Goal: Task Accomplishment & Management: Manage account settings

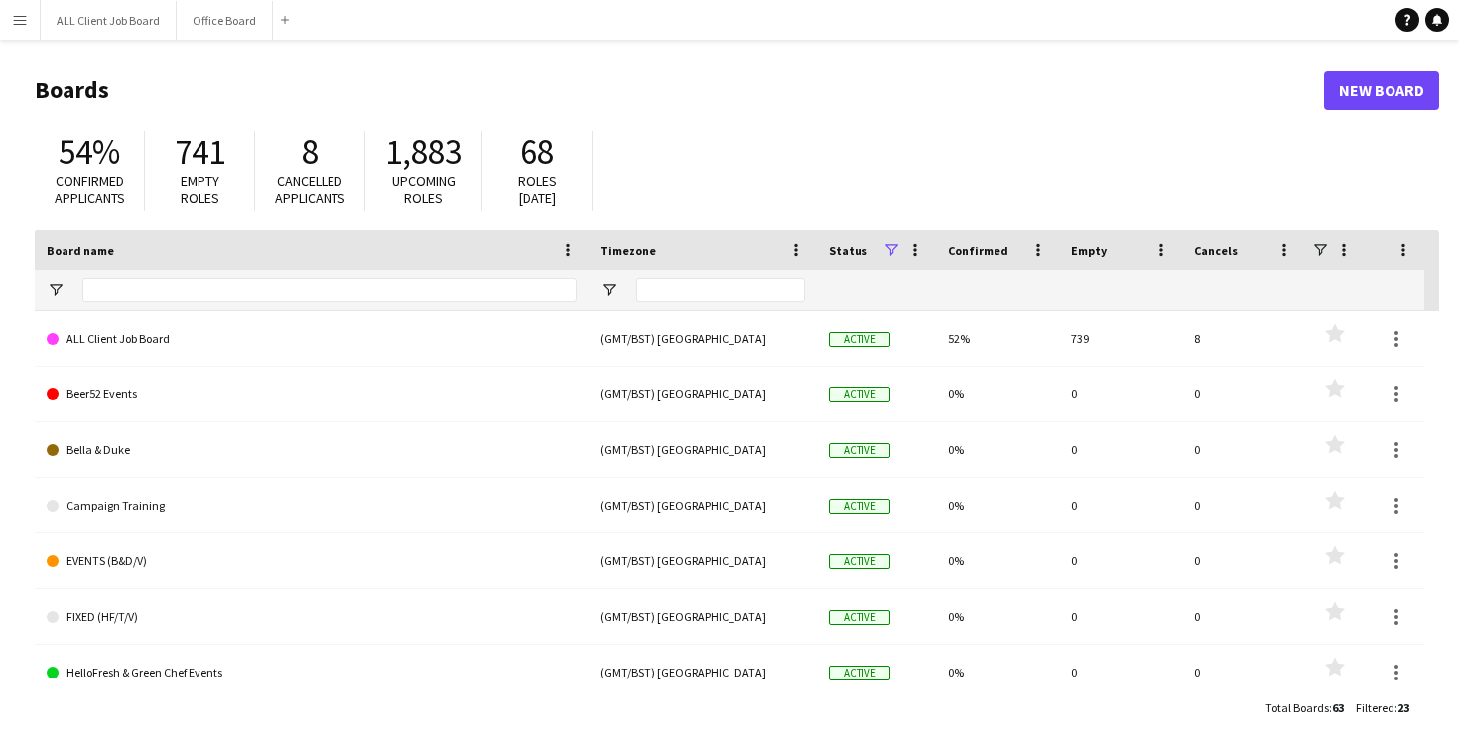
click at [23, 31] on button "Menu" at bounding box center [20, 20] width 40 height 40
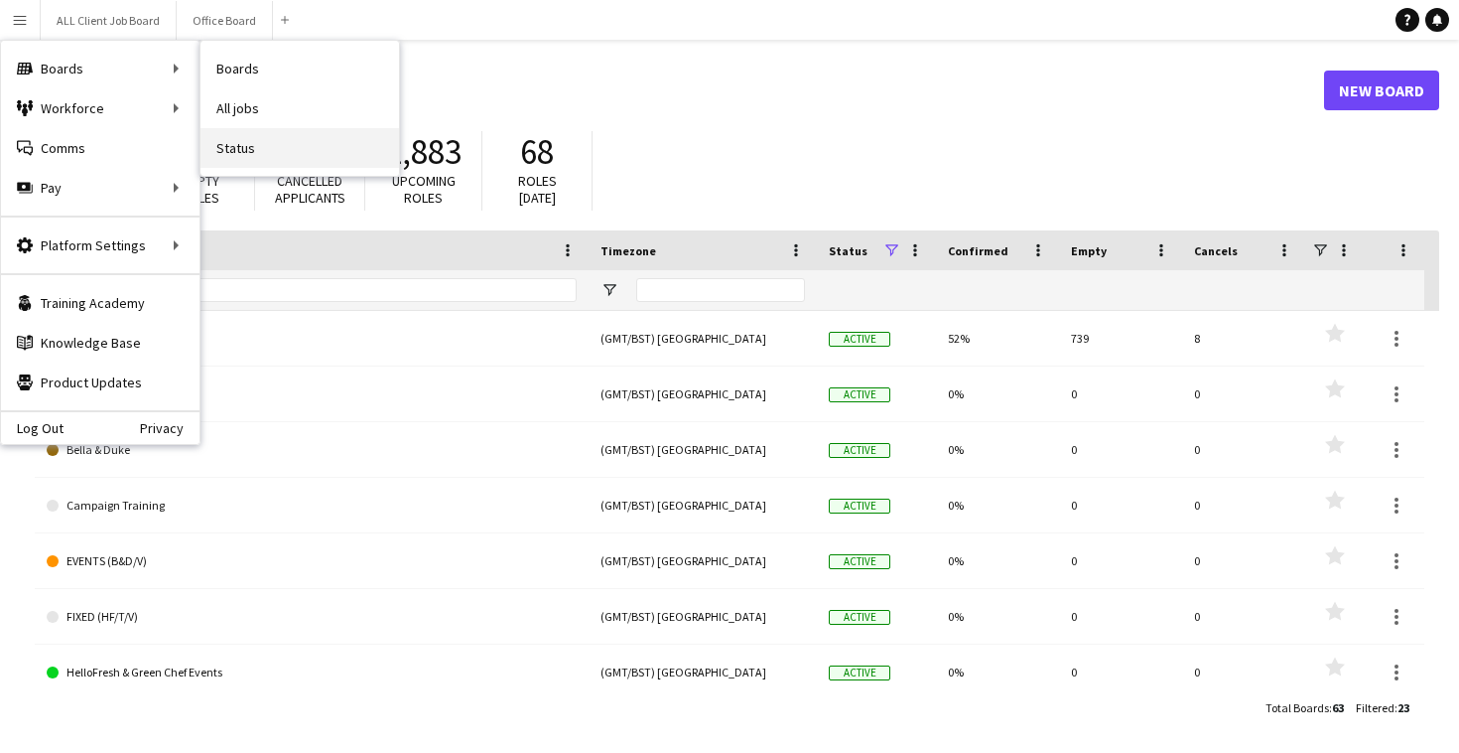
click at [248, 138] on link "Status" at bounding box center [300, 148] width 199 height 40
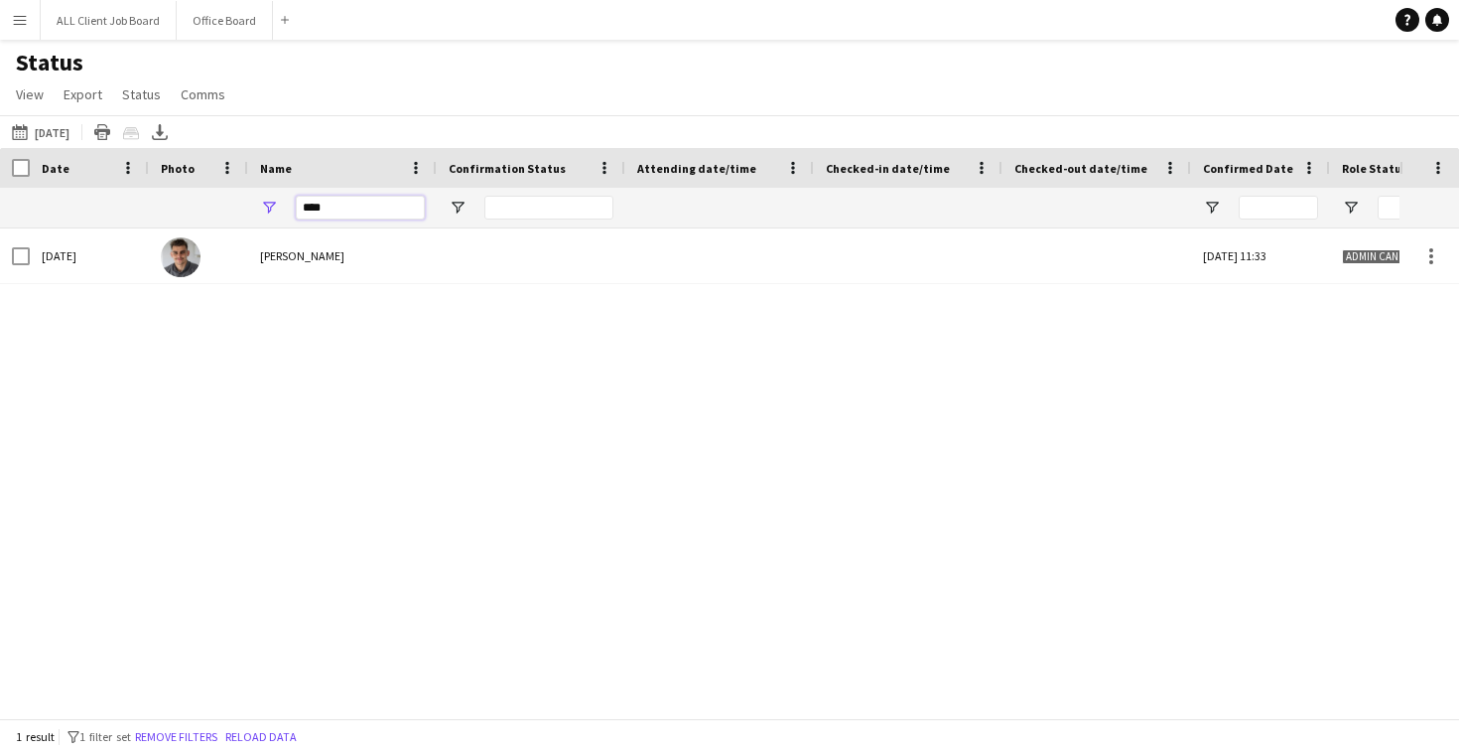
click at [363, 204] on input "****" at bounding box center [360, 208] width 129 height 24
type input "*"
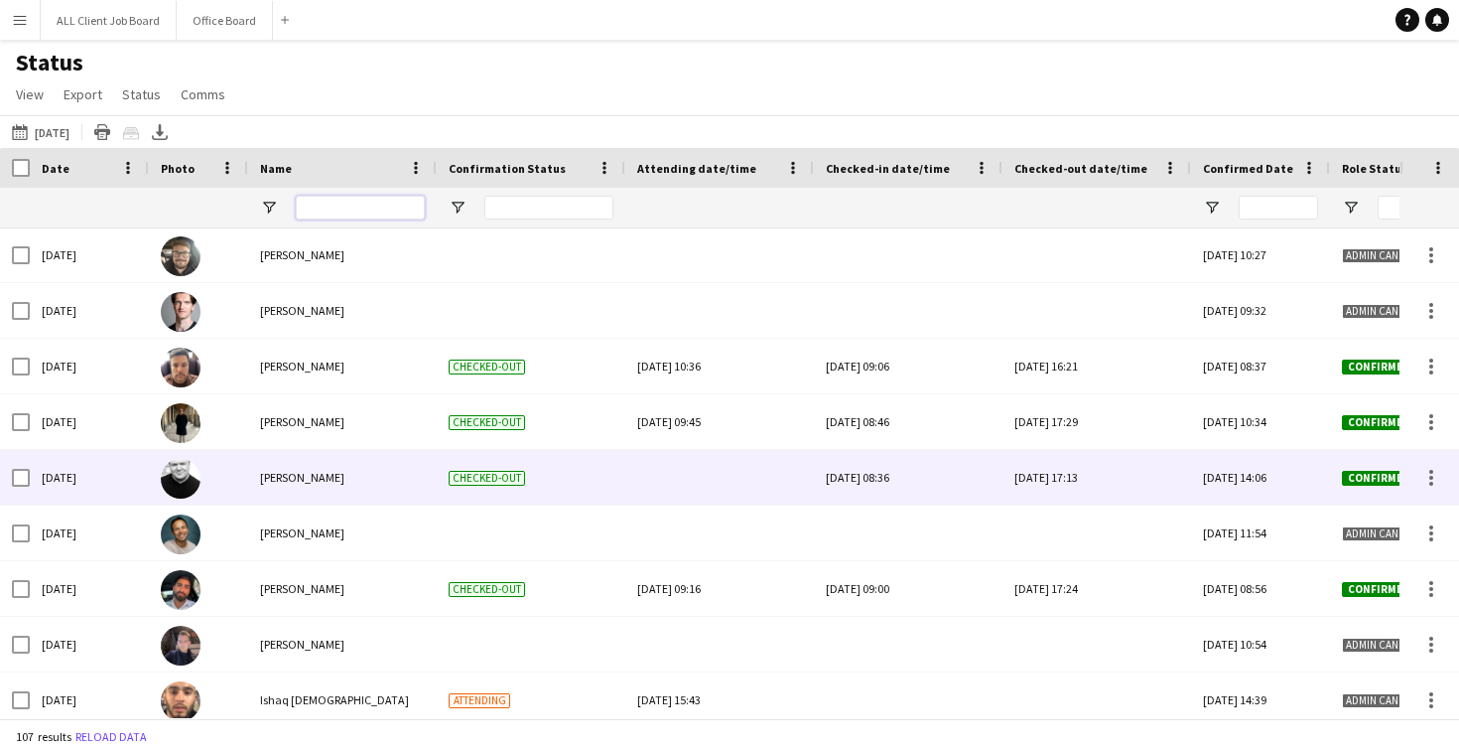
scroll to position [764, 0]
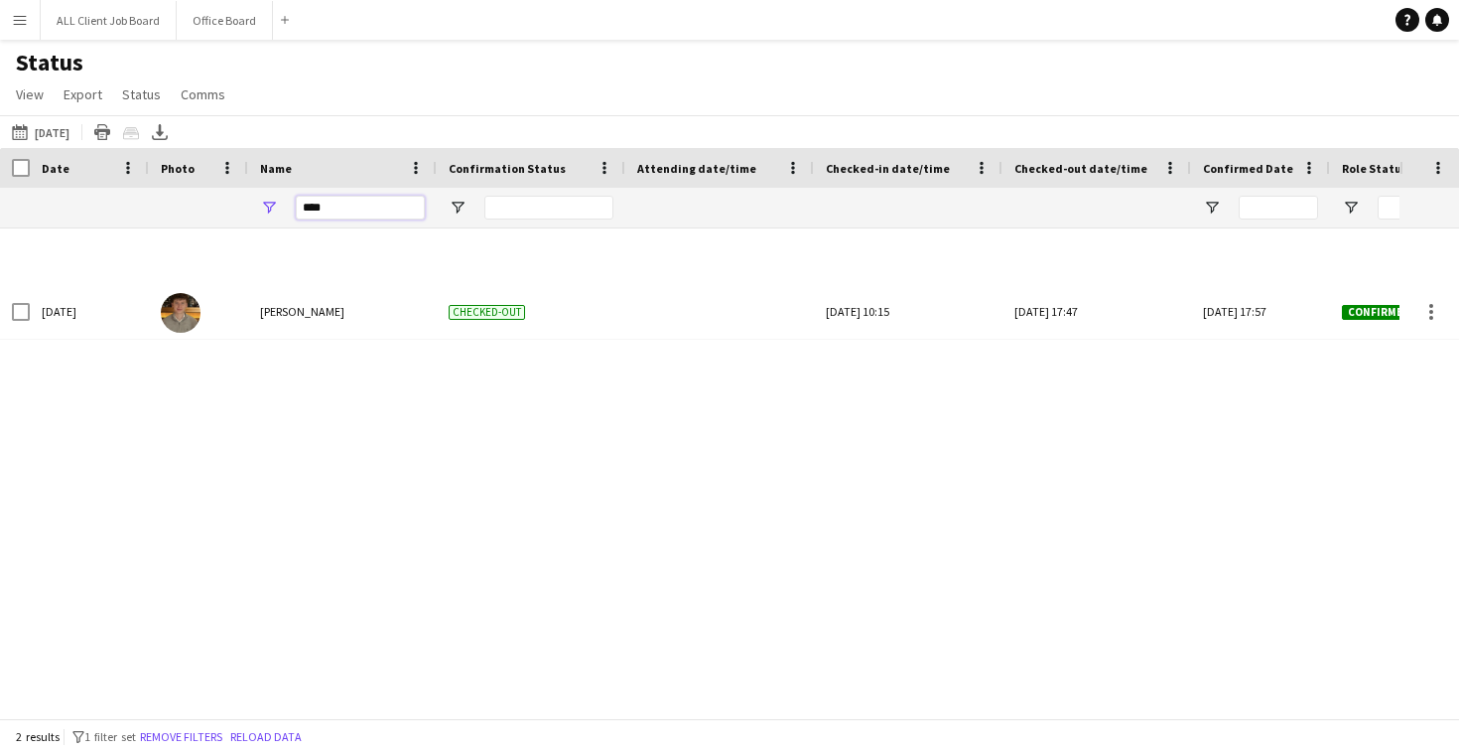
type input "****"
drag, startPoint x: 337, startPoint y: 242, endPoint x: 57, endPoint y: 136, distance: 299.5
click at [57, 136] on button "This Week Yesterday" at bounding box center [41, 132] width 66 height 24
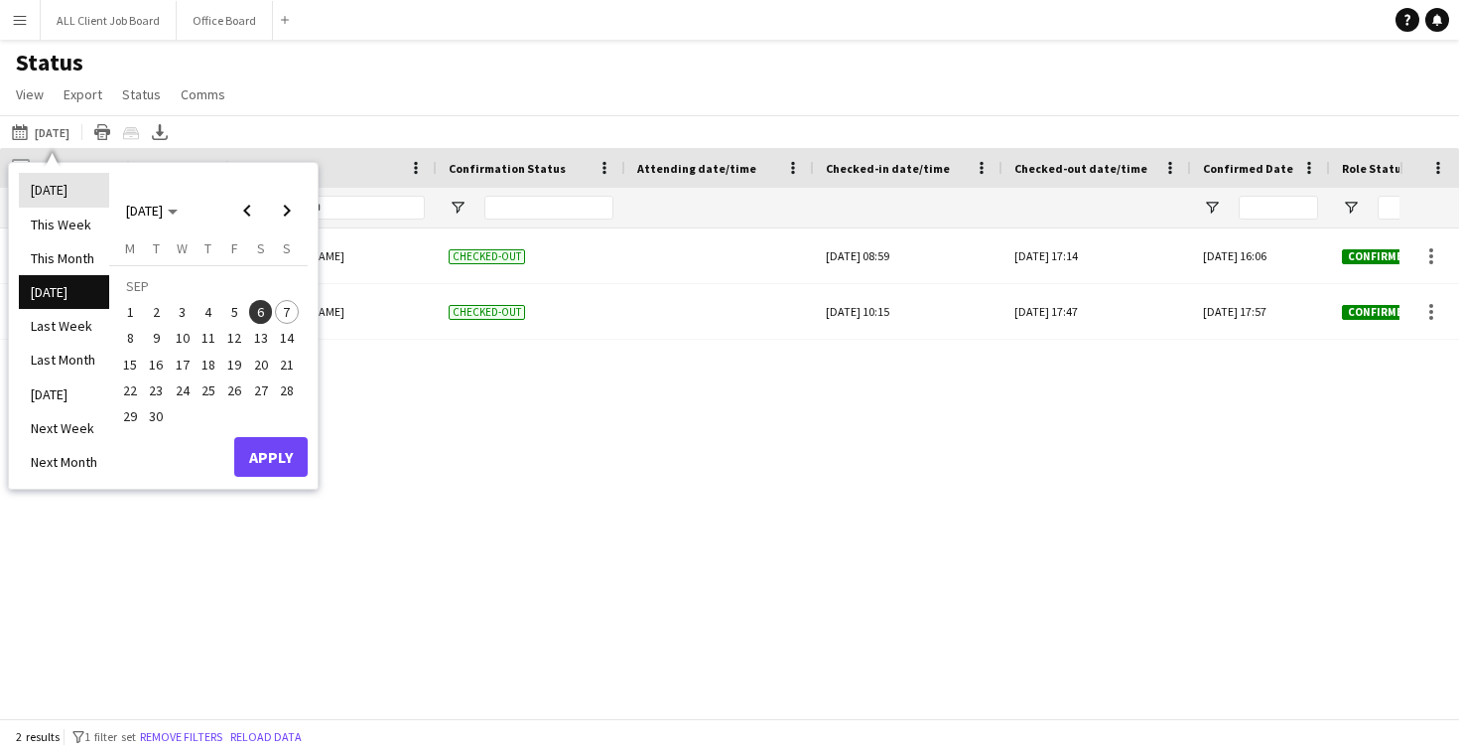
click at [60, 183] on li "[DATE]" at bounding box center [64, 190] width 90 height 34
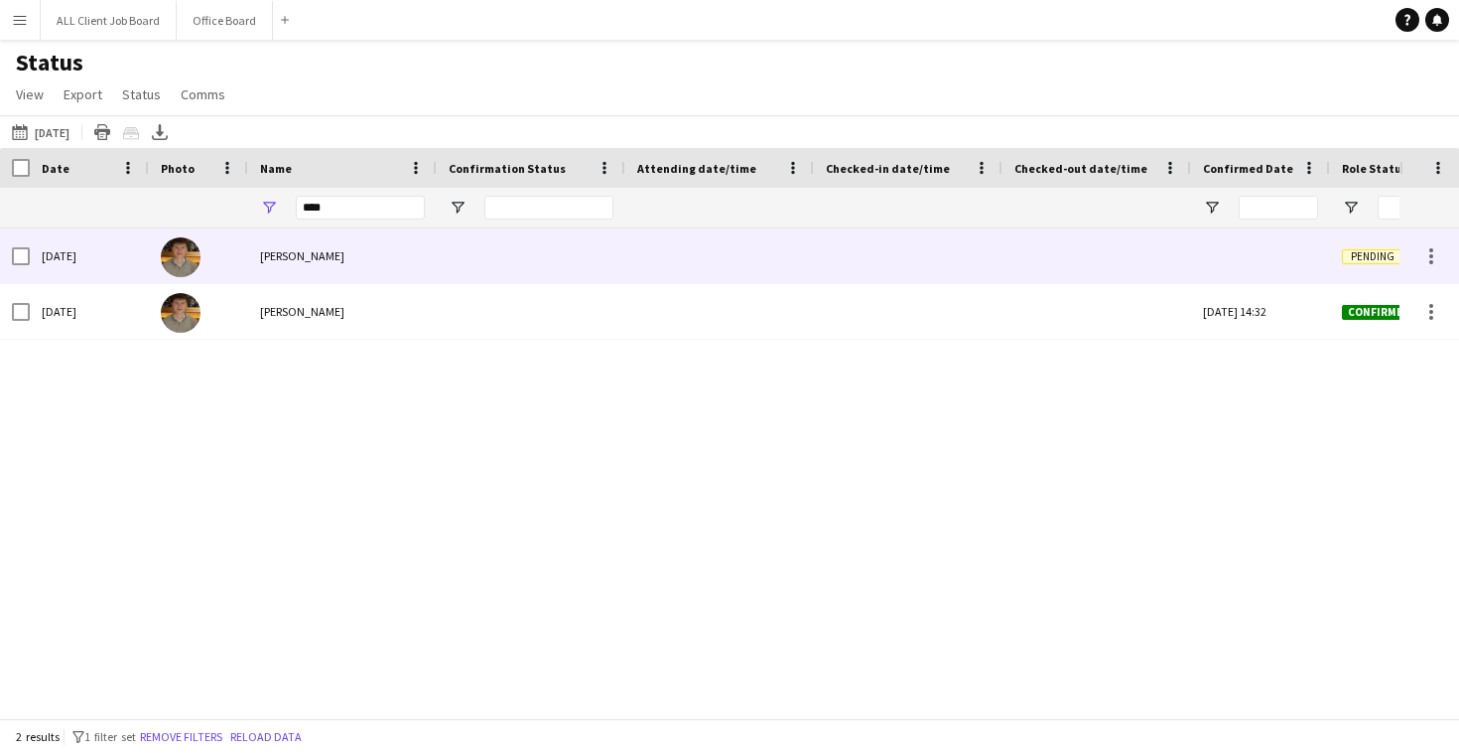
click at [878, 252] on div at bounding box center [908, 255] width 165 height 55
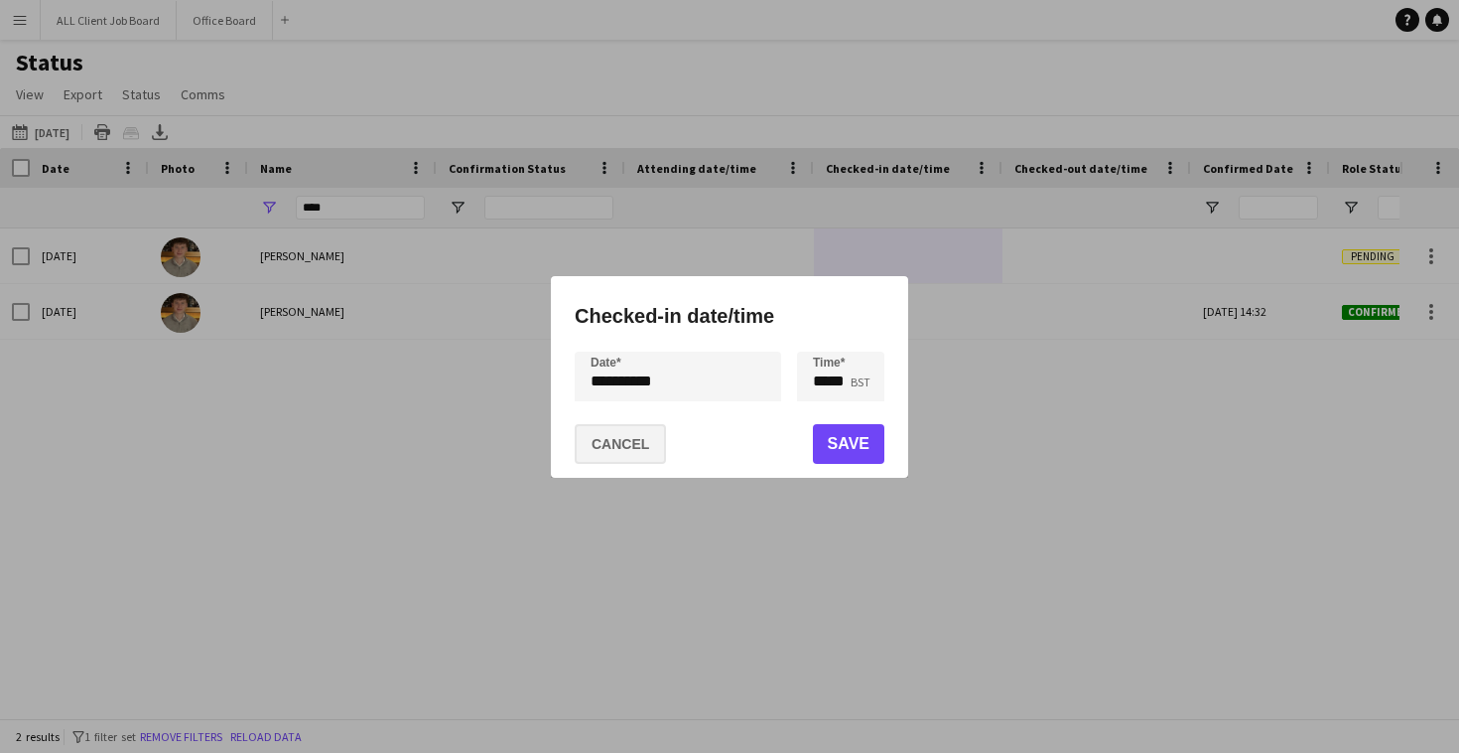
click at [640, 444] on button "Cancel" at bounding box center [620, 444] width 91 height 40
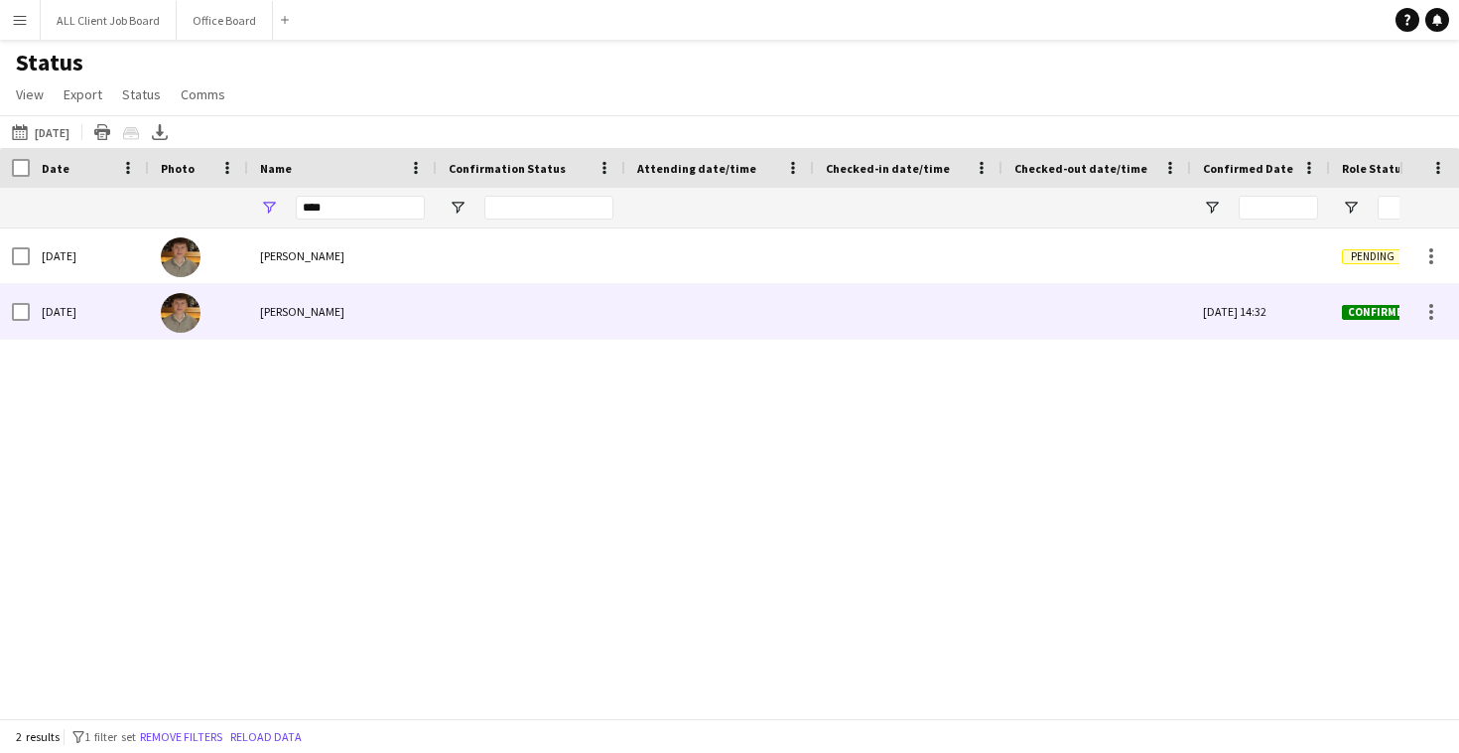
click at [865, 310] on div at bounding box center [908, 311] width 165 height 55
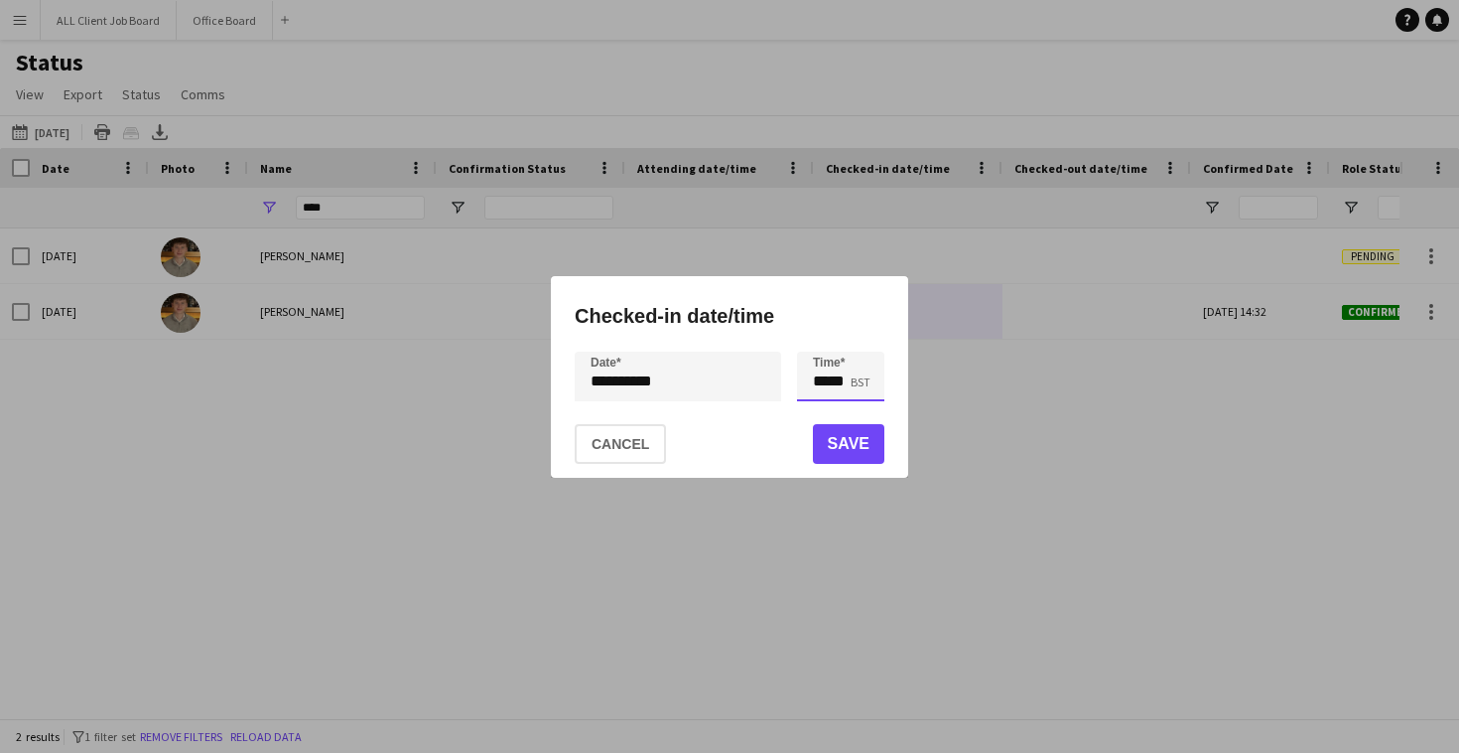
click at [836, 382] on input "*****" at bounding box center [840, 376] width 87 height 50
click at [818, 408] on div at bounding box center [821, 411] width 40 height 20
click at [861, 350] on div at bounding box center [861, 342] width 40 height 20
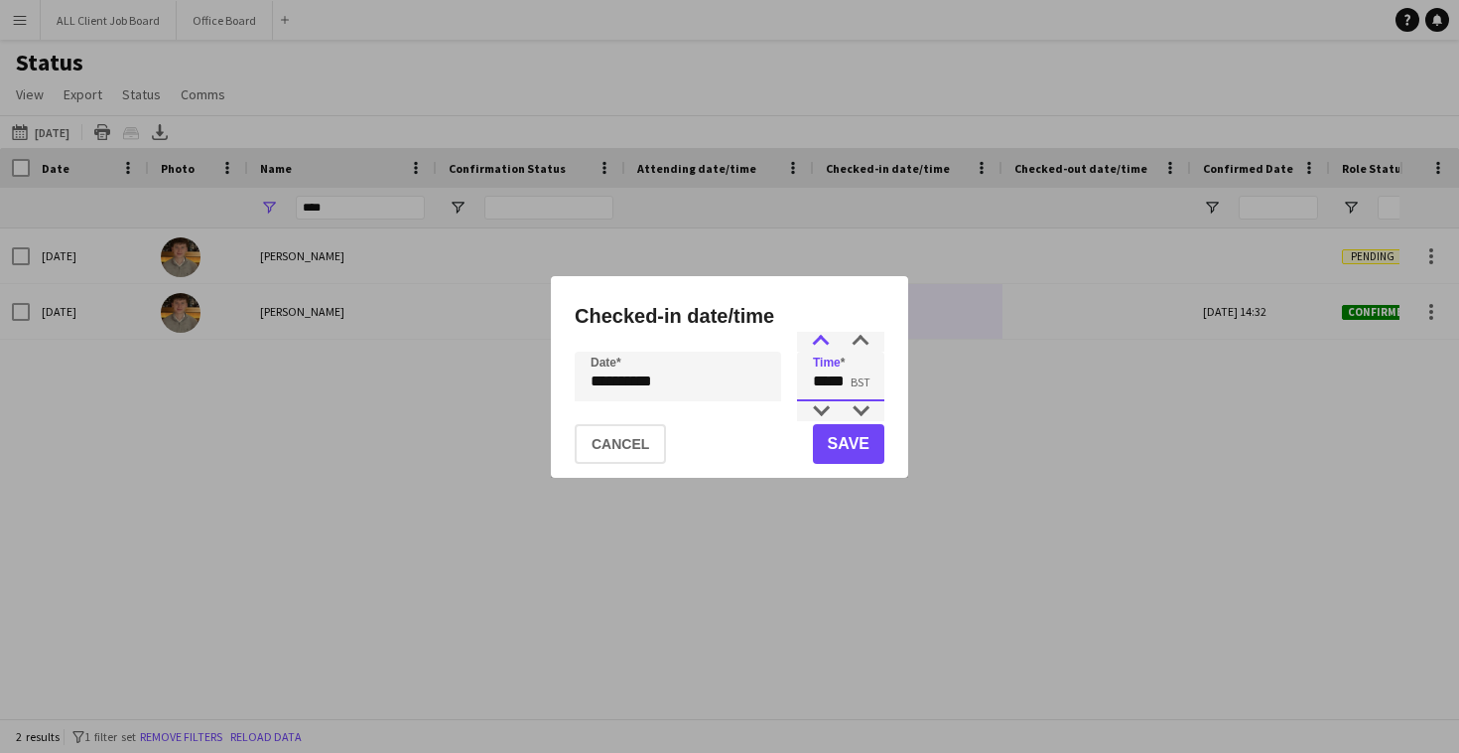
click at [821, 345] on div at bounding box center [821, 342] width 40 height 20
click at [866, 344] on div at bounding box center [861, 342] width 40 height 20
type input "*****"
click at [866, 344] on div at bounding box center [861, 342] width 40 height 20
click at [853, 454] on button "Save" at bounding box center [848, 444] width 71 height 40
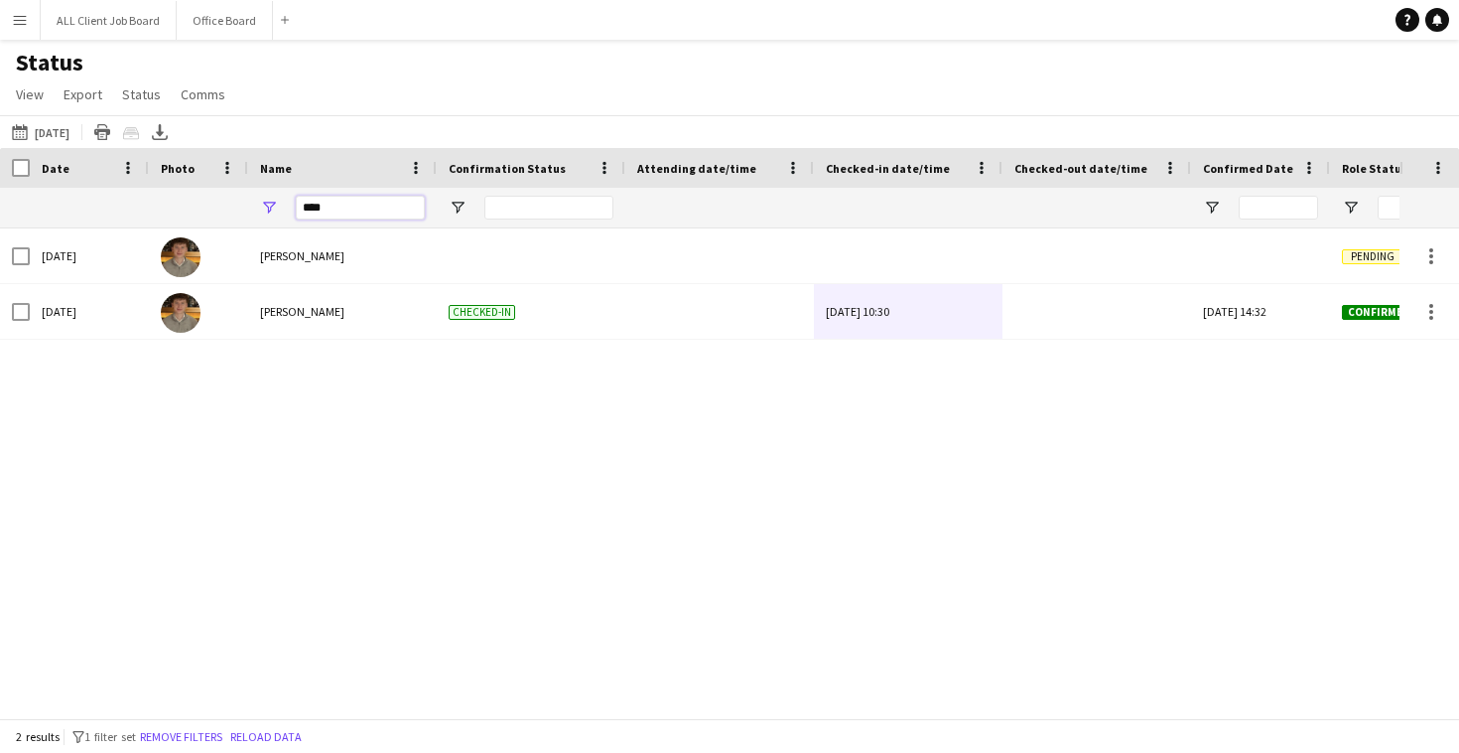
click at [325, 206] on input "****" at bounding box center [360, 208] width 129 height 24
type input "*"
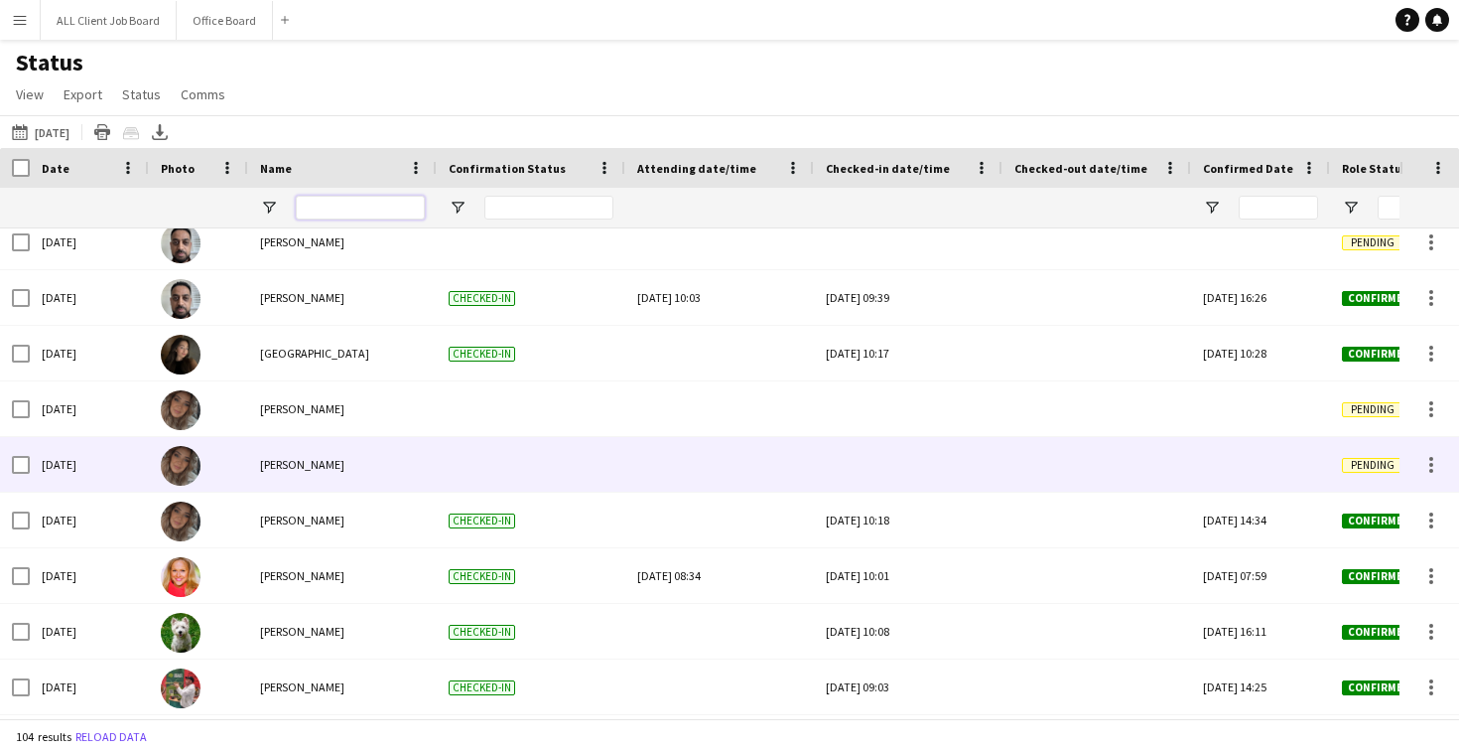
scroll to position [1077, 0]
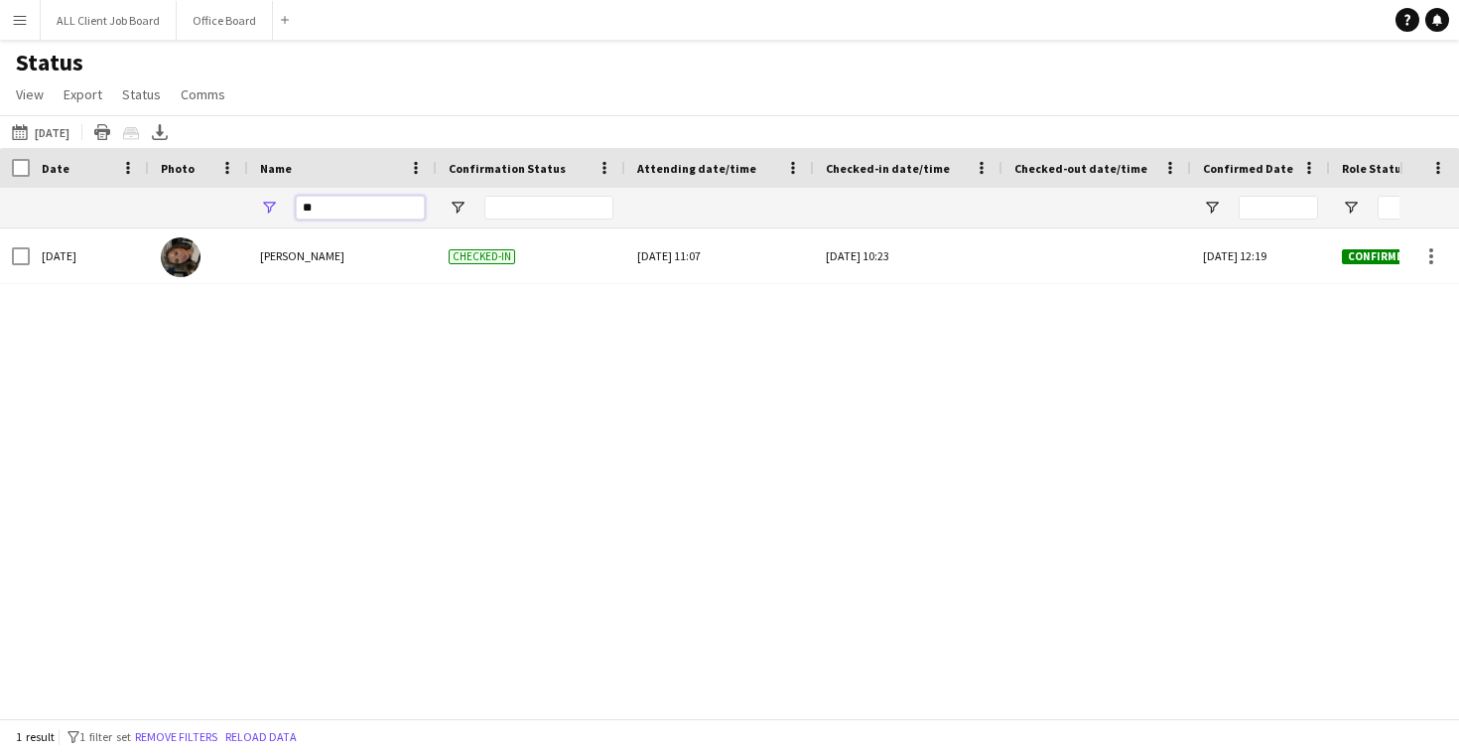
type input "*"
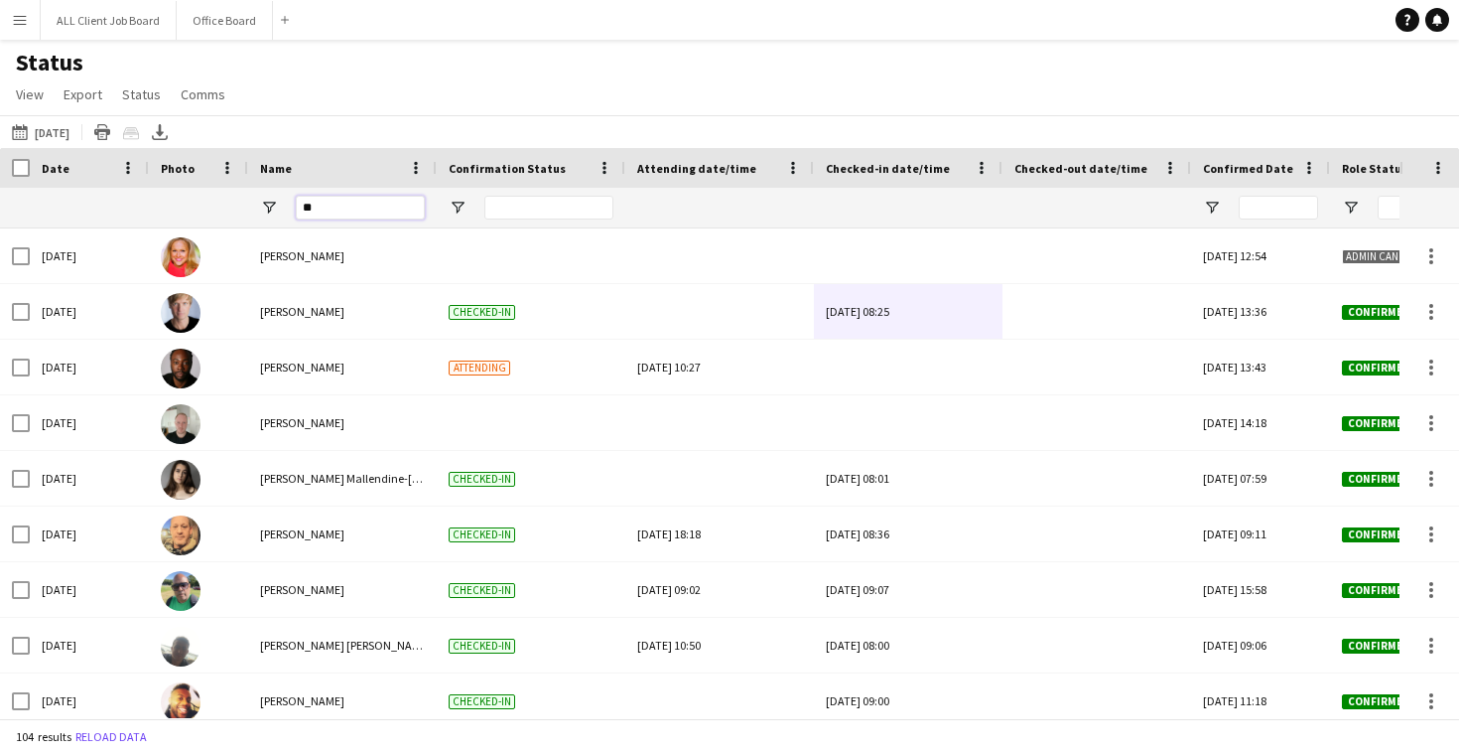
type input "*"
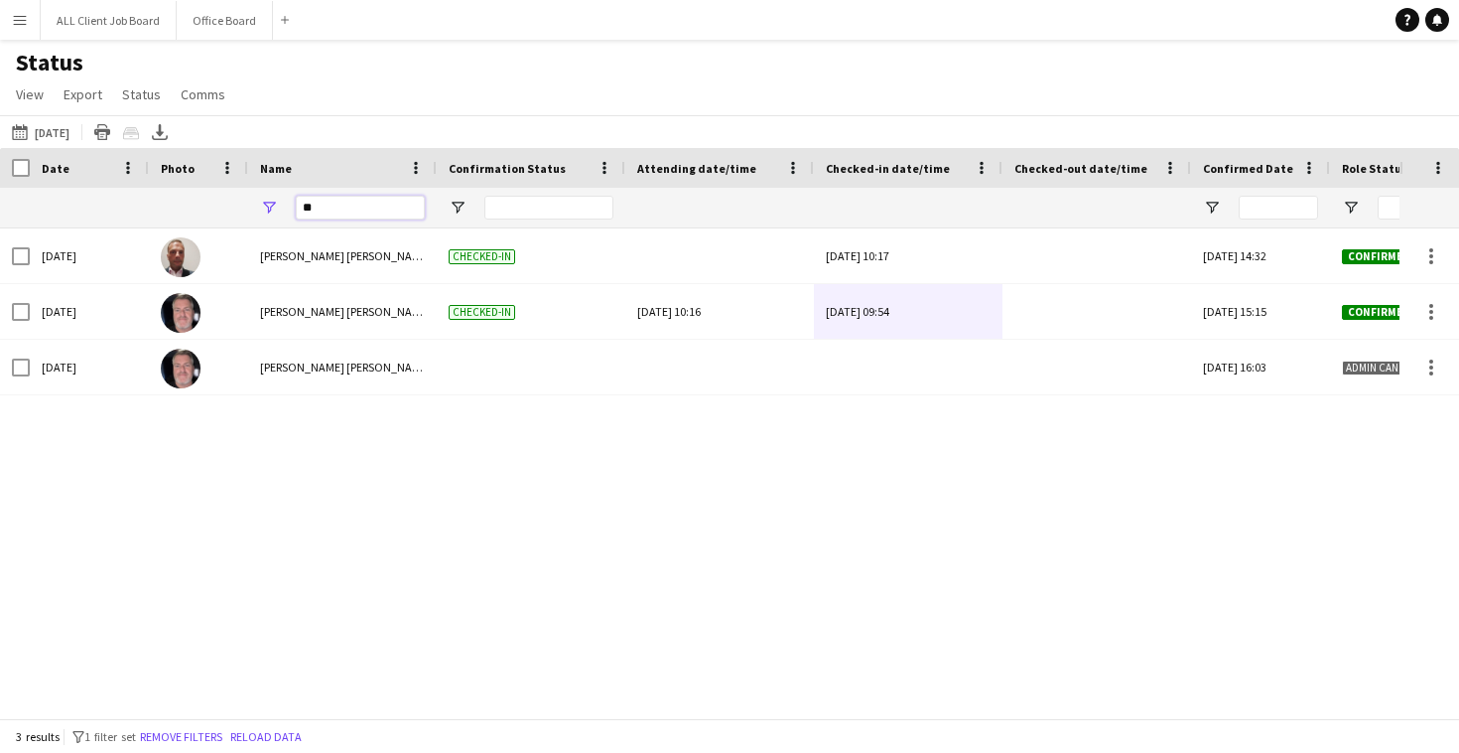
type input "*"
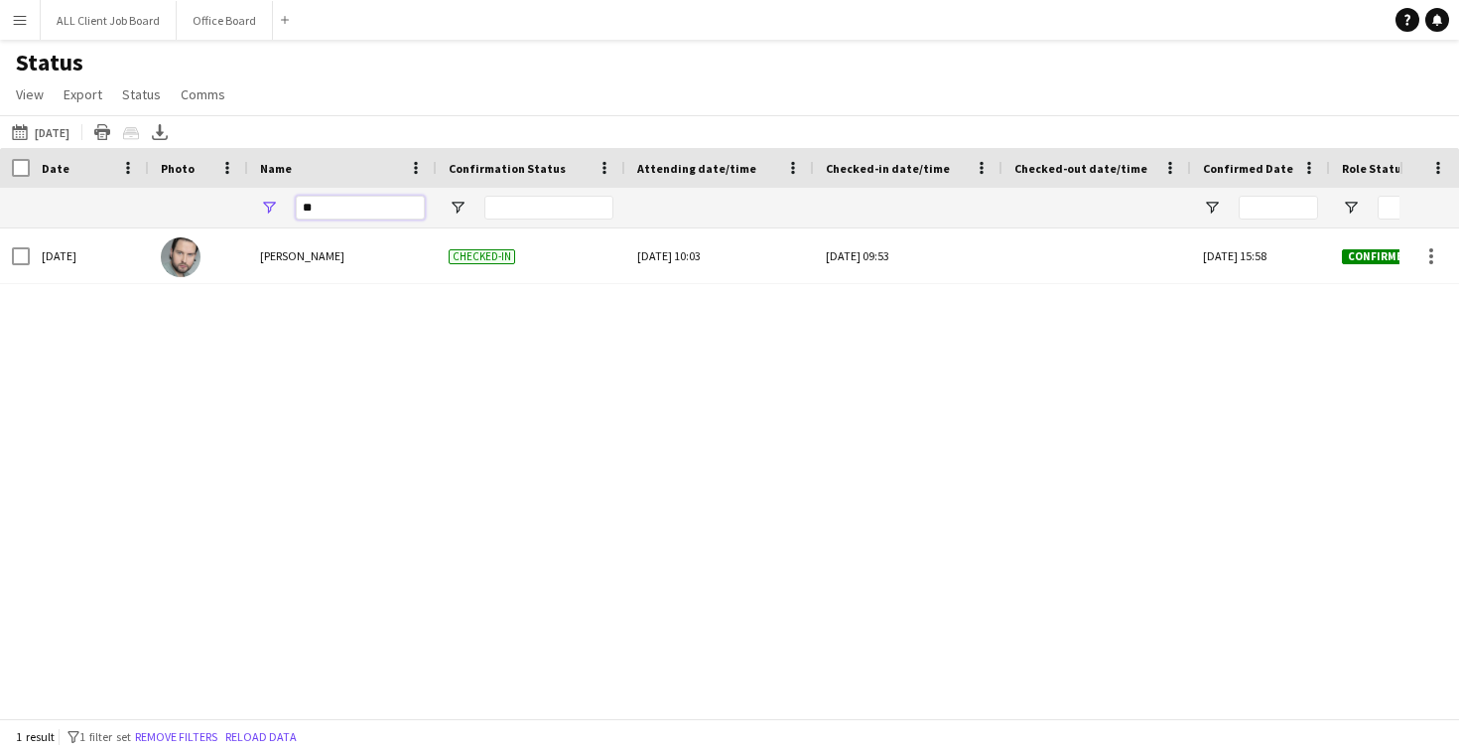
type input "*"
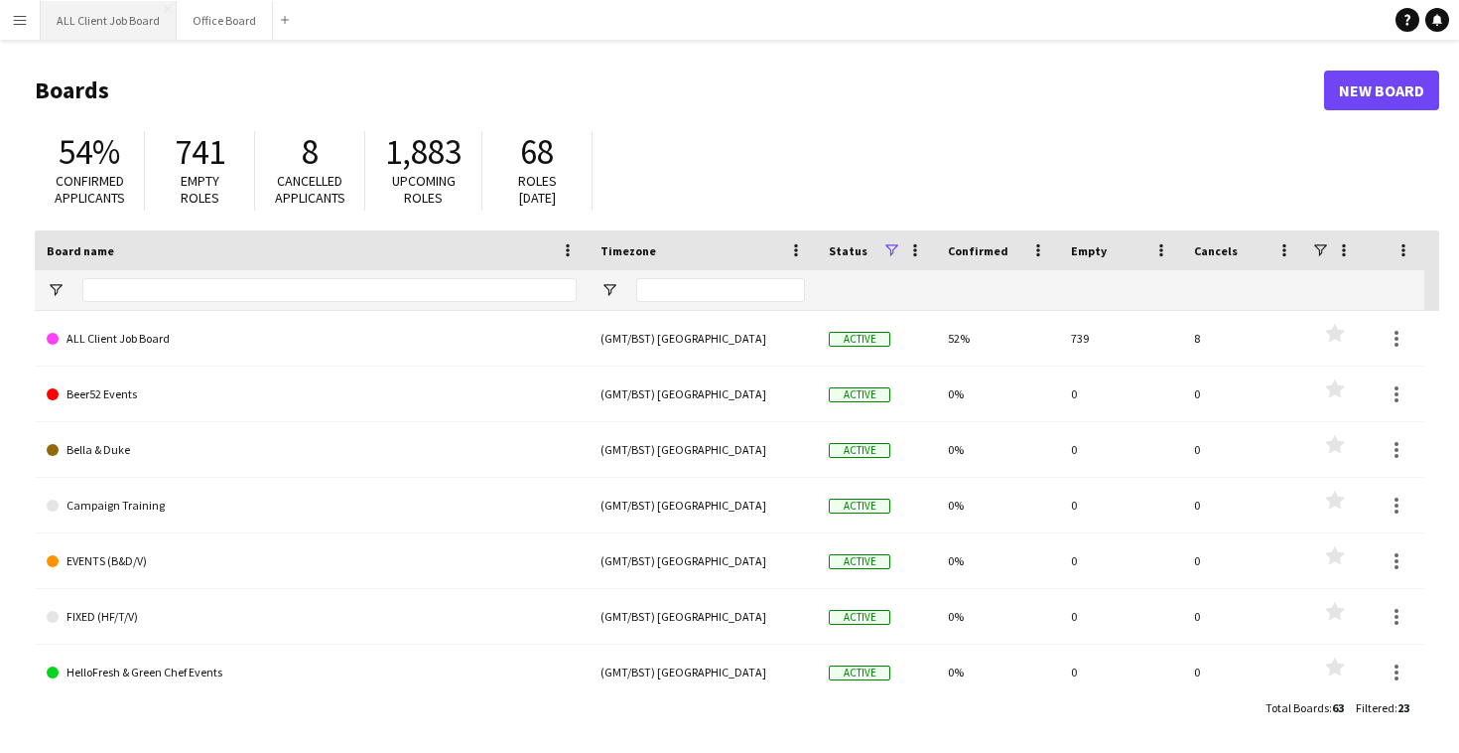
click at [158, 30] on button "ALL Client Job Board Close" at bounding box center [109, 20] width 136 height 39
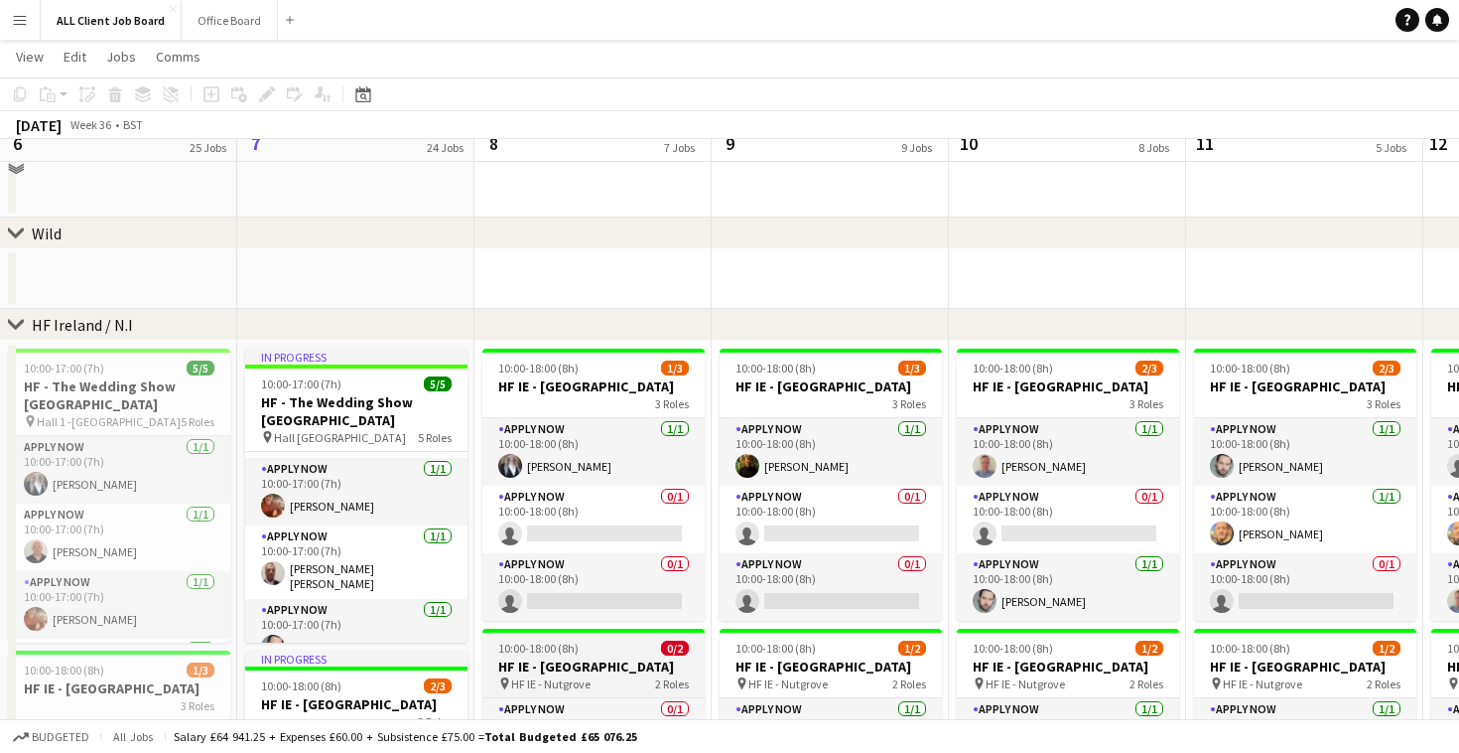
scroll to position [5020, 0]
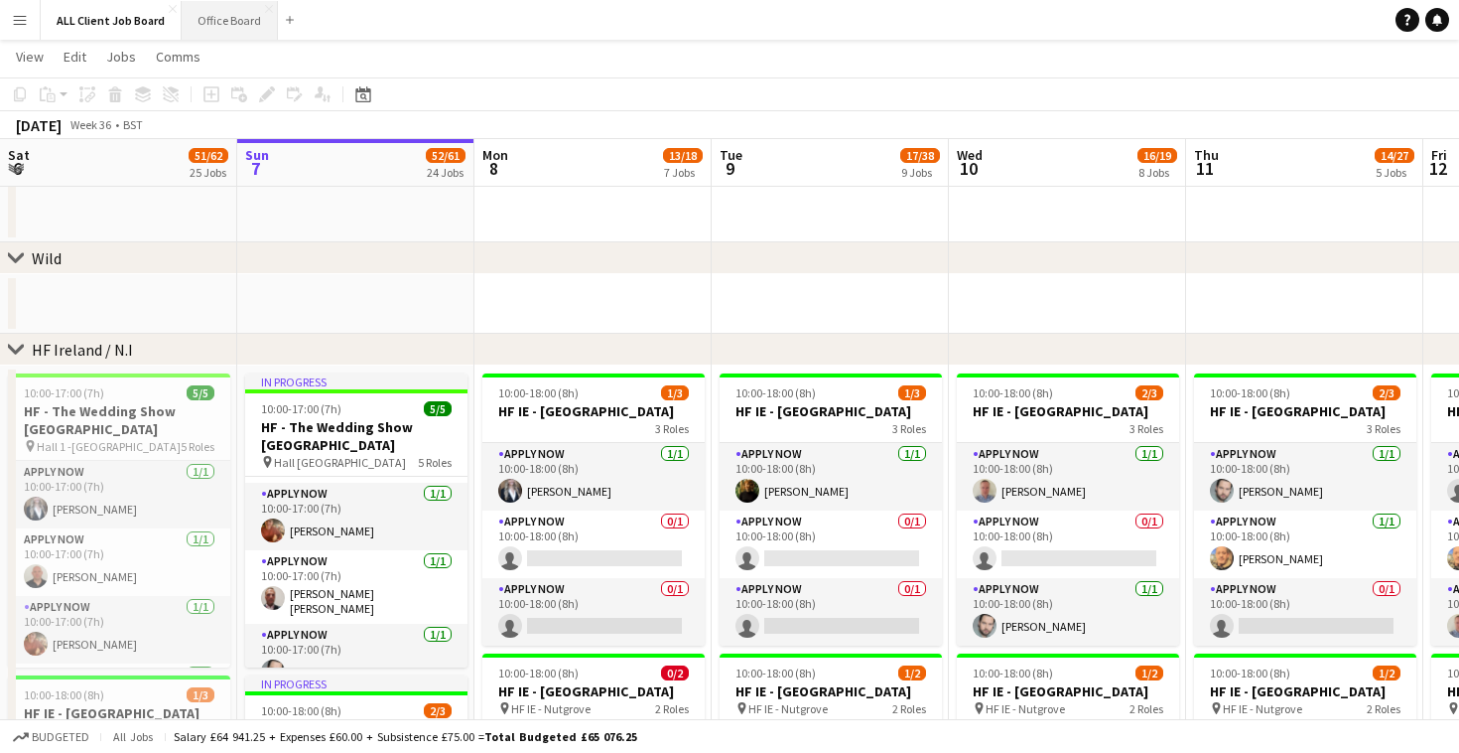
click at [218, 17] on button "Office Board Close" at bounding box center [230, 20] width 96 height 39
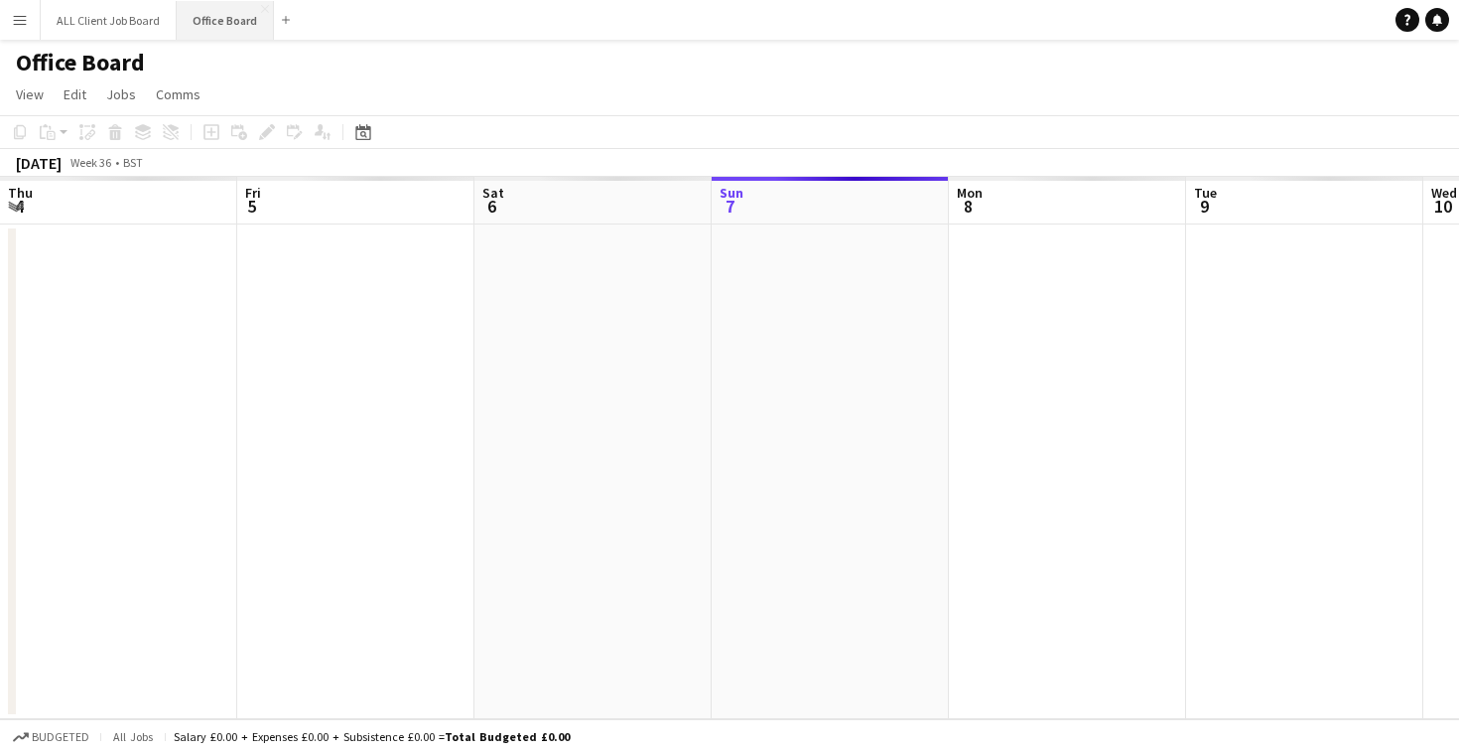
scroll to position [0, 475]
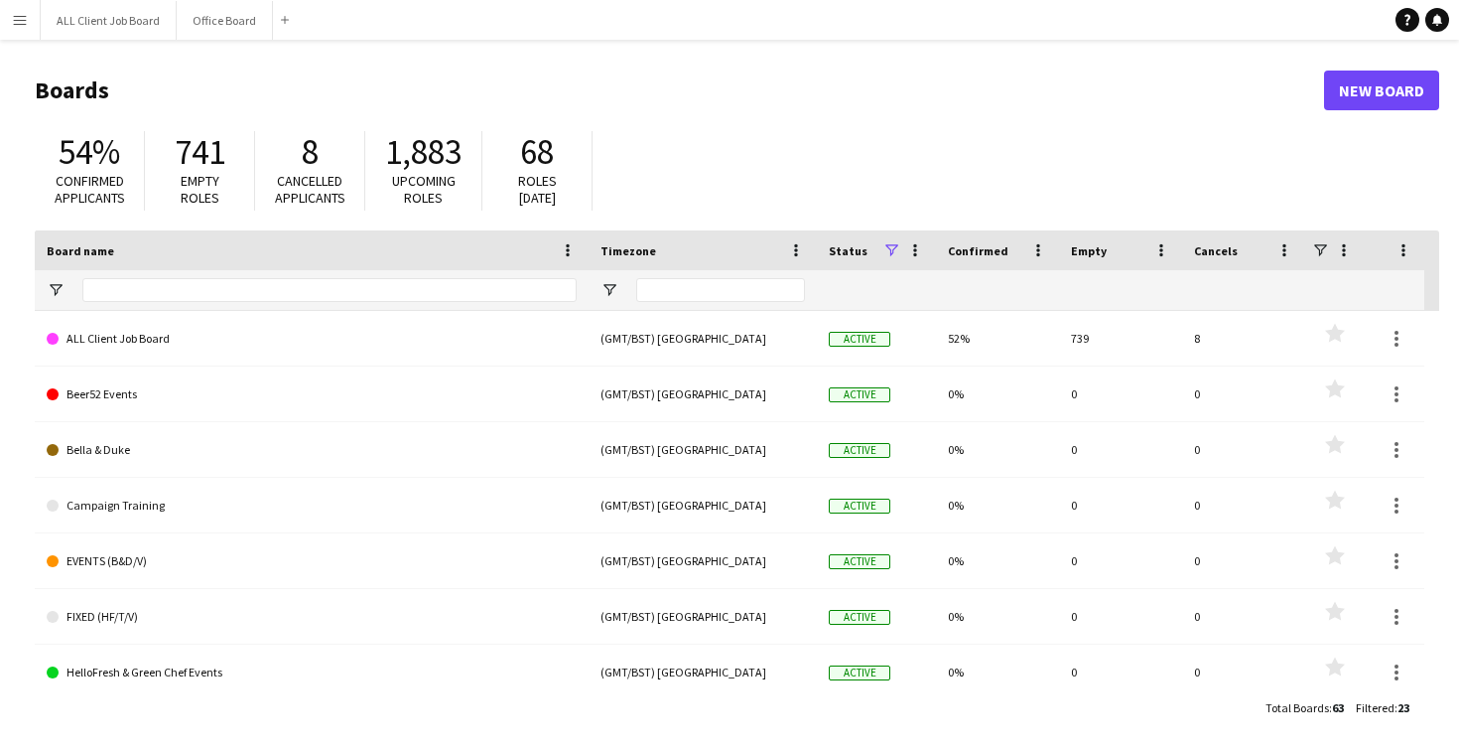
click at [19, 26] on app-icon "Menu" at bounding box center [20, 20] width 16 height 16
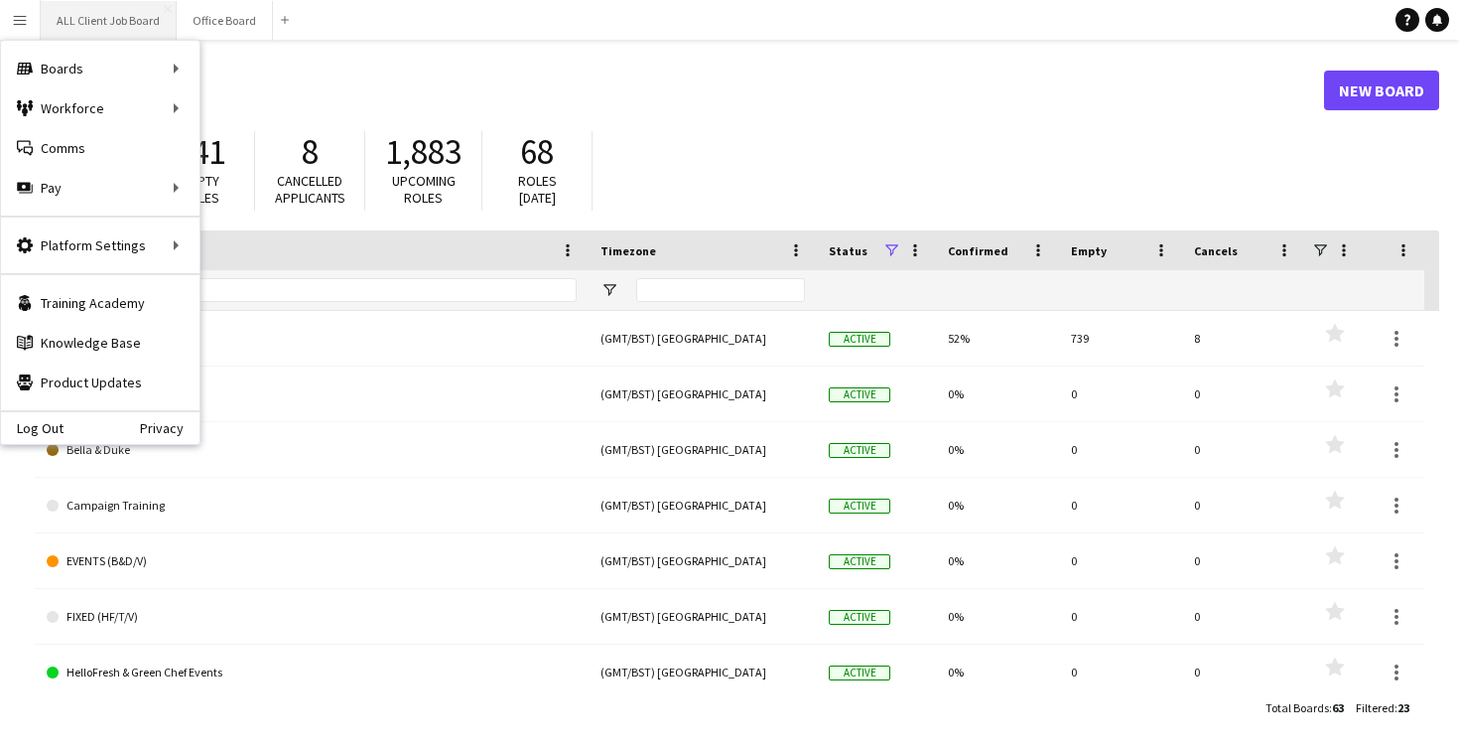
click at [103, 29] on button "ALL Client Job Board Close" at bounding box center [109, 20] width 136 height 39
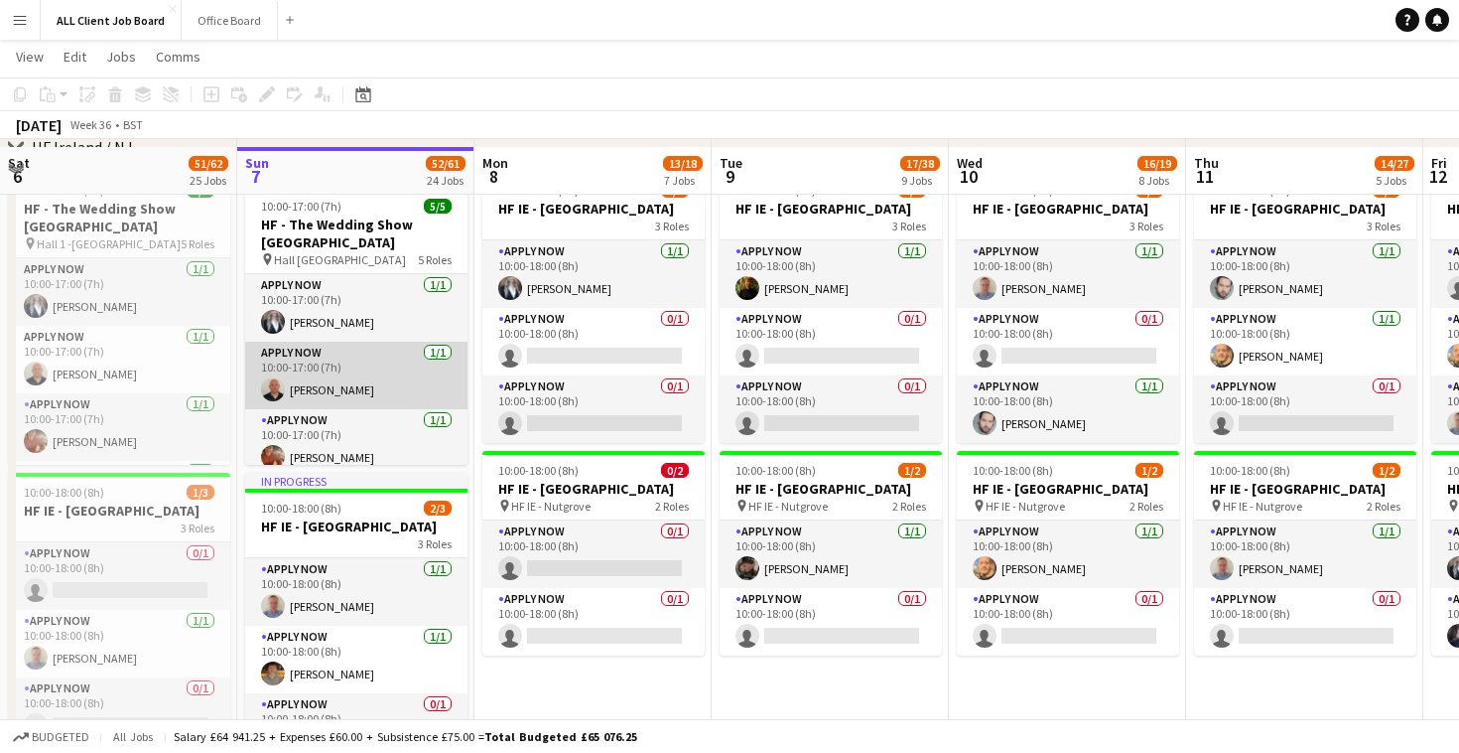
scroll to position [5219, 0]
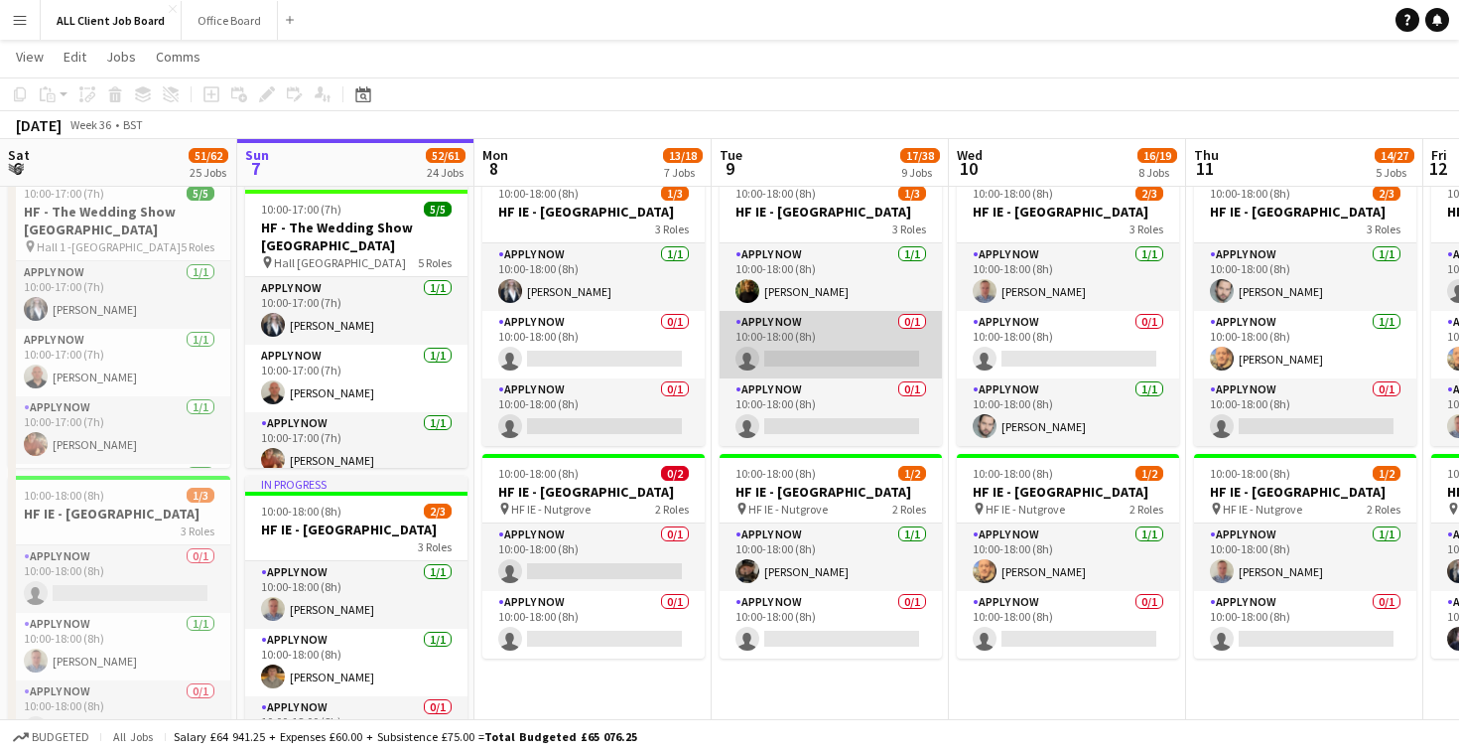
click at [790, 378] on app-card-role "APPLY NOW 0/1 10:00-18:00 (8h) single-neutral-actions" at bounding box center [831, 345] width 222 height 68
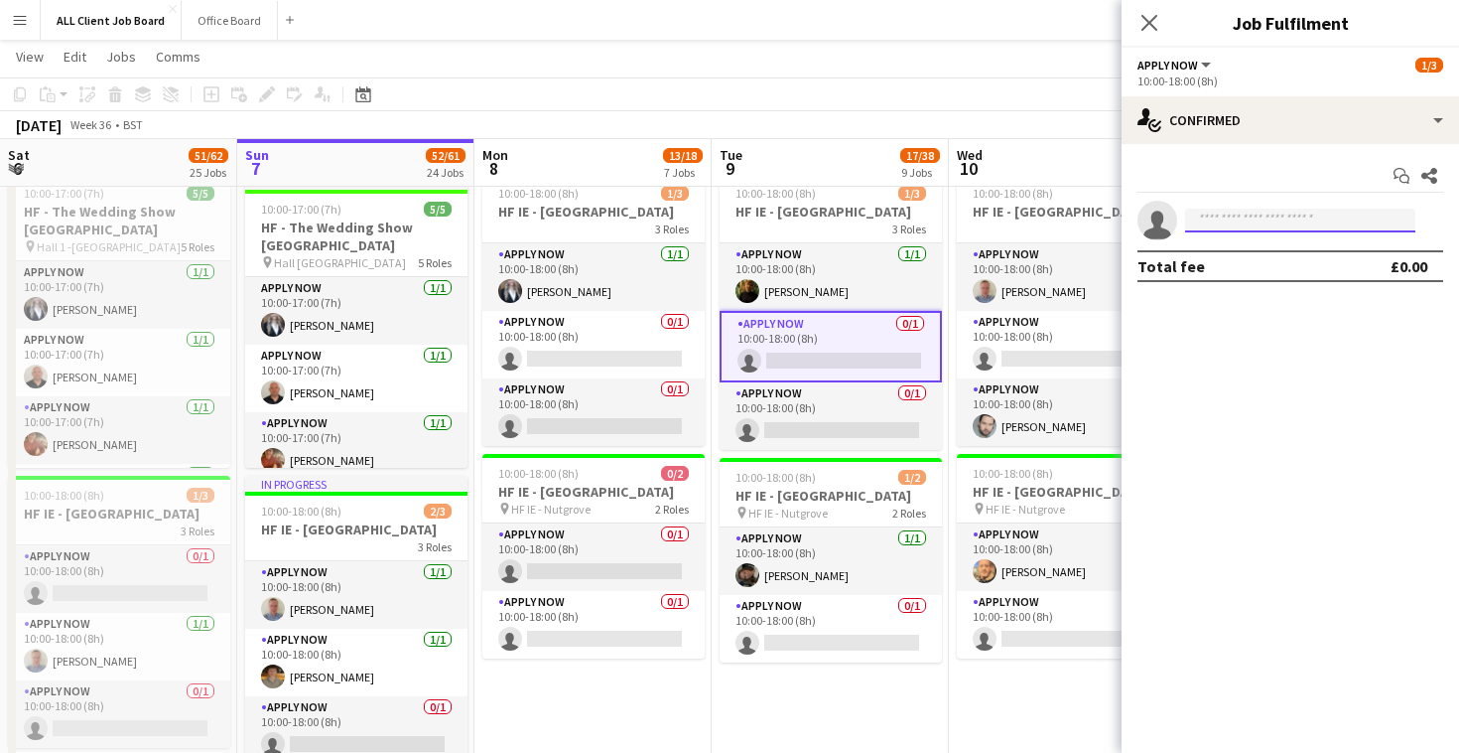
click at [1284, 219] on input at bounding box center [1300, 220] width 230 height 24
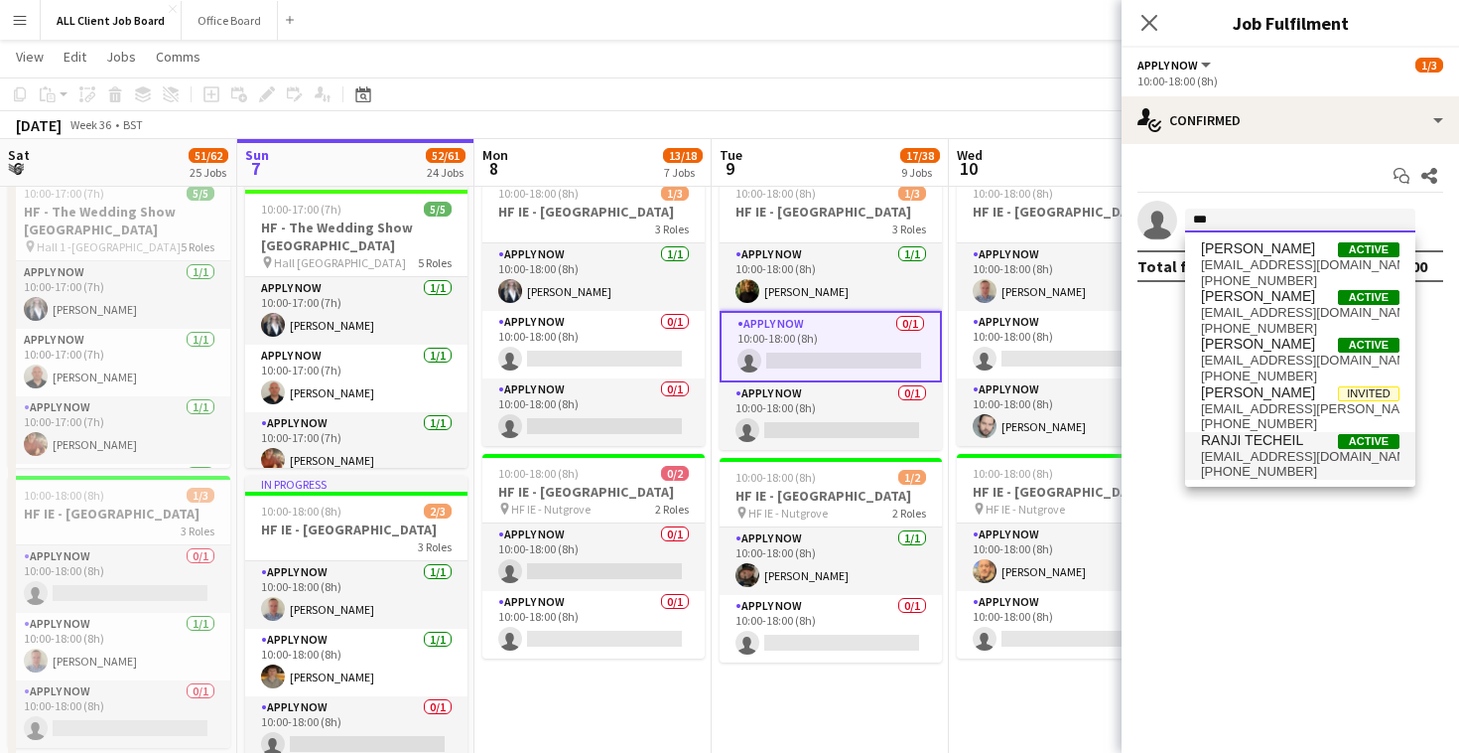
type input "***"
click at [1358, 449] on span "[EMAIL_ADDRESS][DOMAIN_NAME]" at bounding box center [1300, 457] width 199 height 16
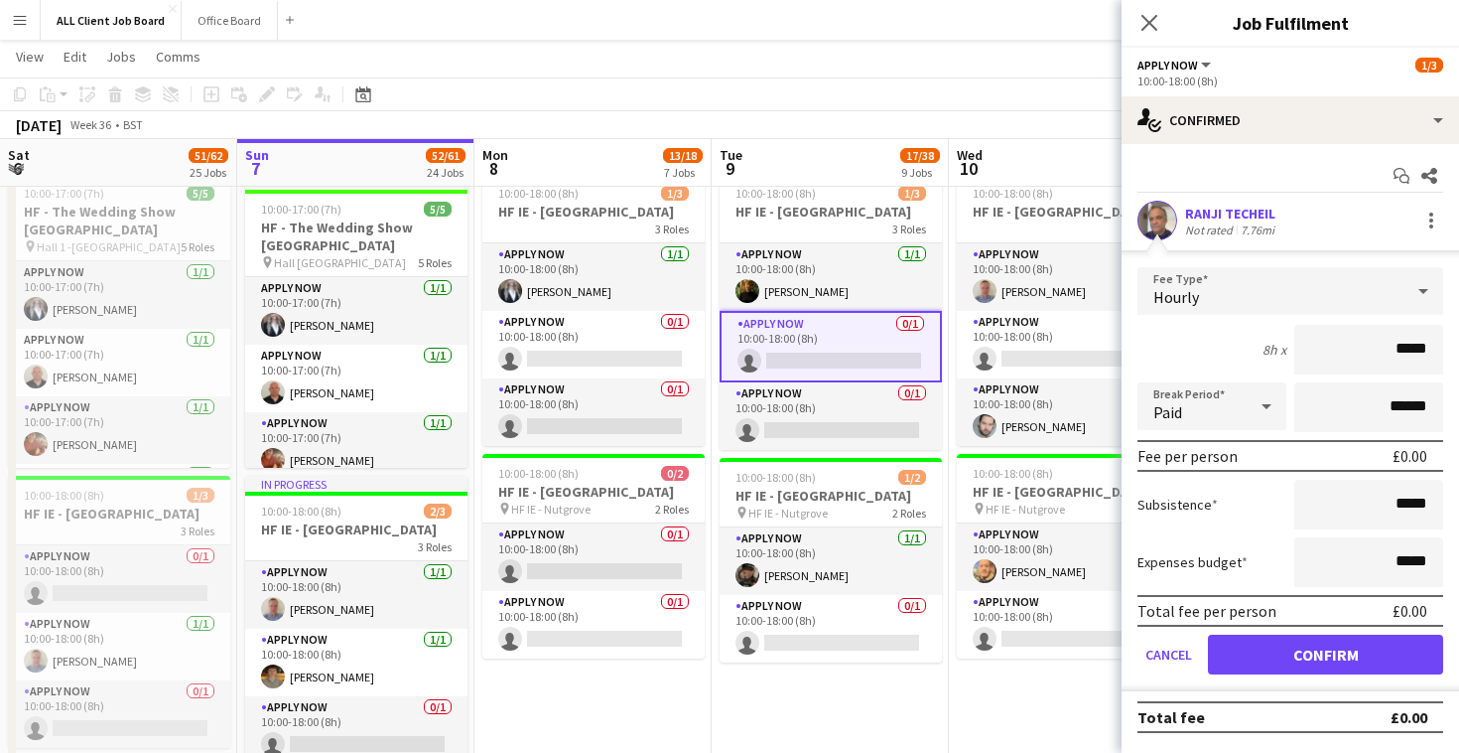
click at [1154, 226] on app-user-avatar at bounding box center [1158, 221] width 40 height 40
click at [1300, 663] on button "Confirm" at bounding box center [1325, 654] width 235 height 40
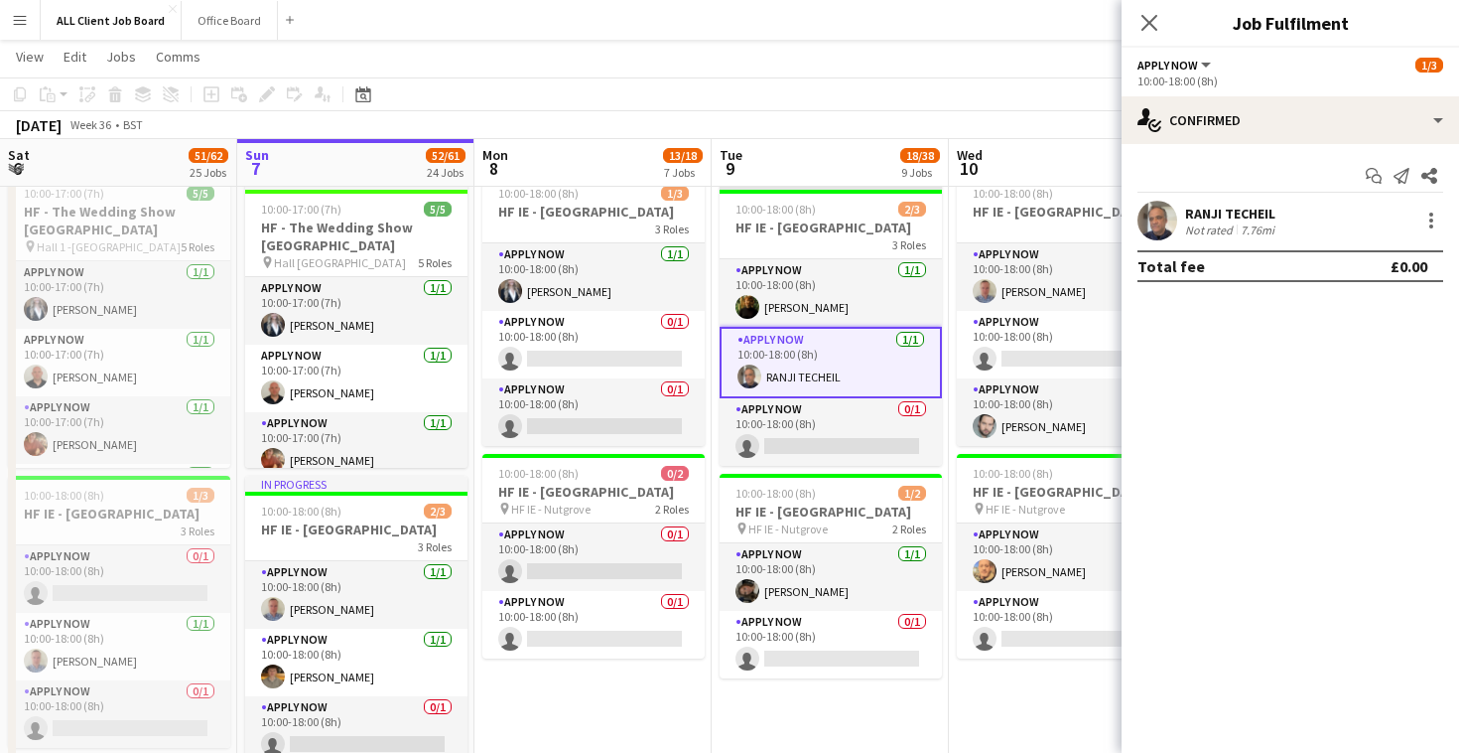
click at [1159, 222] on app-user-avatar at bounding box center [1158, 221] width 40 height 40
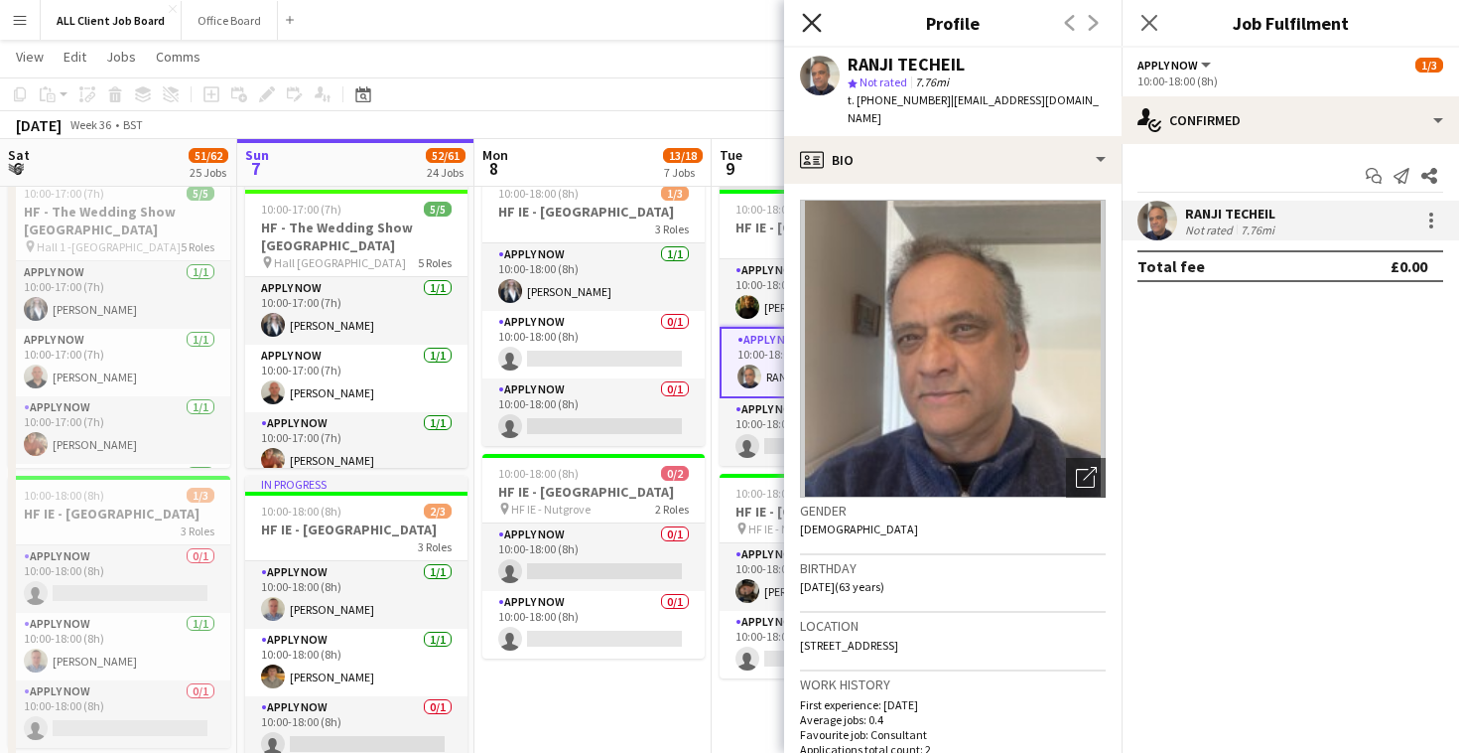
click at [811, 27] on icon "Close pop-in" at bounding box center [811, 22] width 19 height 19
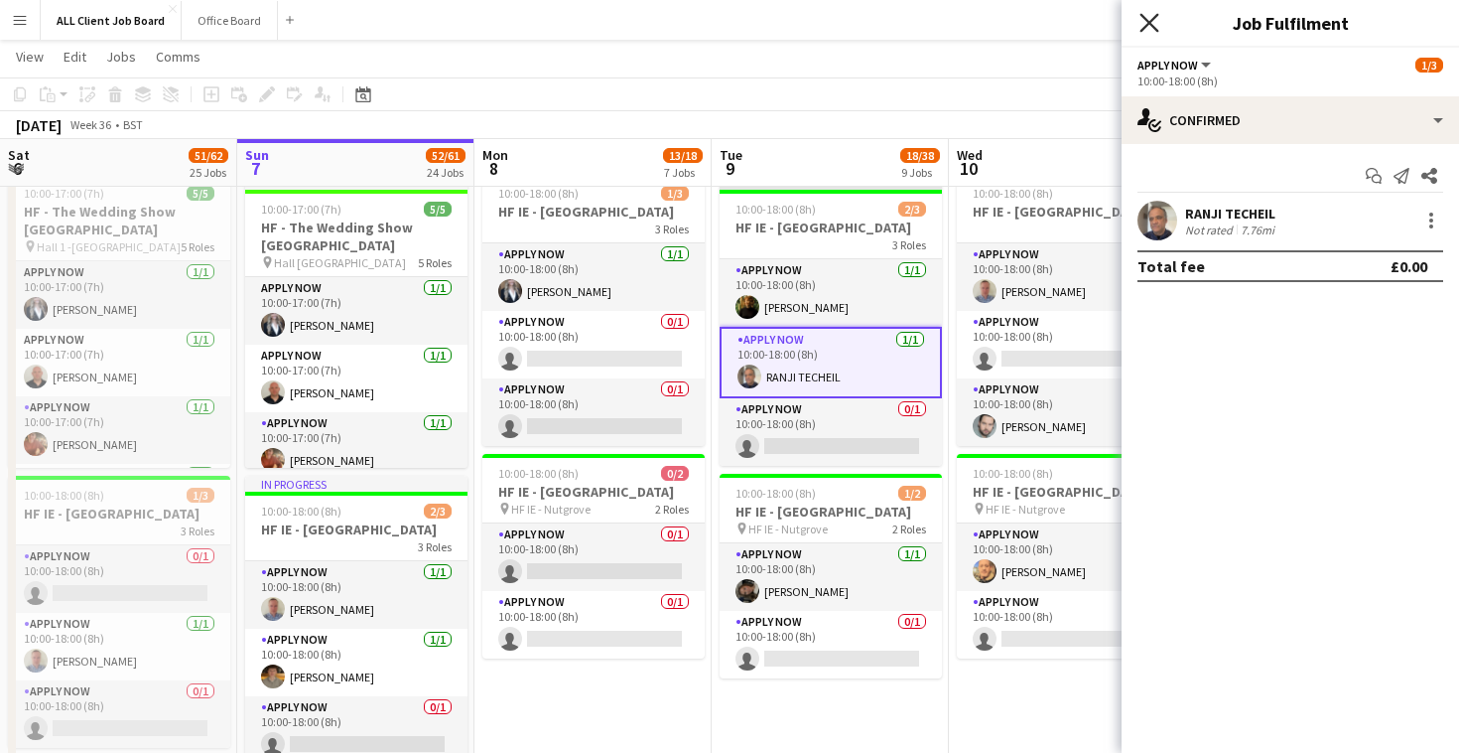
click at [1155, 27] on icon at bounding box center [1149, 22] width 19 height 19
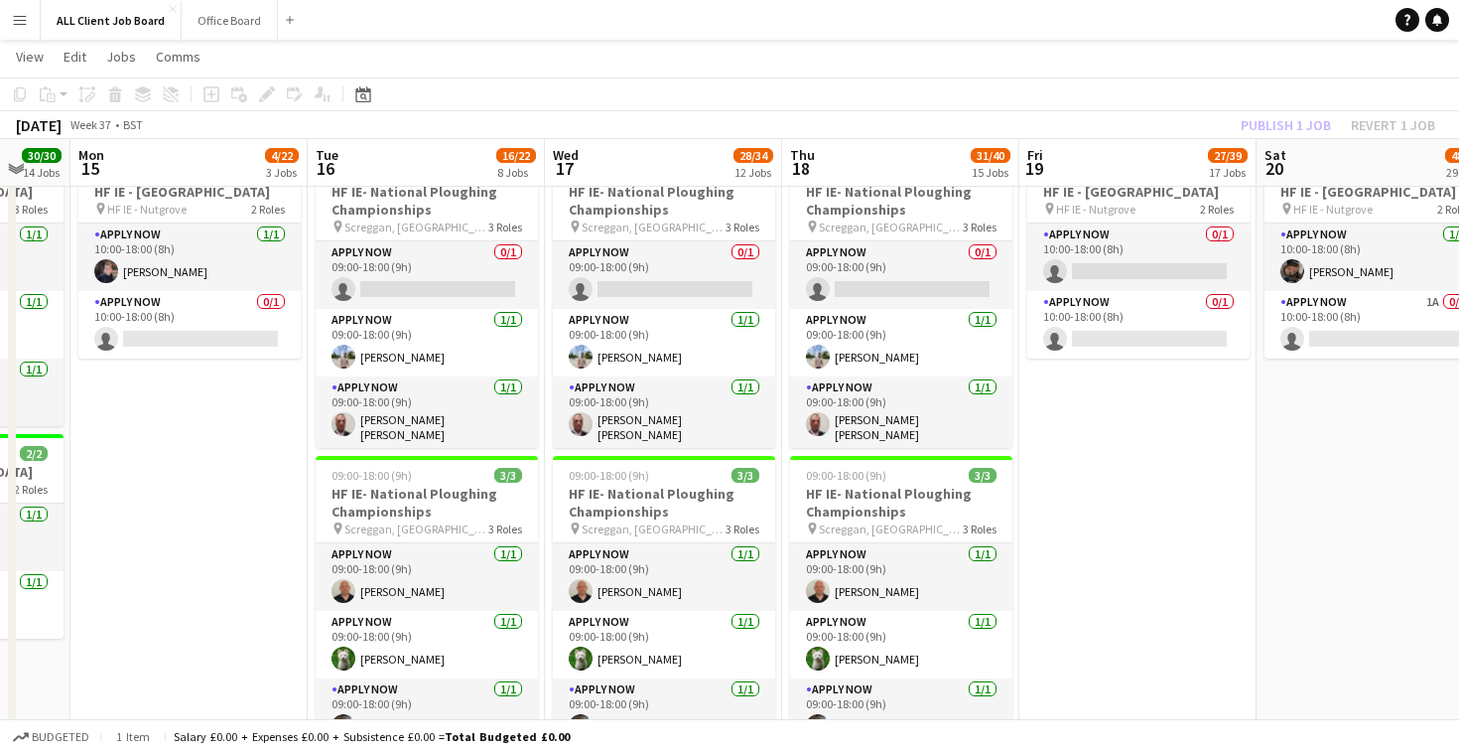
scroll to position [0, 642]
click at [1134, 124] on div "[DATE] Week 37 • BST Publish 1 job Revert 1 job" at bounding box center [729, 125] width 1459 height 28
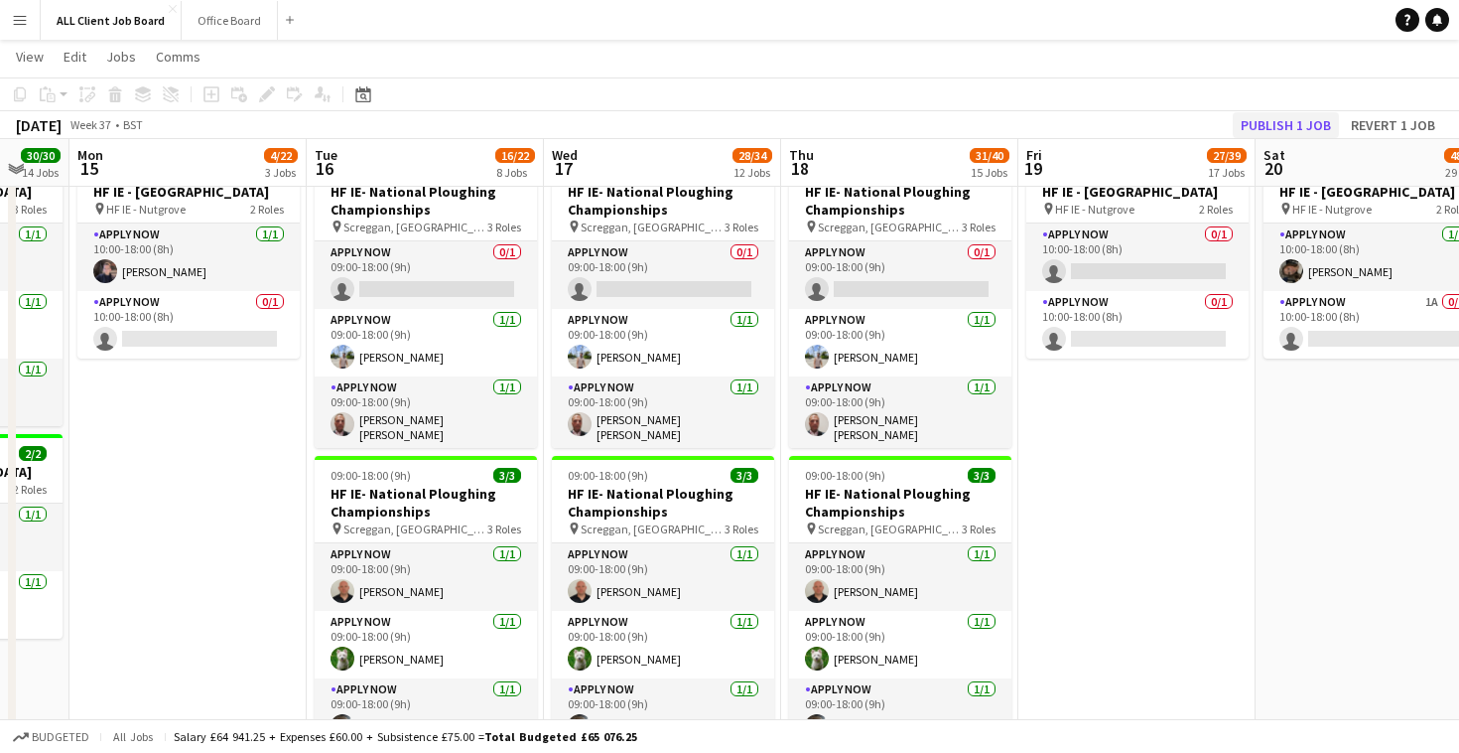
click at [1264, 124] on button "Publish 1 job" at bounding box center [1286, 125] width 106 height 26
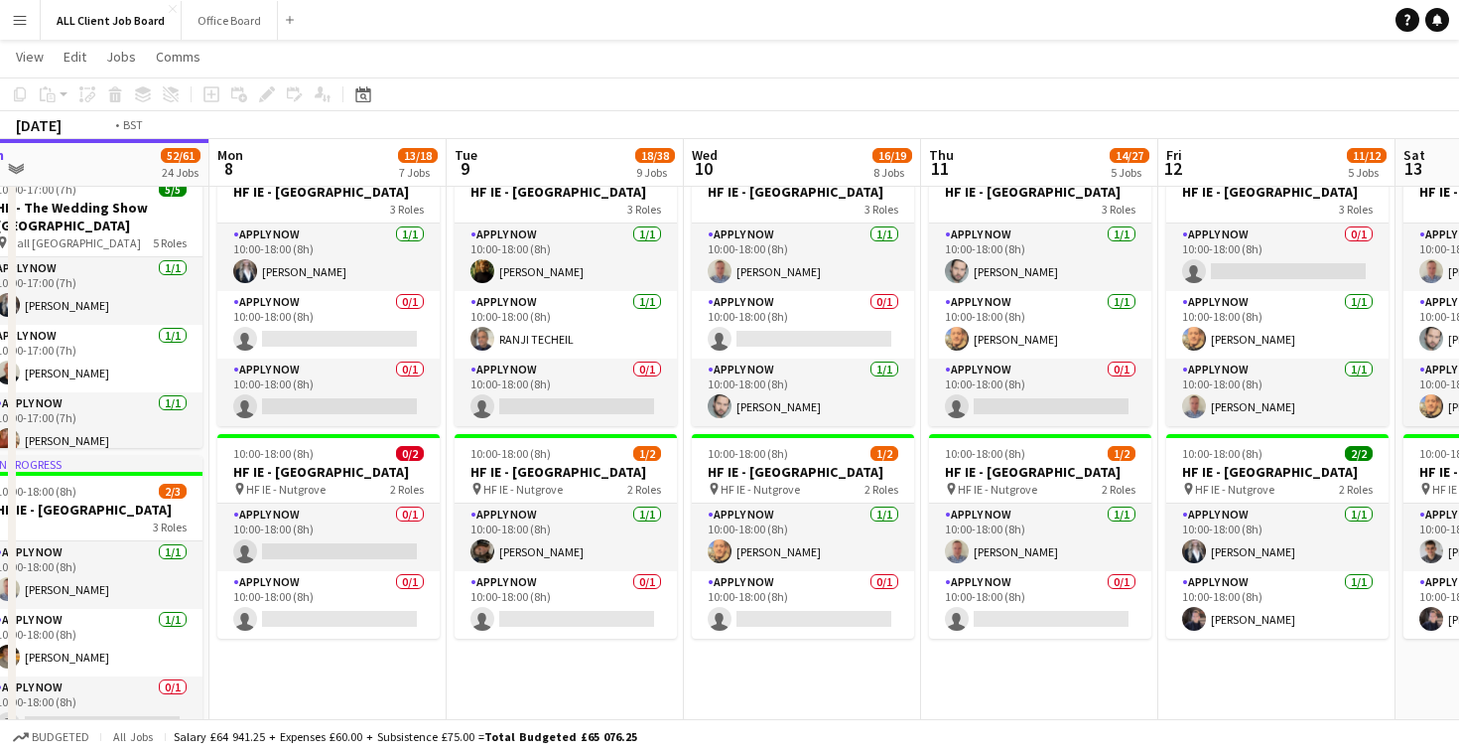
scroll to position [0, 538]
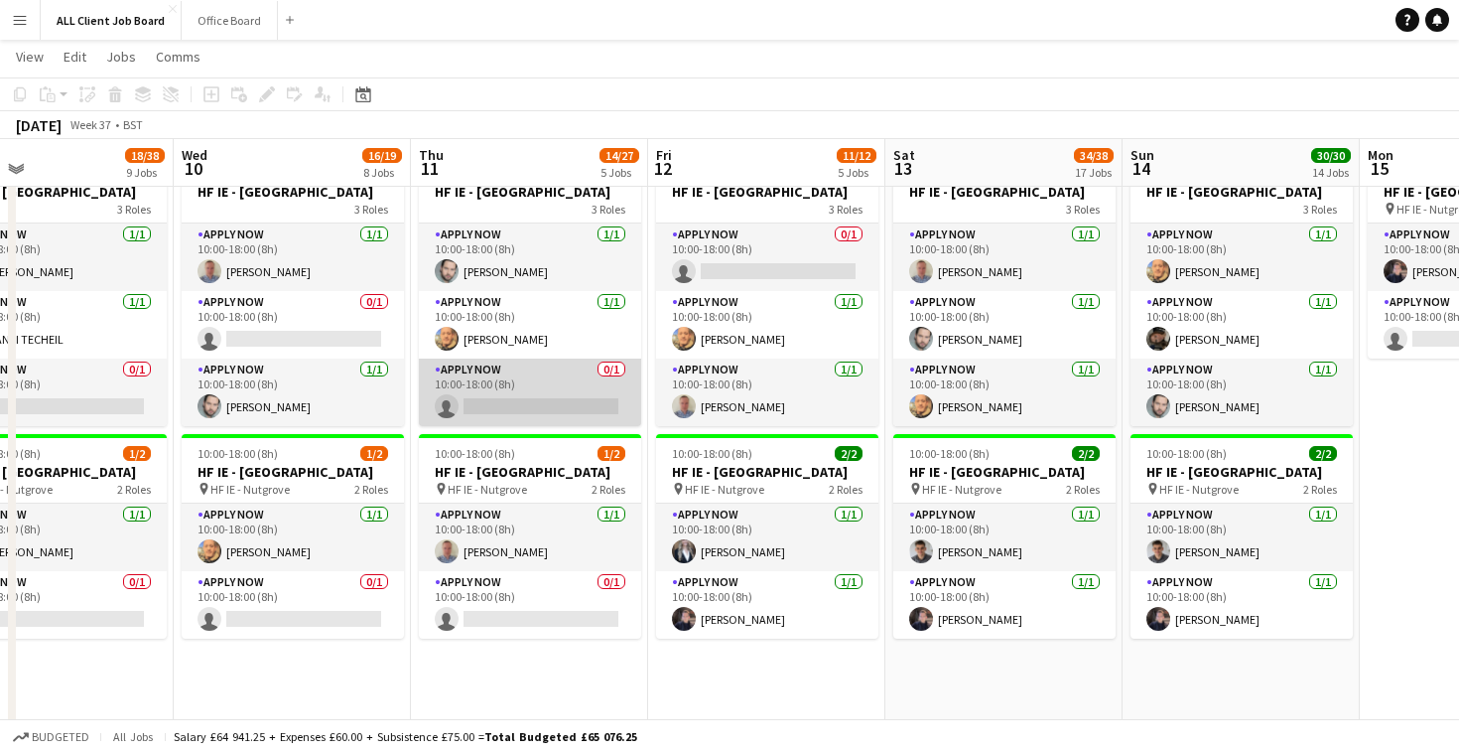
click at [547, 425] on app-card-role "APPLY NOW 0/1 10:00-18:00 (8h) single-neutral-actions" at bounding box center [530, 392] width 222 height 68
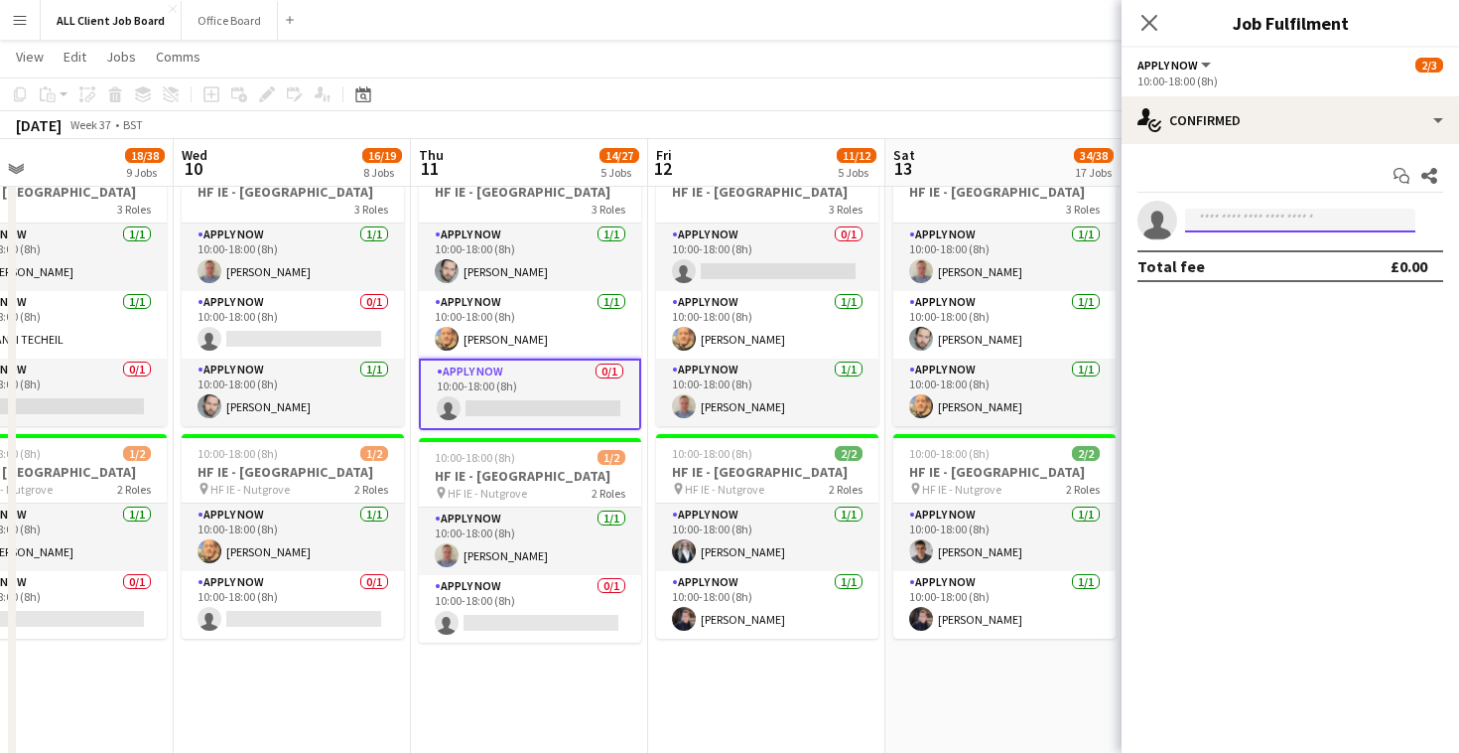
click at [1232, 224] on input at bounding box center [1300, 220] width 230 height 24
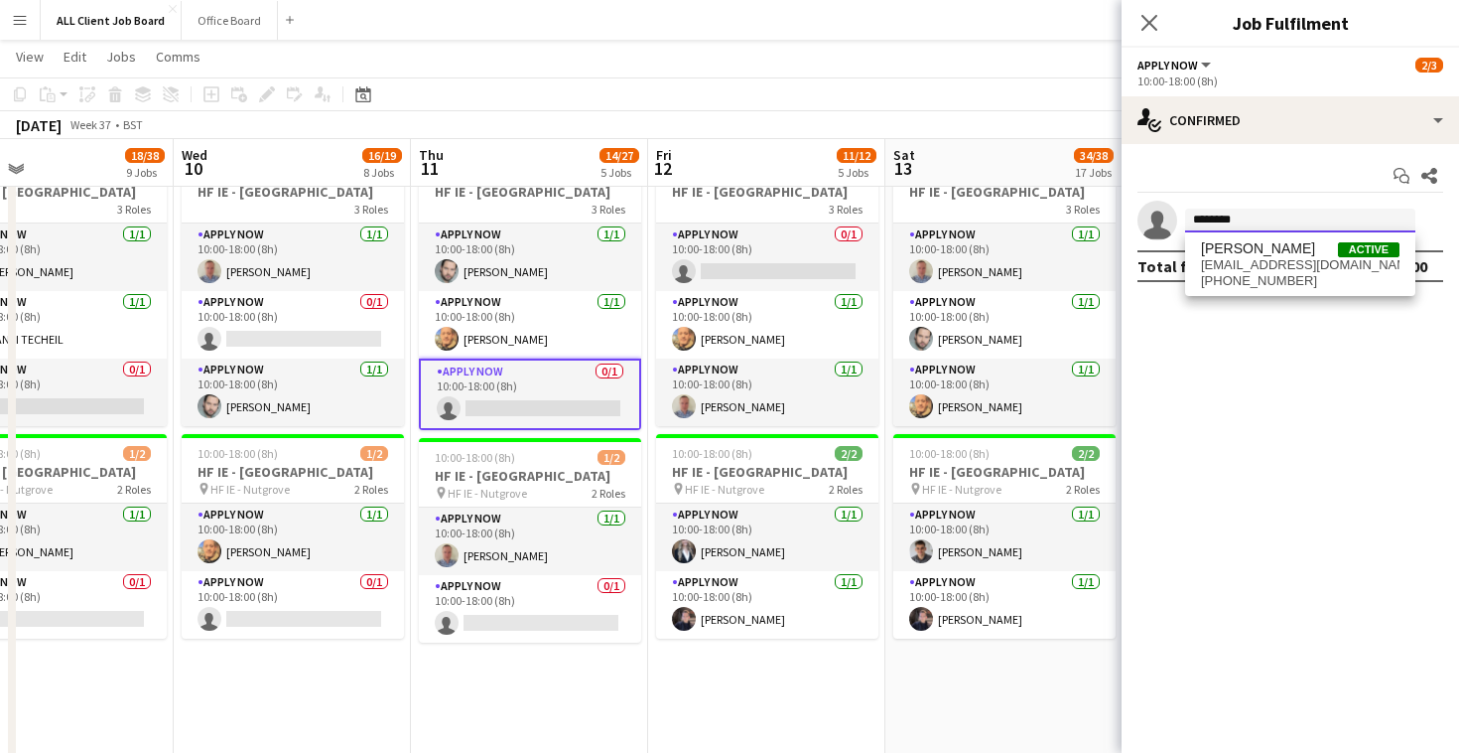
type input "********"
drag, startPoint x: 1267, startPoint y: 230, endPoint x: 1265, endPoint y: 257, distance: 26.9
click at [1265, 257] on span "[EMAIL_ADDRESS][DOMAIN_NAME]" at bounding box center [1300, 265] width 199 height 16
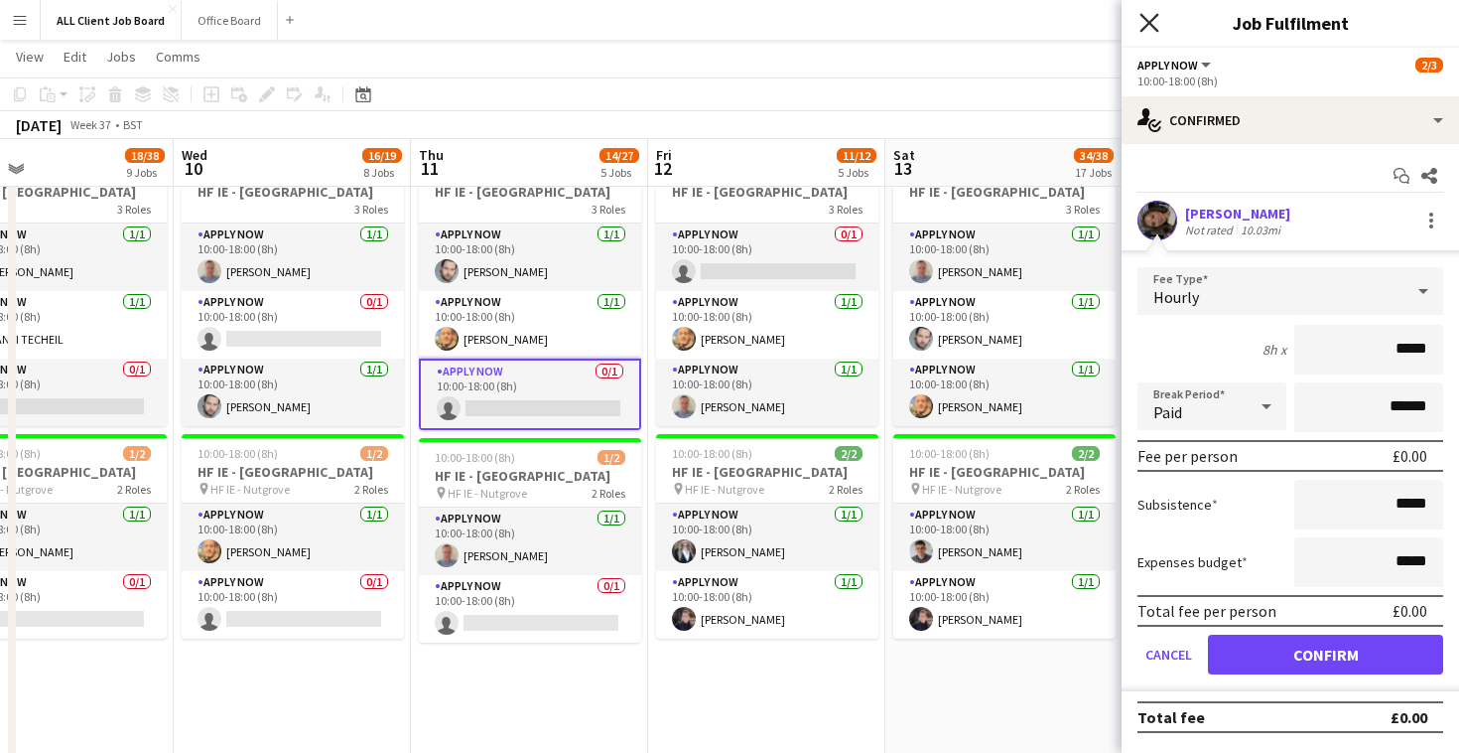
click at [1141, 28] on icon "Close pop-in" at bounding box center [1149, 22] width 19 height 19
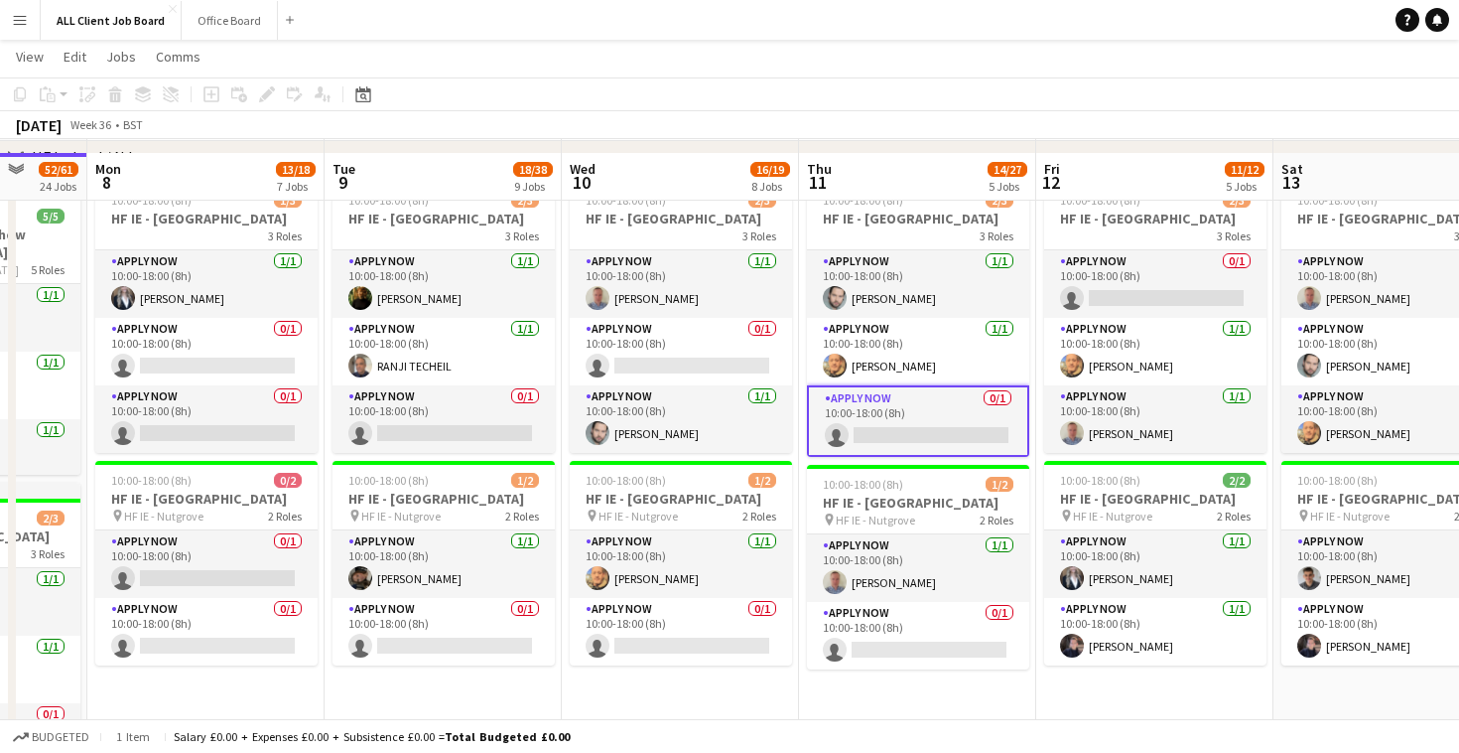
scroll to position [5848, 0]
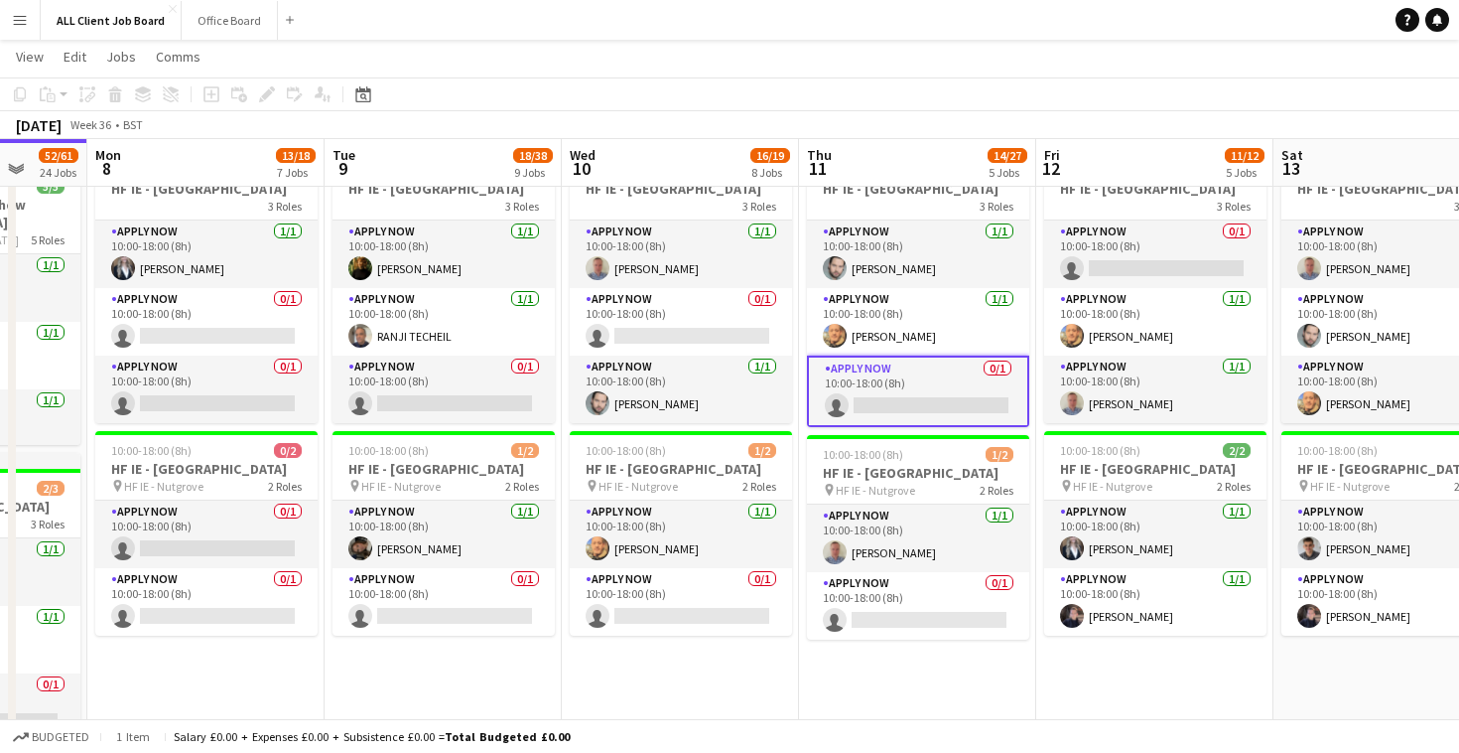
click at [948, 425] on app-card-role "APPLY NOW 0/1 10:00-18:00 (8h) single-neutral-actions" at bounding box center [918, 390] width 222 height 71
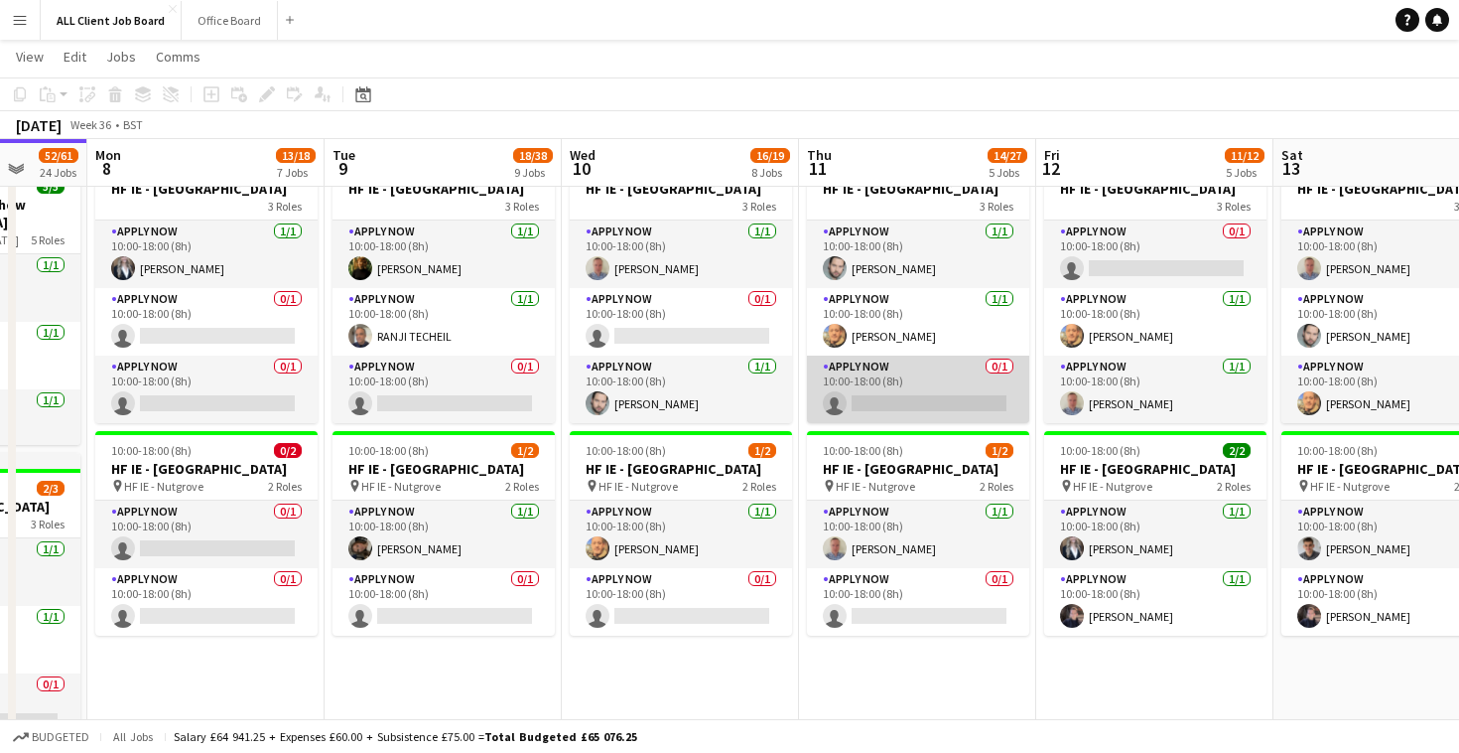
click at [925, 423] on app-card-role "APPLY NOW 0/1 10:00-18:00 (8h) single-neutral-actions" at bounding box center [918, 389] width 222 height 68
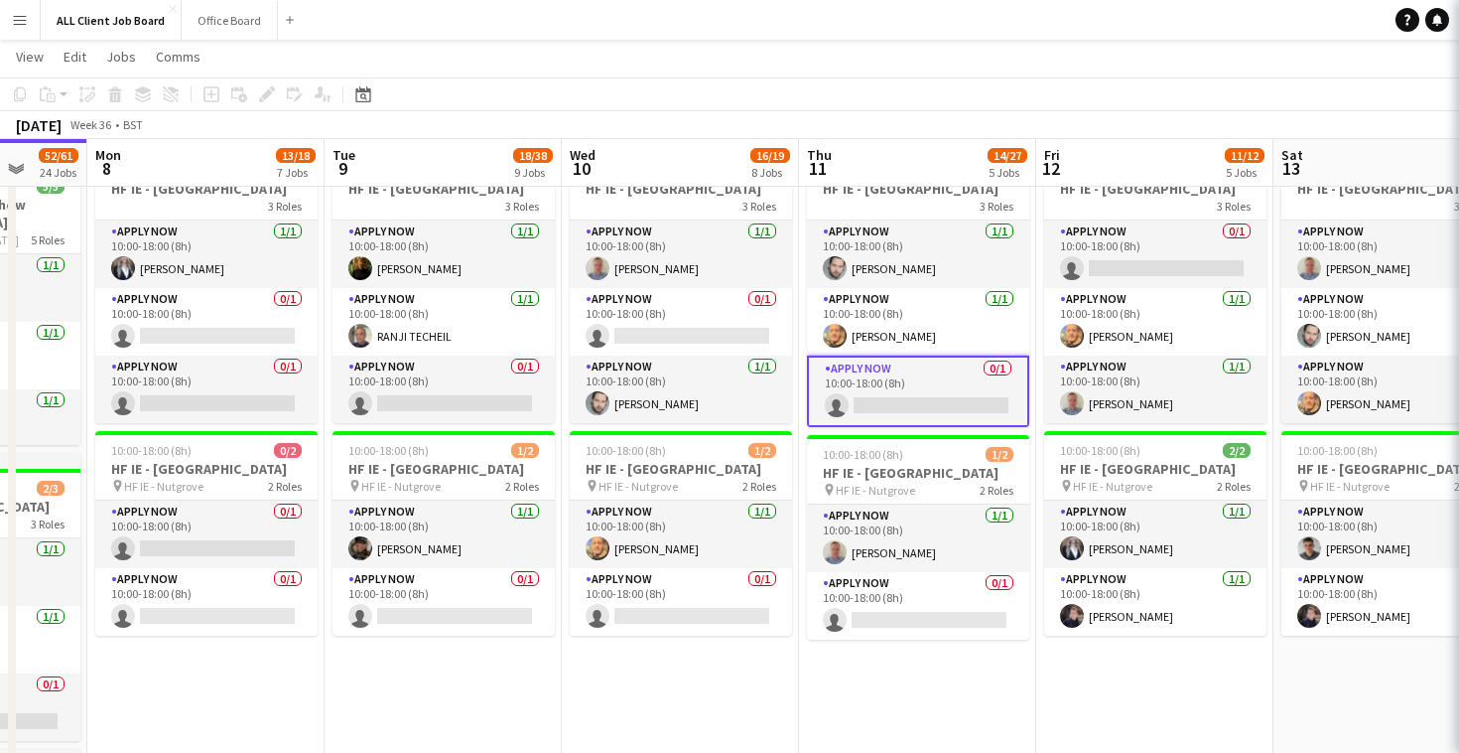
click at [925, 423] on app-card-role "APPLY NOW 0/1 10:00-18:00 (8h) single-neutral-actions" at bounding box center [918, 390] width 222 height 71
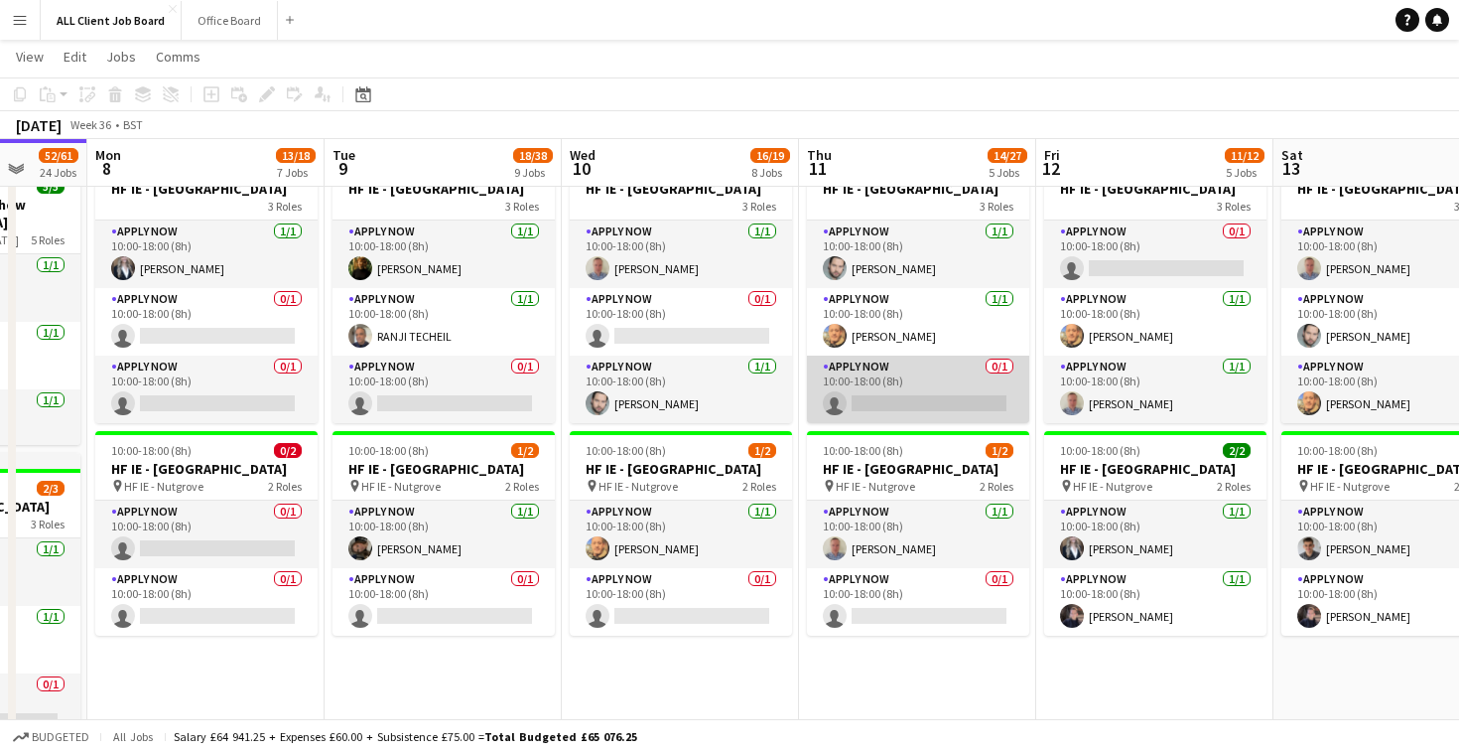
click at [969, 423] on app-card-role "APPLY NOW 0/1 10:00-18:00 (8h) single-neutral-actions" at bounding box center [918, 389] width 222 height 68
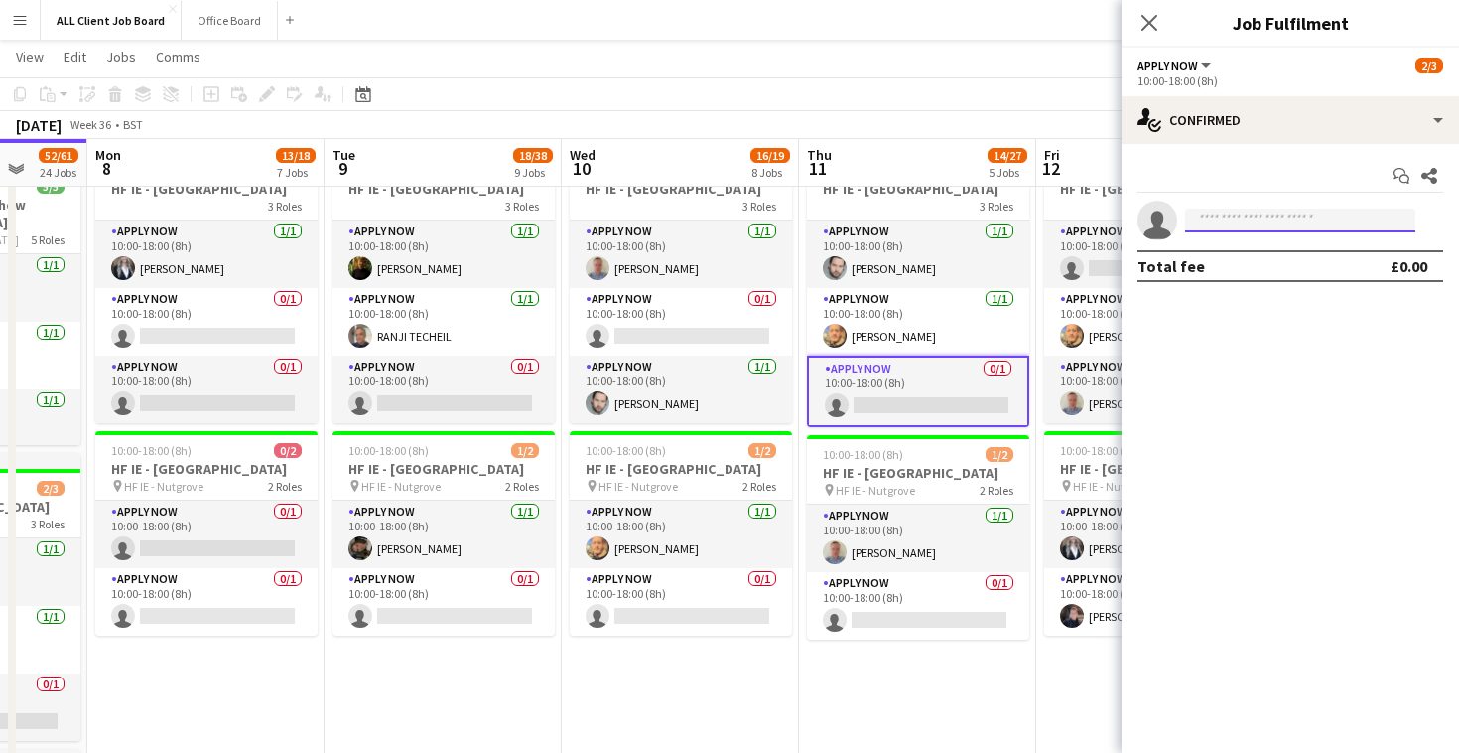
click at [1215, 227] on input at bounding box center [1300, 220] width 230 height 24
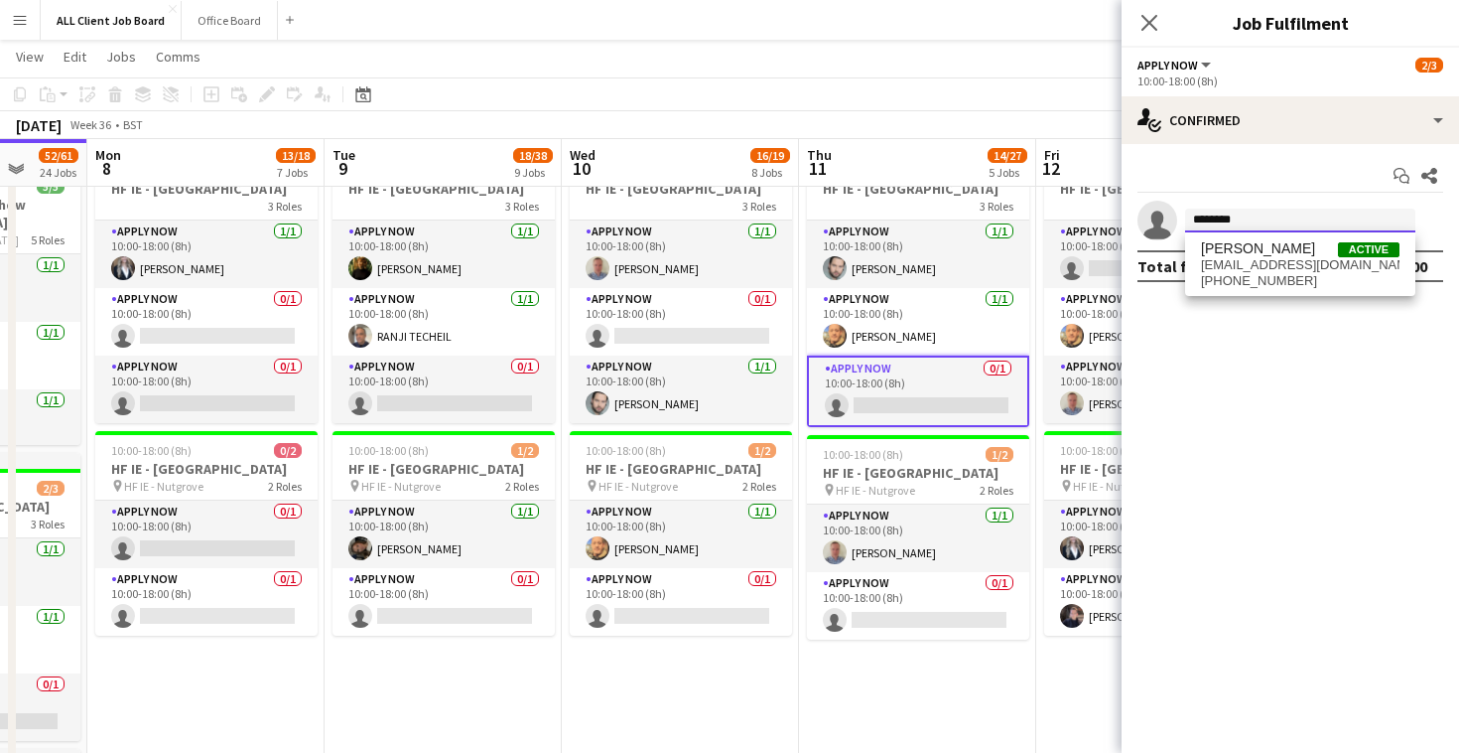
type input "********"
drag, startPoint x: 1272, startPoint y: 240, endPoint x: 1287, endPoint y: 270, distance: 33.3
click at [1287, 270] on span "[EMAIL_ADDRESS][DOMAIN_NAME]" at bounding box center [1300, 265] width 199 height 16
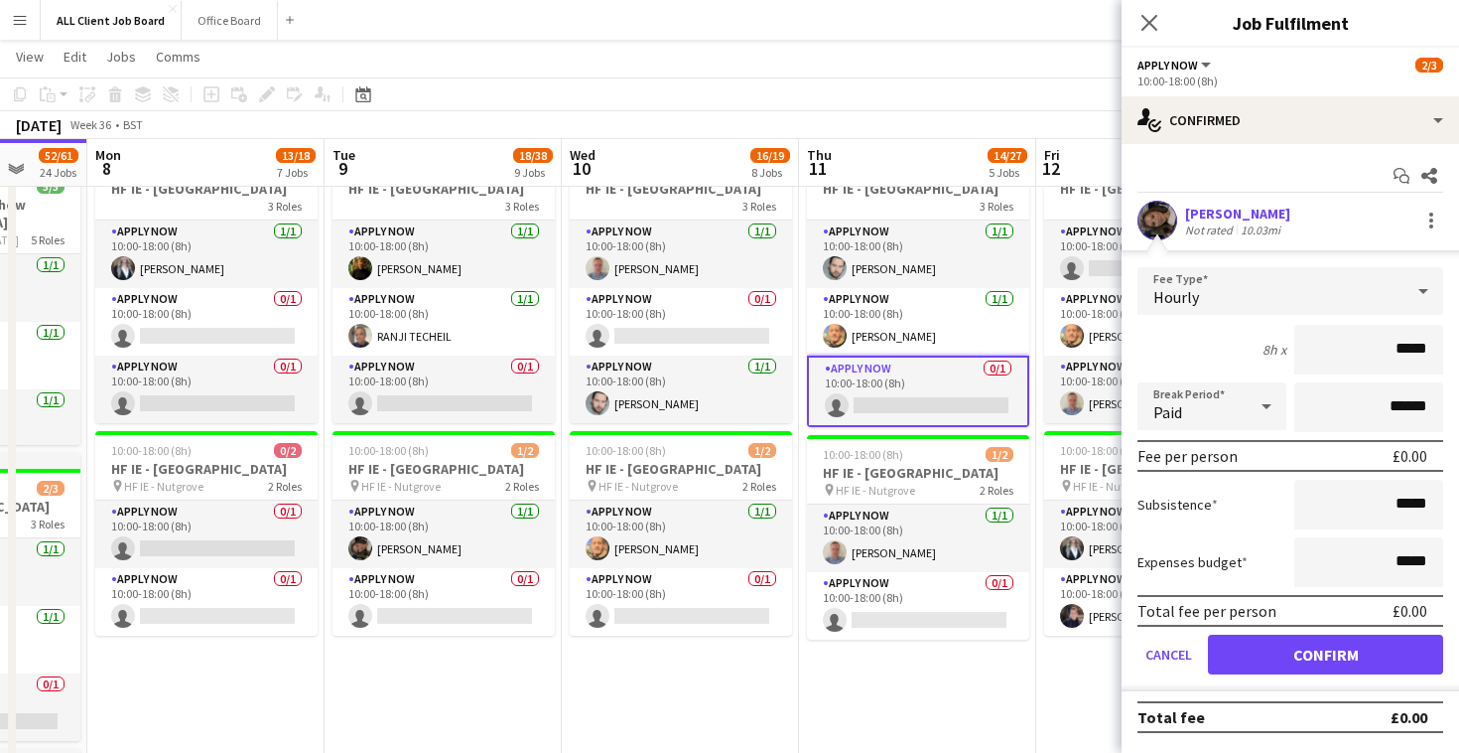
click at [1278, 667] on button "Confirm" at bounding box center [1325, 654] width 235 height 40
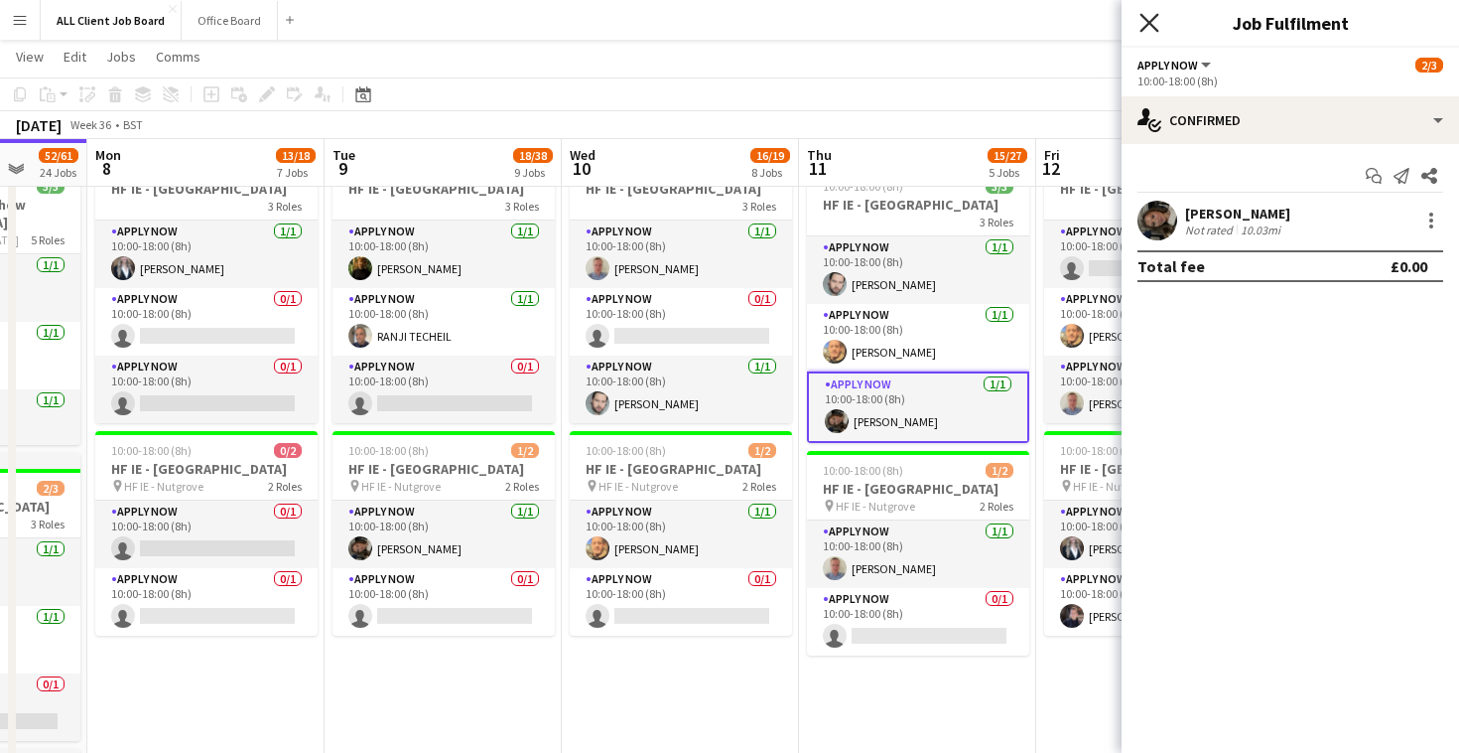
click at [1150, 24] on icon at bounding box center [1149, 22] width 19 height 19
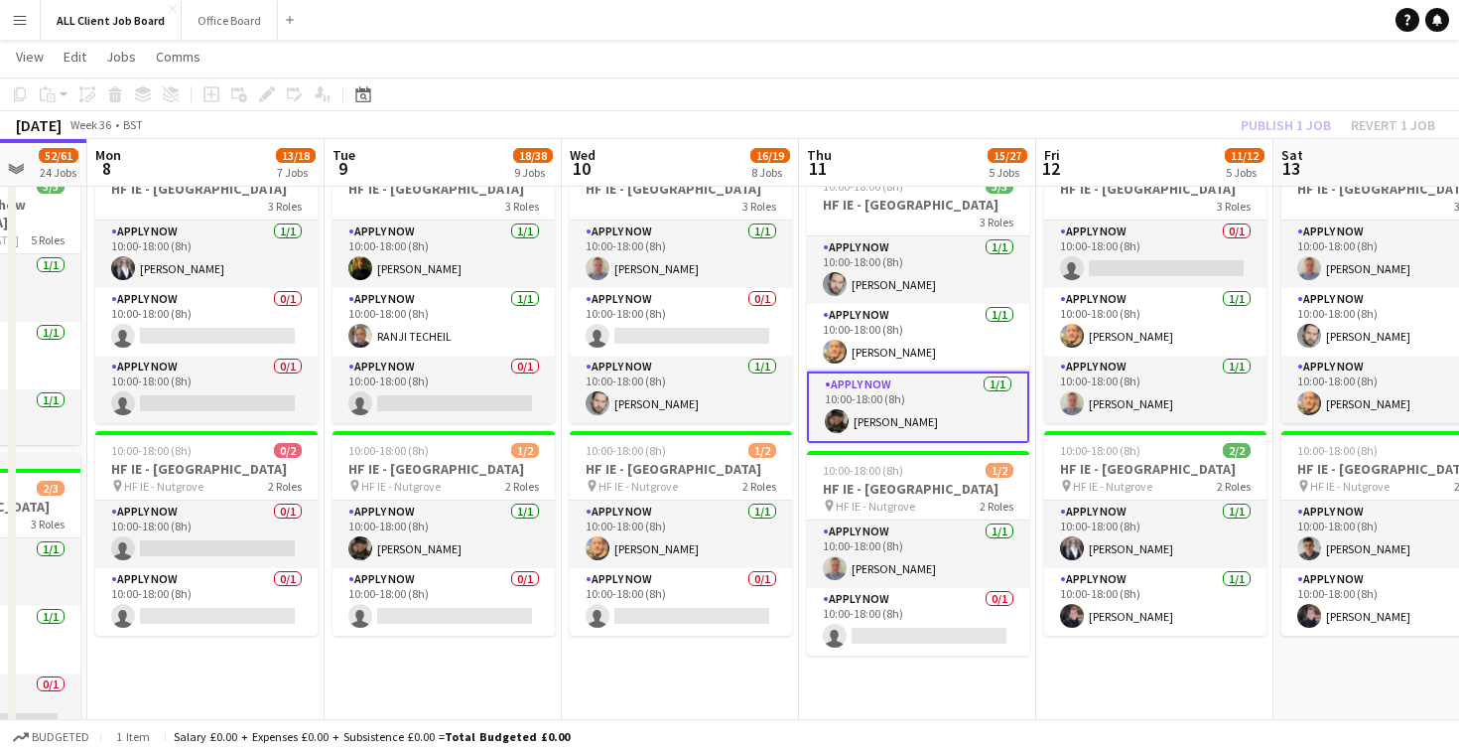
click at [1195, 79] on app-toolbar "Copy Paste Paste Command V Paste with crew Command Shift V Paste linked Job [GE…" at bounding box center [729, 94] width 1459 height 34
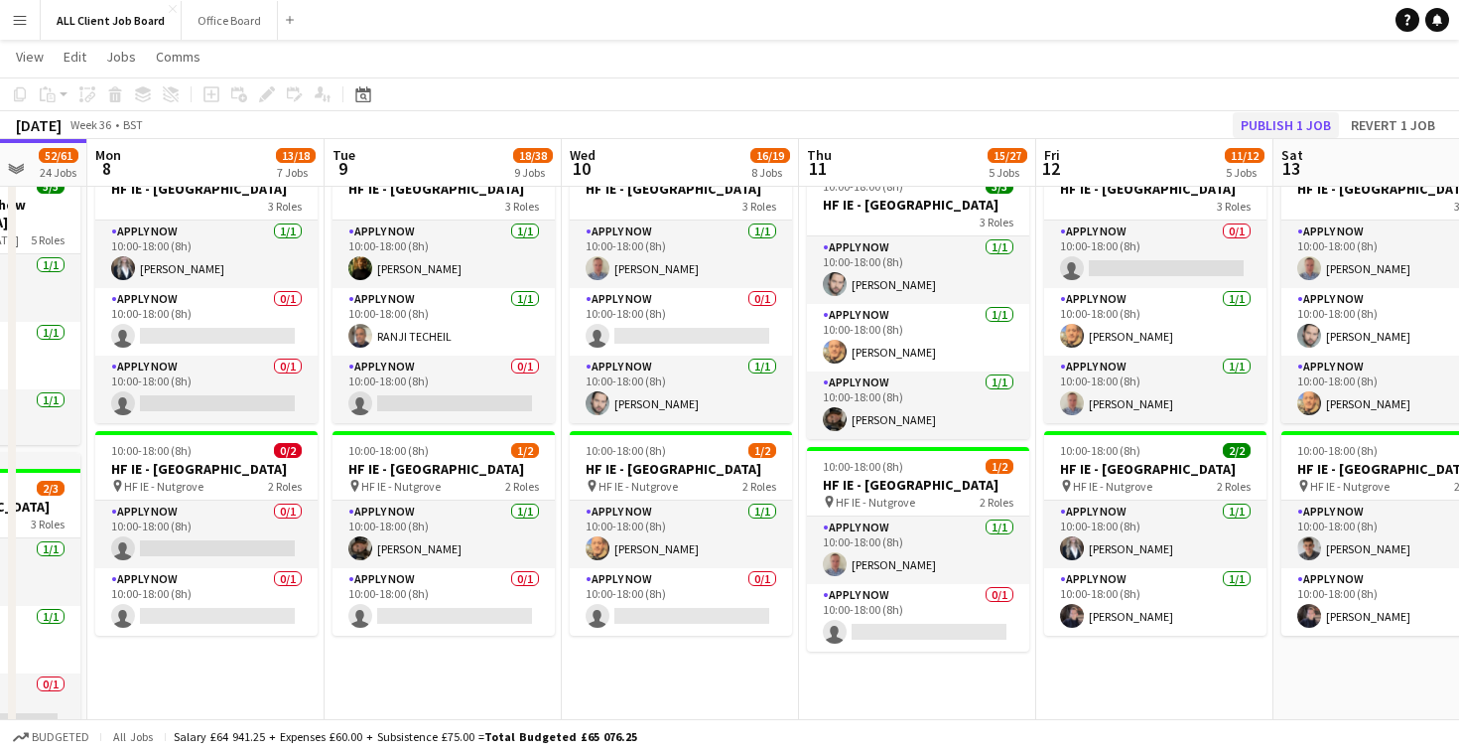
click at [1247, 120] on button "Publish 1 job" at bounding box center [1286, 125] width 106 height 26
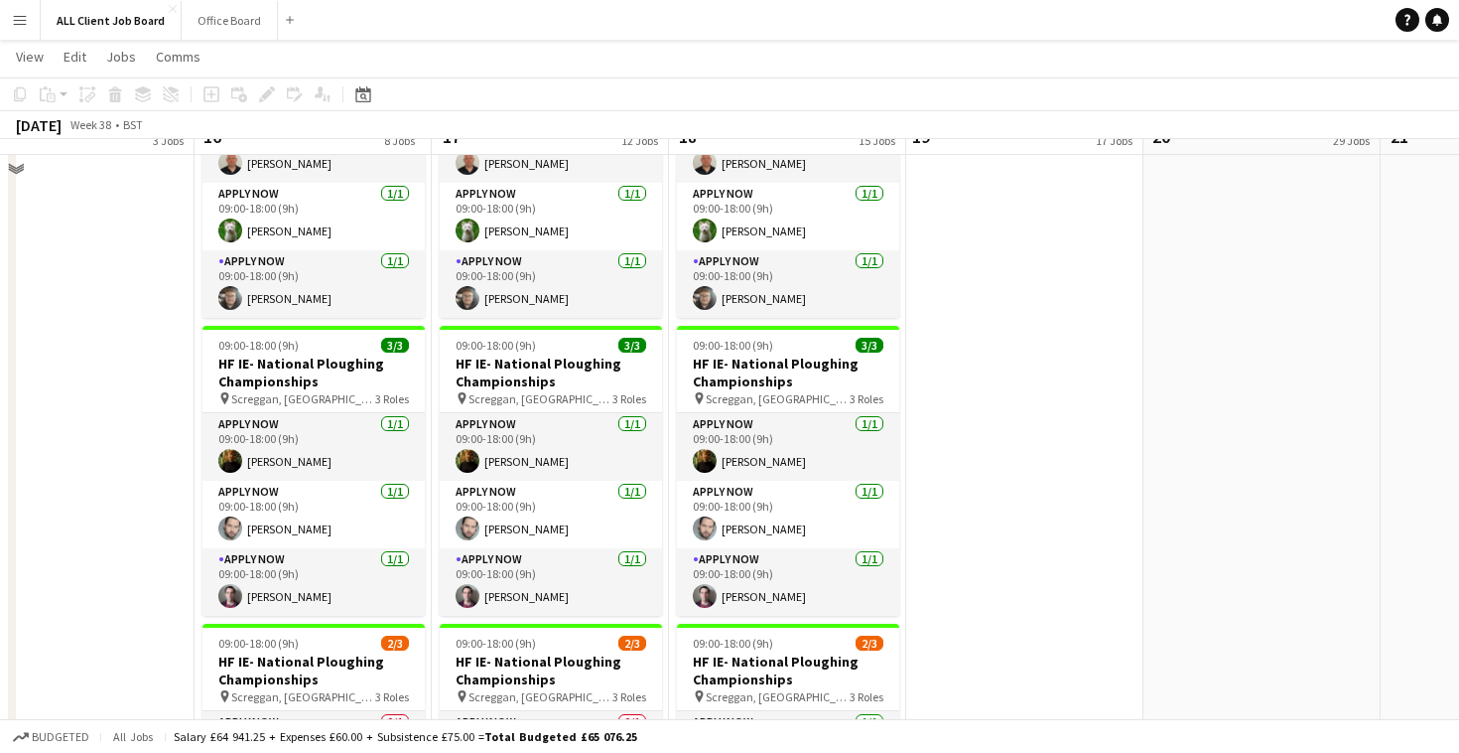
scroll to position [6230, 0]
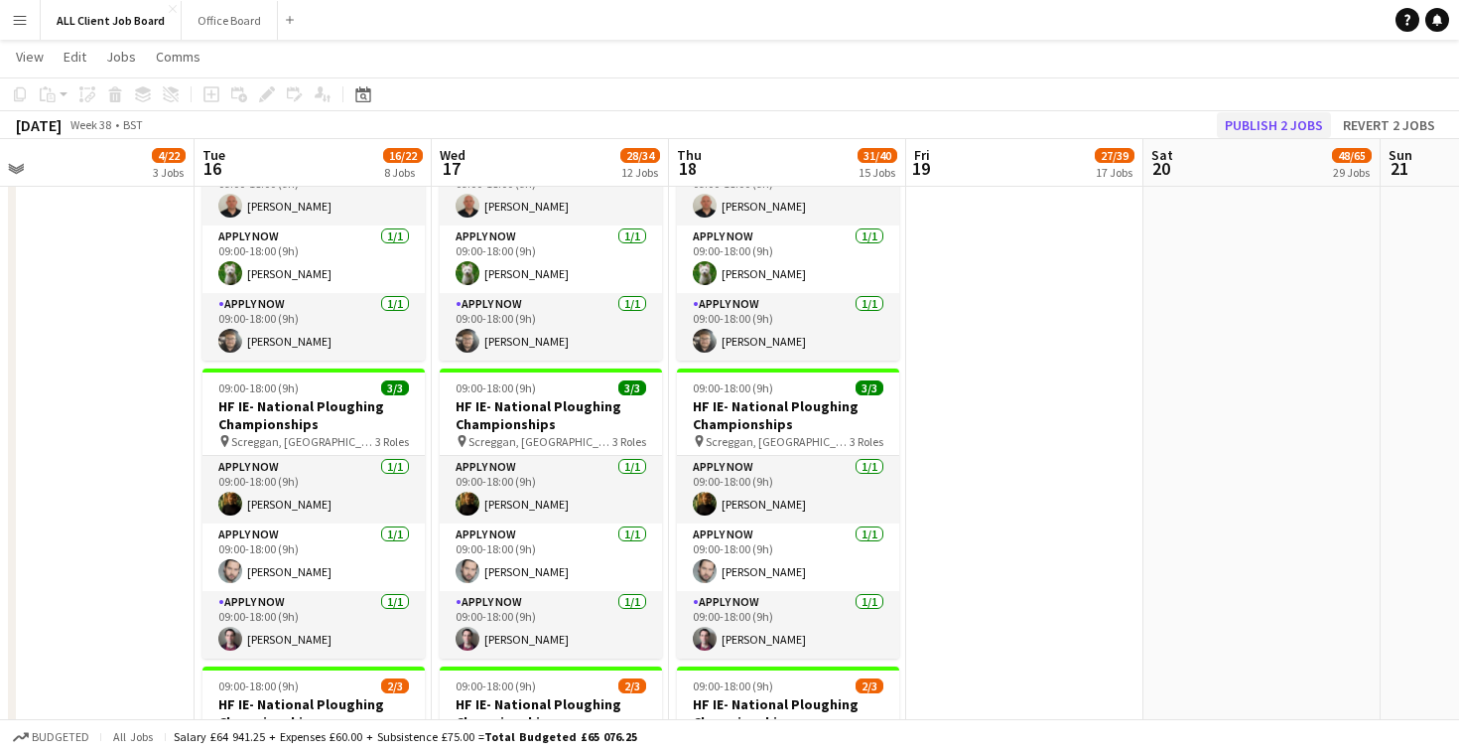
click at [1256, 116] on button "Publish 2 jobs" at bounding box center [1274, 125] width 114 height 26
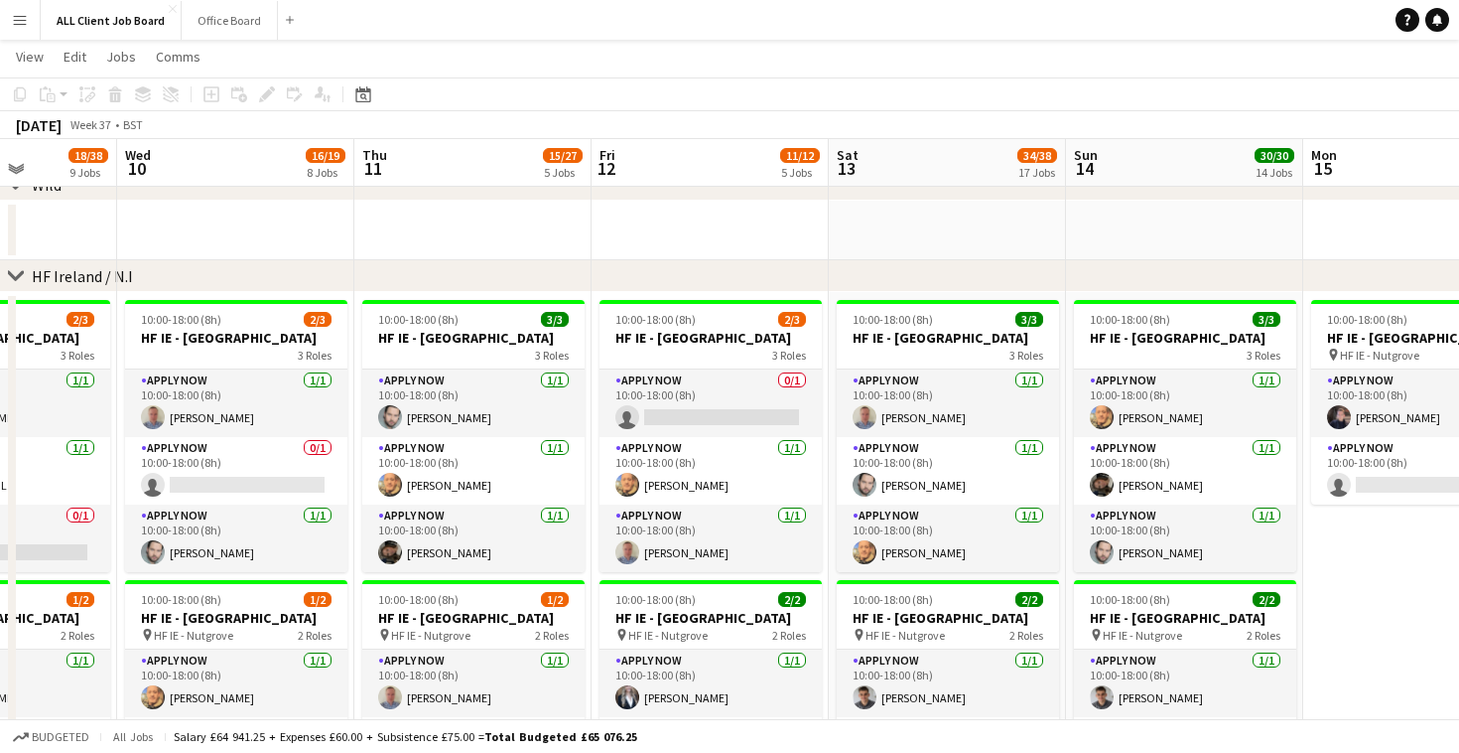
scroll to position [0, 594]
click at [235, 20] on button "Office Board Close" at bounding box center [230, 20] width 96 height 39
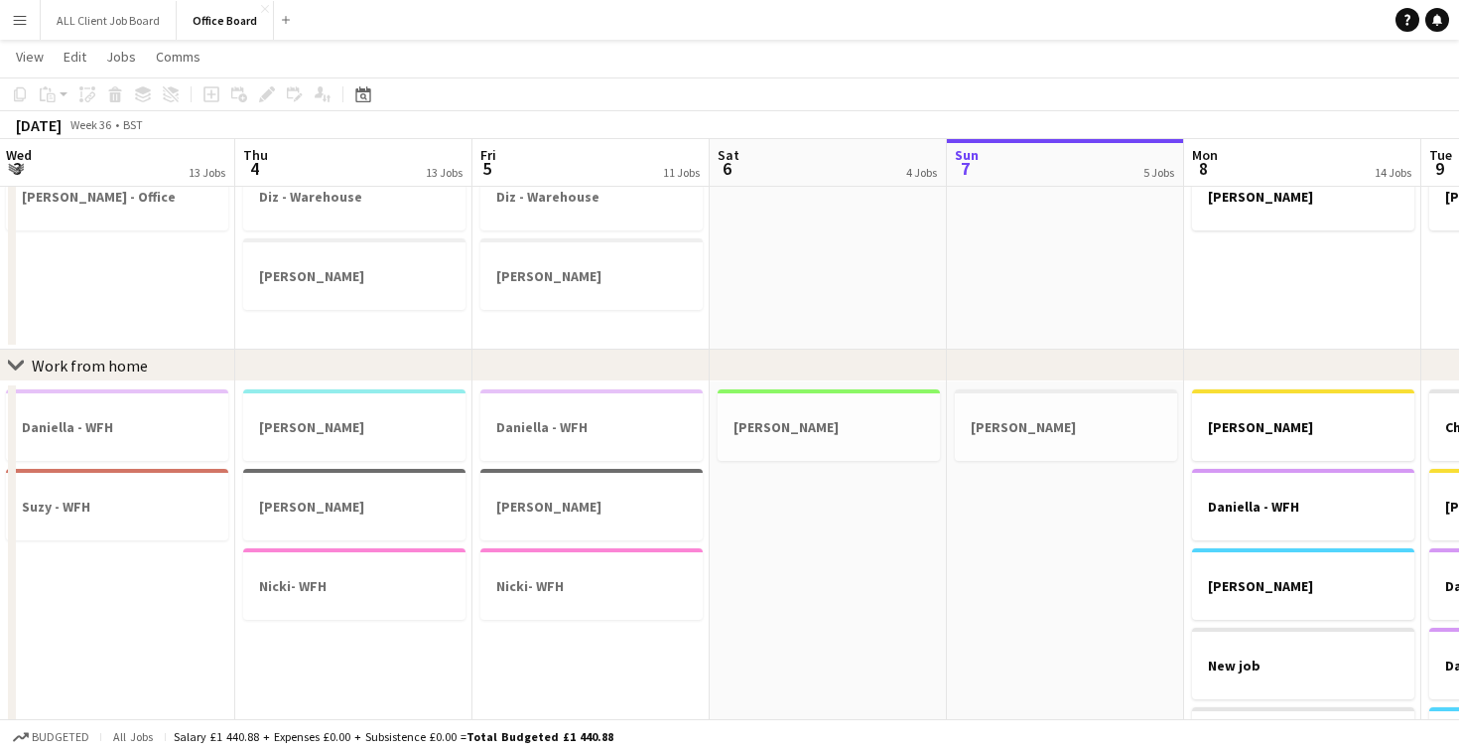
scroll to position [1029, 0]
click at [170, 513] on h3 "Suzy - WFH" at bounding box center [117, 506] width 222 height 18
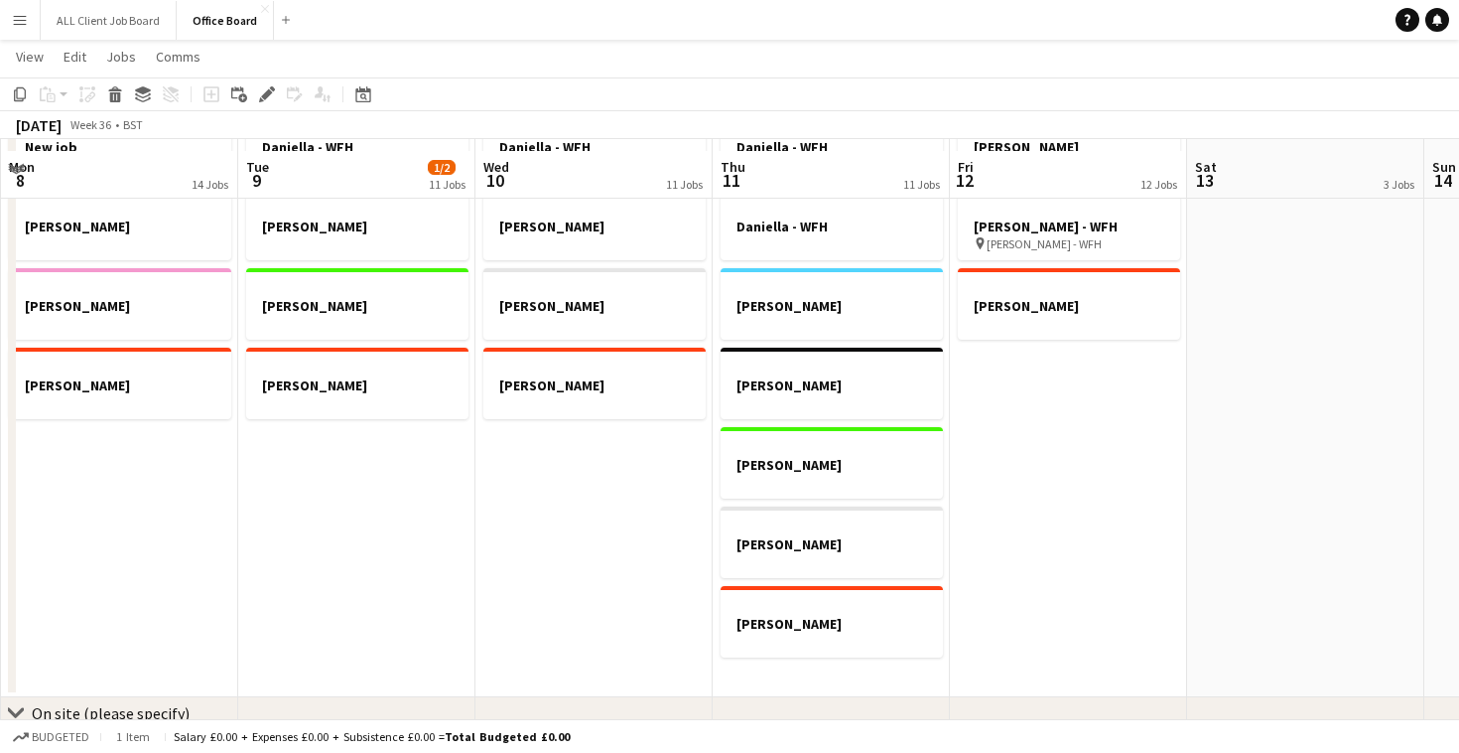
scroll to position [1540, 0]
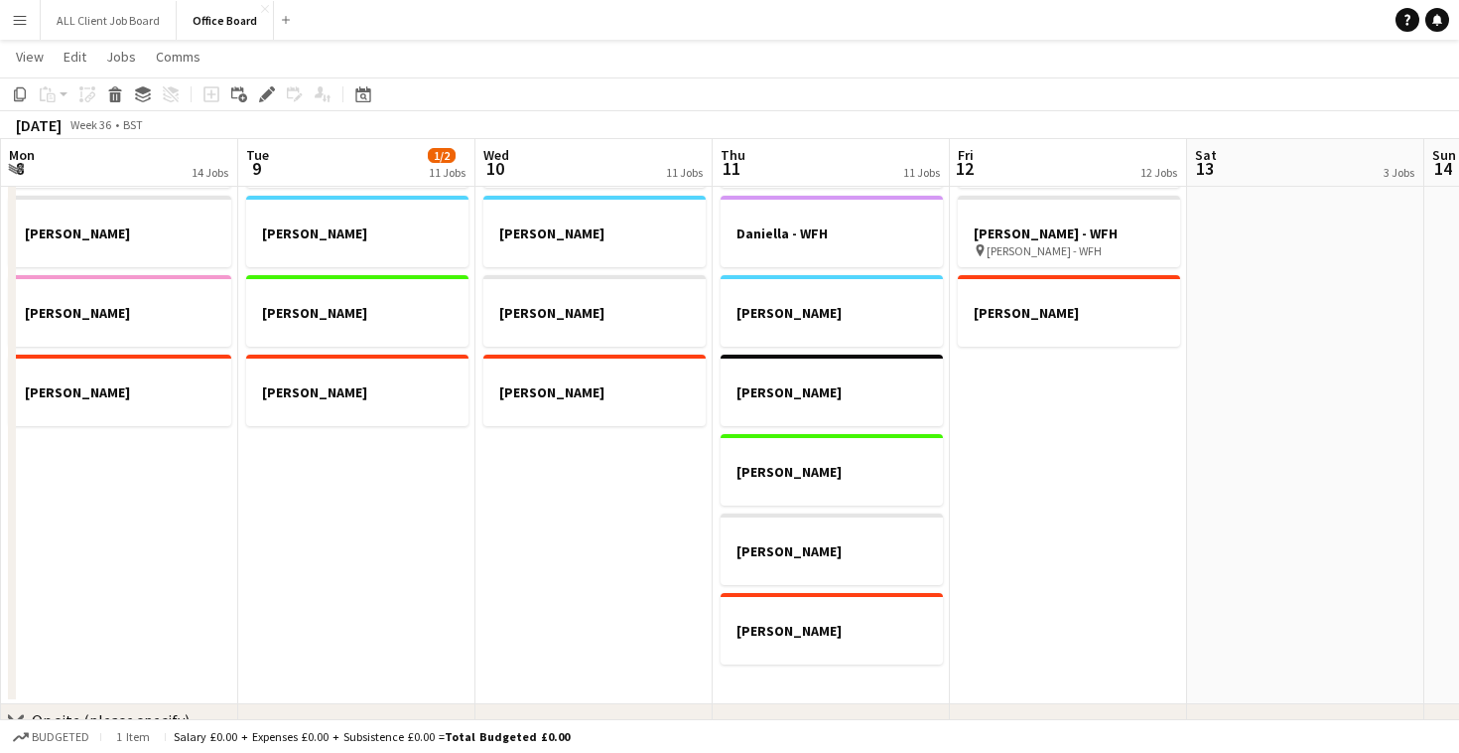
click at [332, 555] on app-date-cell "[PERSON_NAME] - Office [PERSON_NAME] [PERSON_NAME] [PERSON_NAME] - WFH [PERSON_…" at bounding box center [356, 287] width 237 height 834
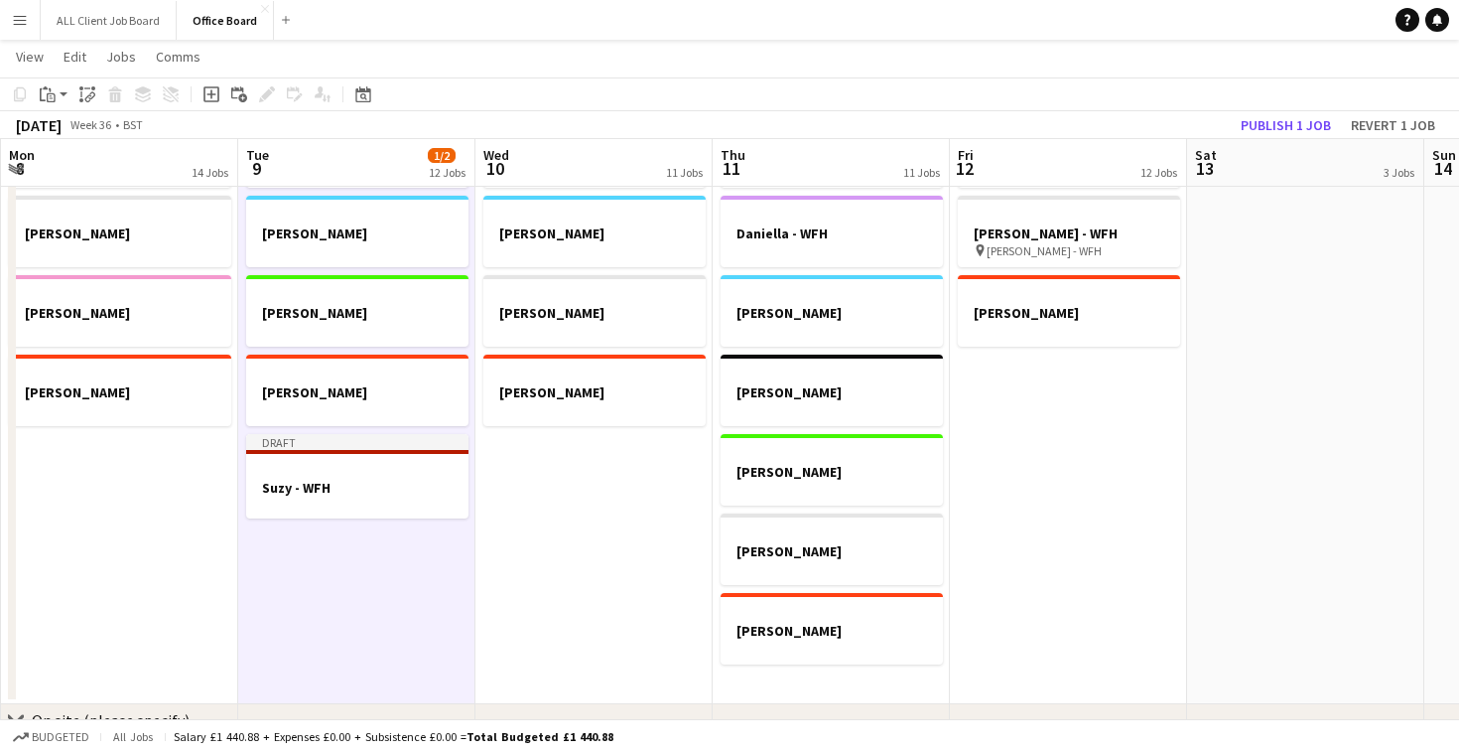
click at [612, 546] on app-date-cell "[PERSON_NAME] - Office [PERSON_NAME] [PERSON_NAME] [PERSON_NAME] [PERSON_NAME] …" at bounding box center [594, 287] width 237 height 834
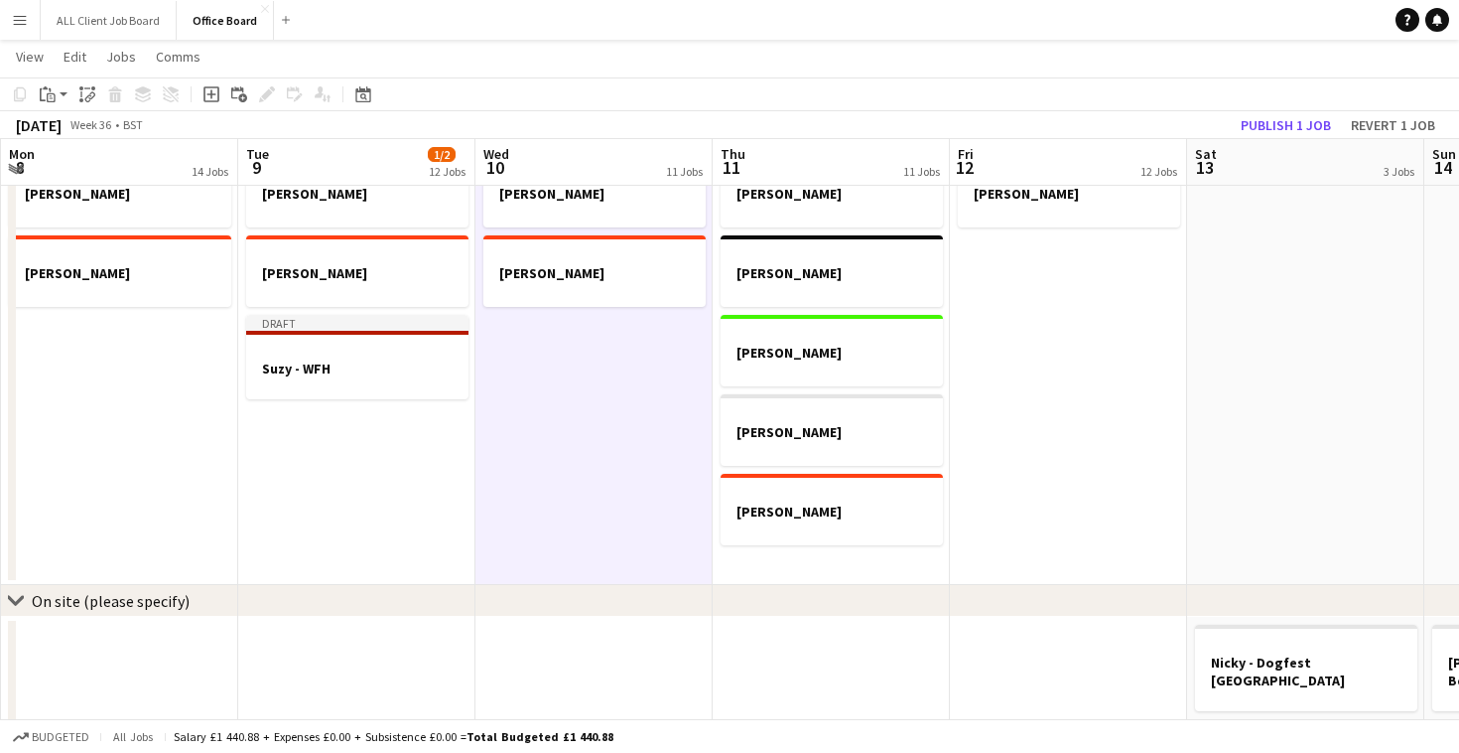
scroll to position [1661, 0]
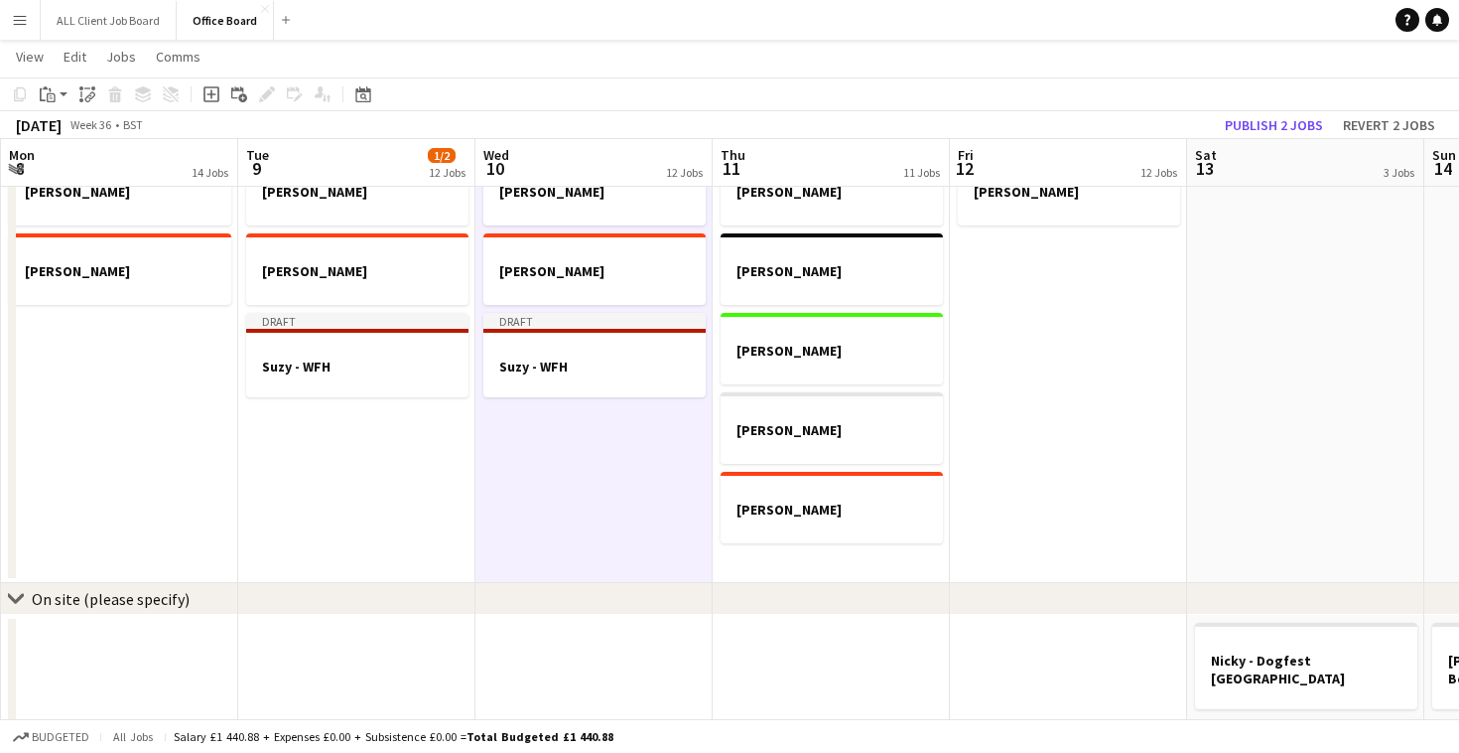
click at [784, 569] on app-date-cell "[PERSON_NAME] - Office [PERSON_NAME] [PERSON_NAME] [PERSON_NAME] - WFH [PERSON_…" at bounding box center [831, 166] width 237 height 834
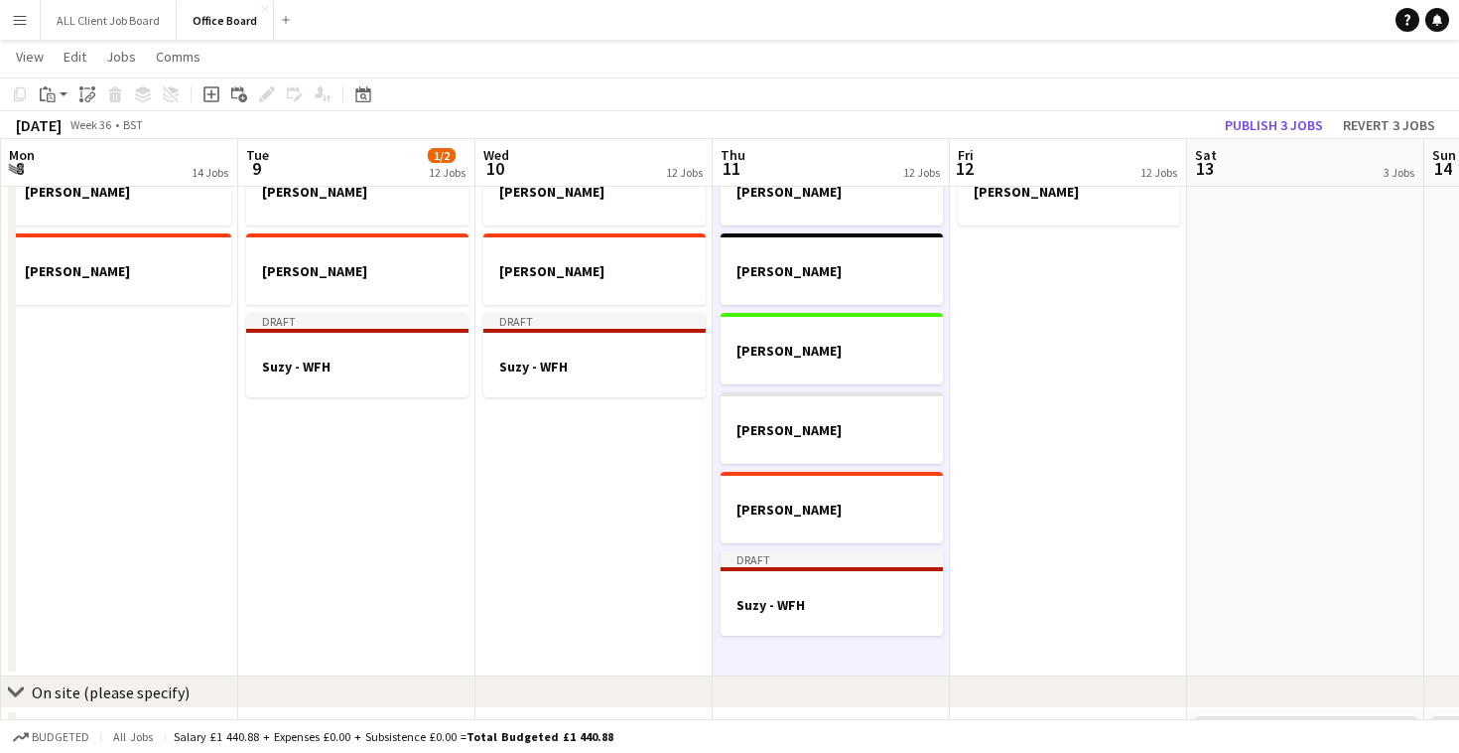
click at [1008, 423] on app-date-cell "[PERSON_NAME] - Office [PERSON_NAME] - WFH [PERSON_NAME] - WFH [PERSON_NAME] - …" at bounding box center [1068, 212] width 237 height 927
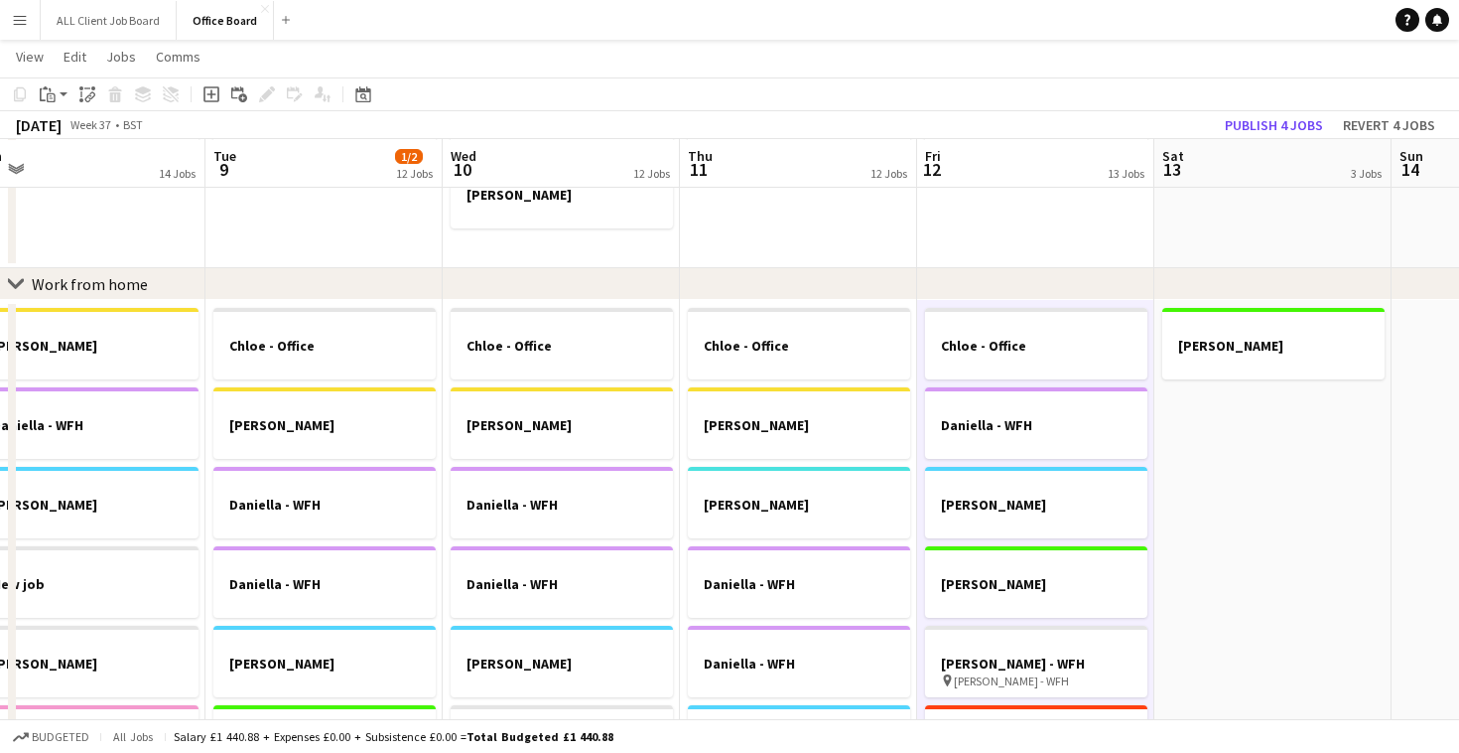
scroll to position [1111, 0]
click at [1259, 433] on app-date-cell "[PERSON_NAME]" at bounding box center [1273, 762] width 237 height 927
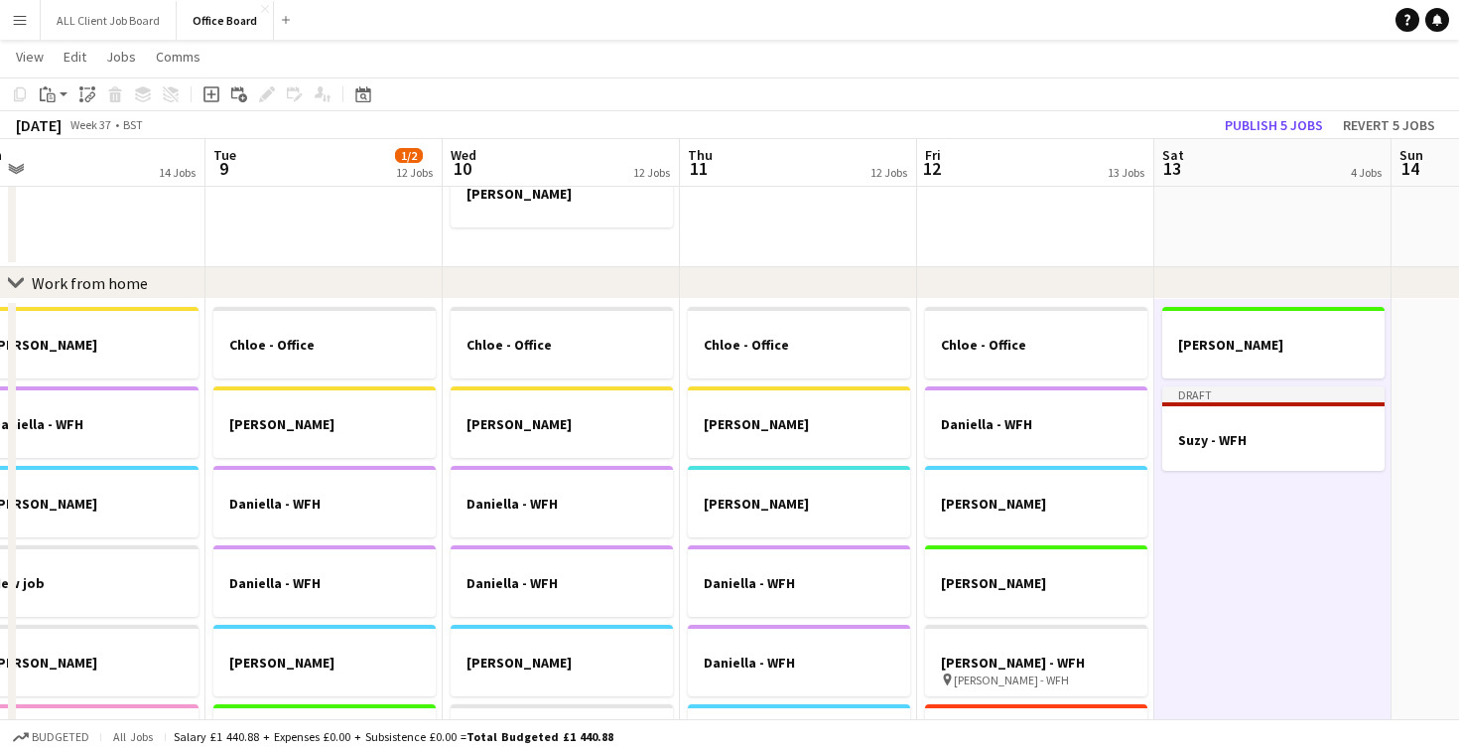
click at [1257, 560] on app-date-cell "[PERSON_NAME] - WFH Draft Suzy - WFH" at bounding box center [1273, 762] width 237 height 927
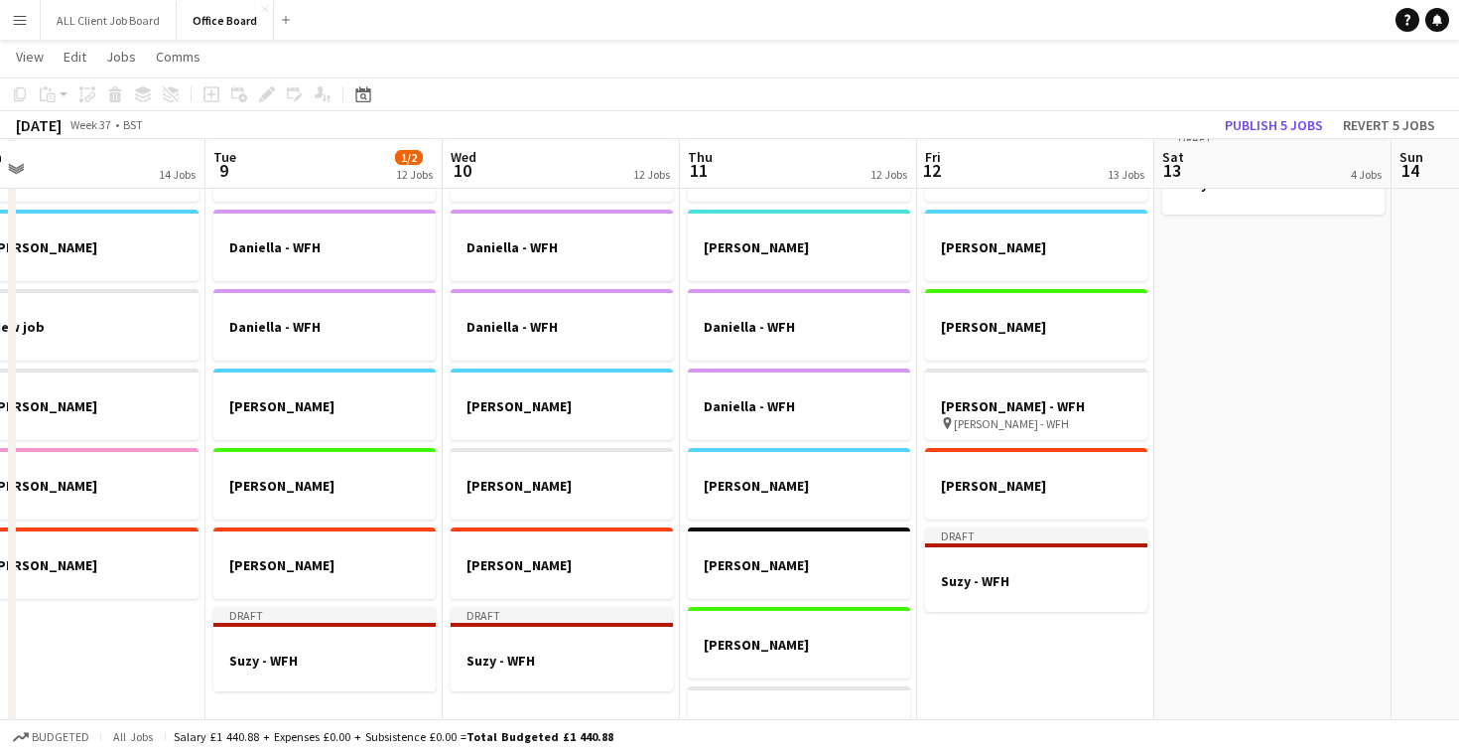
scroll to position [1370, 0]
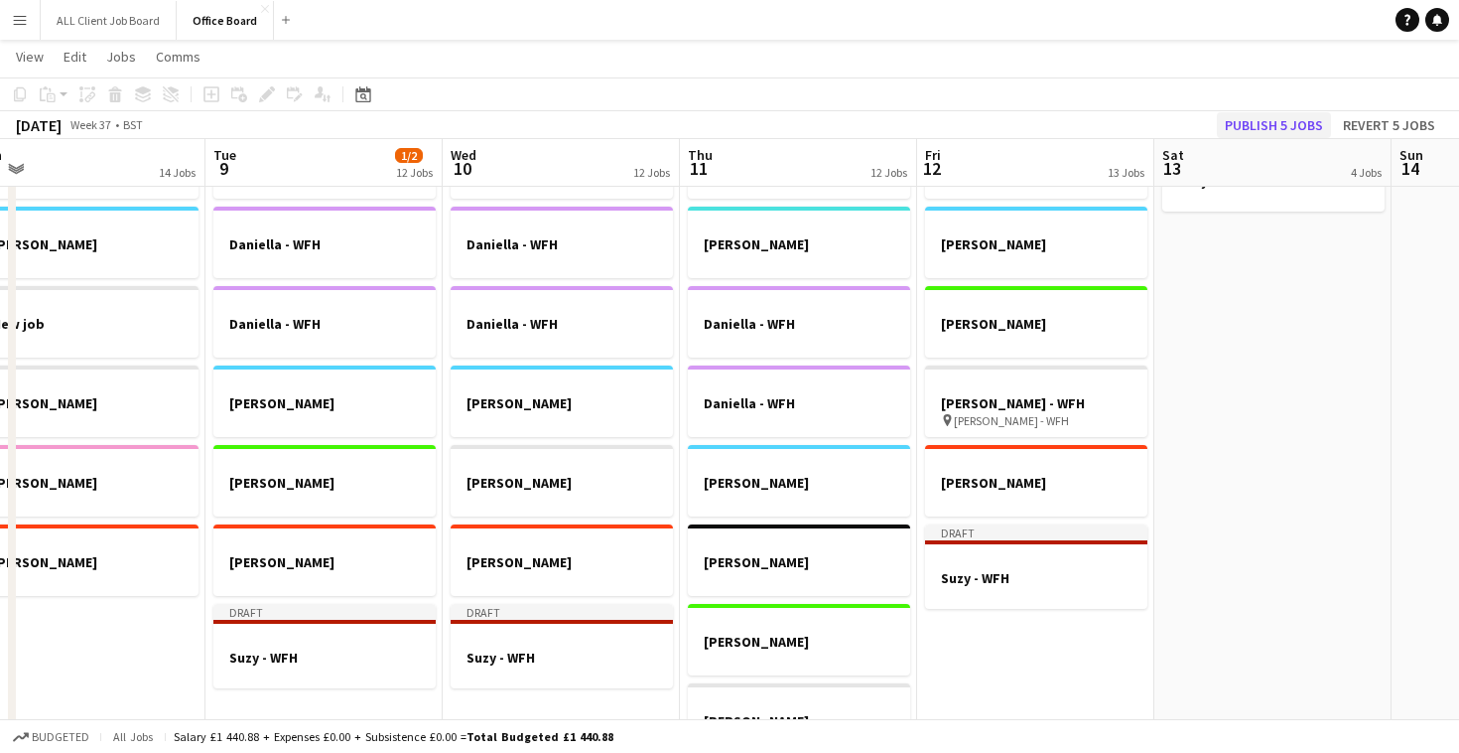
click at [1242, 126] on button "Publish 5 jobs" at bounding box center [1274, 125] width 114 height 26
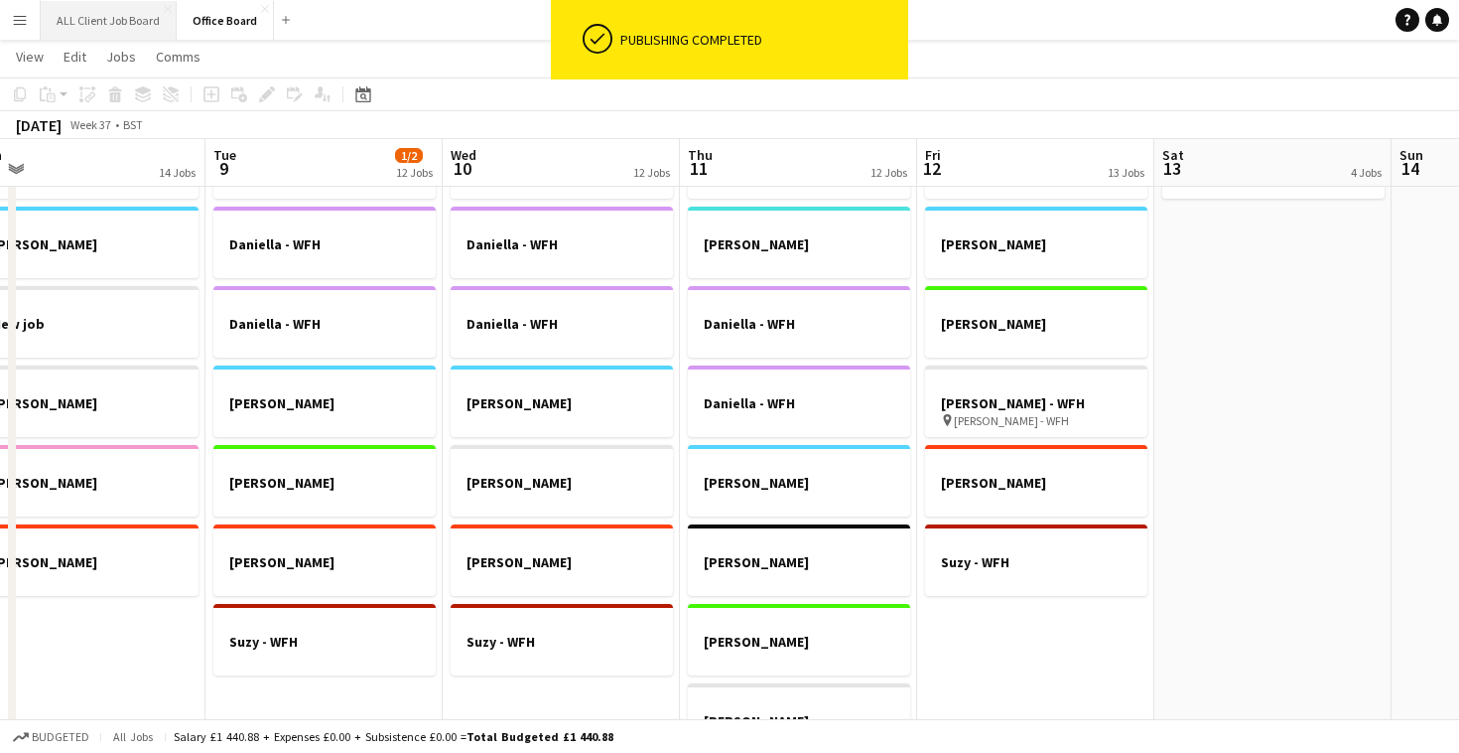
click at [116, 23] on button "ALL Client Job Board Close" at bounding box center [109, 20] width 136 height 39
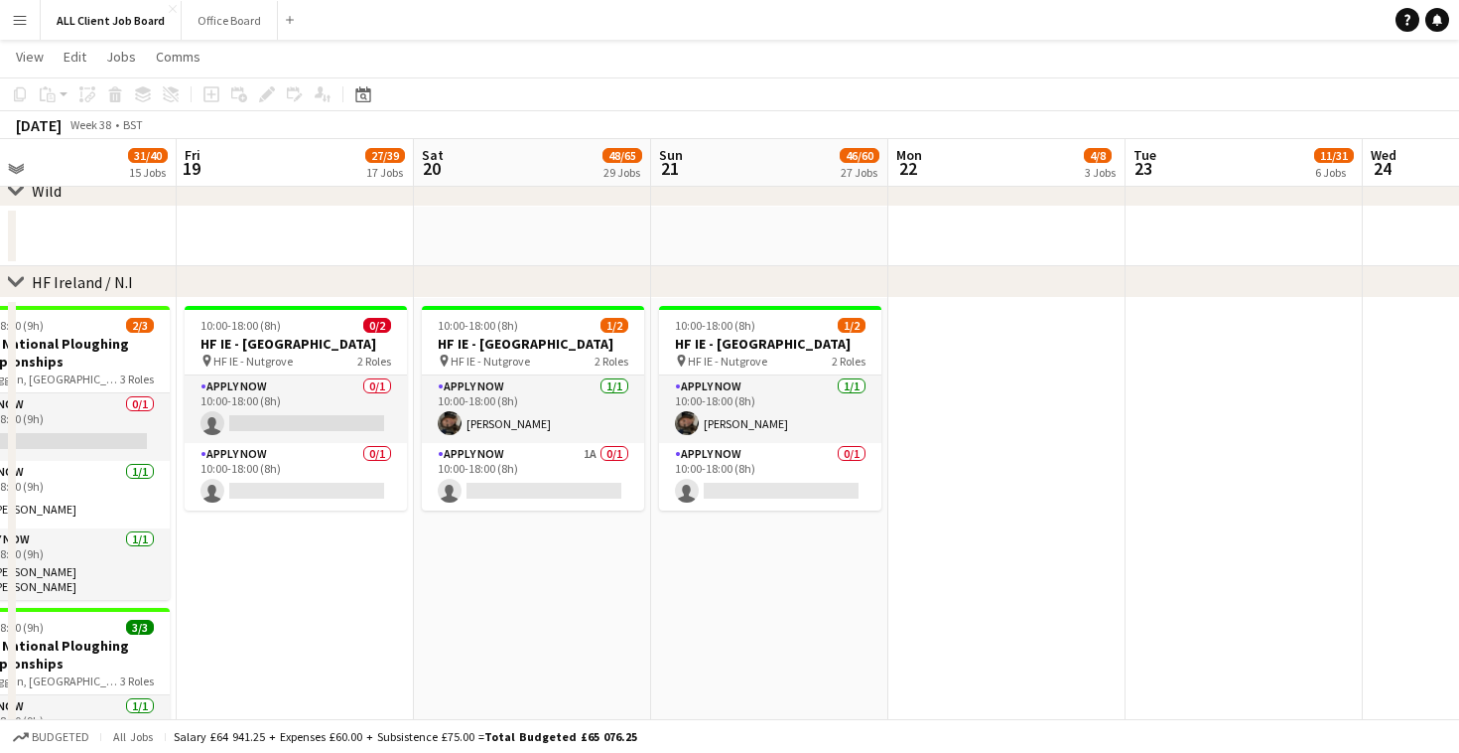
scroll to position [0, 541]
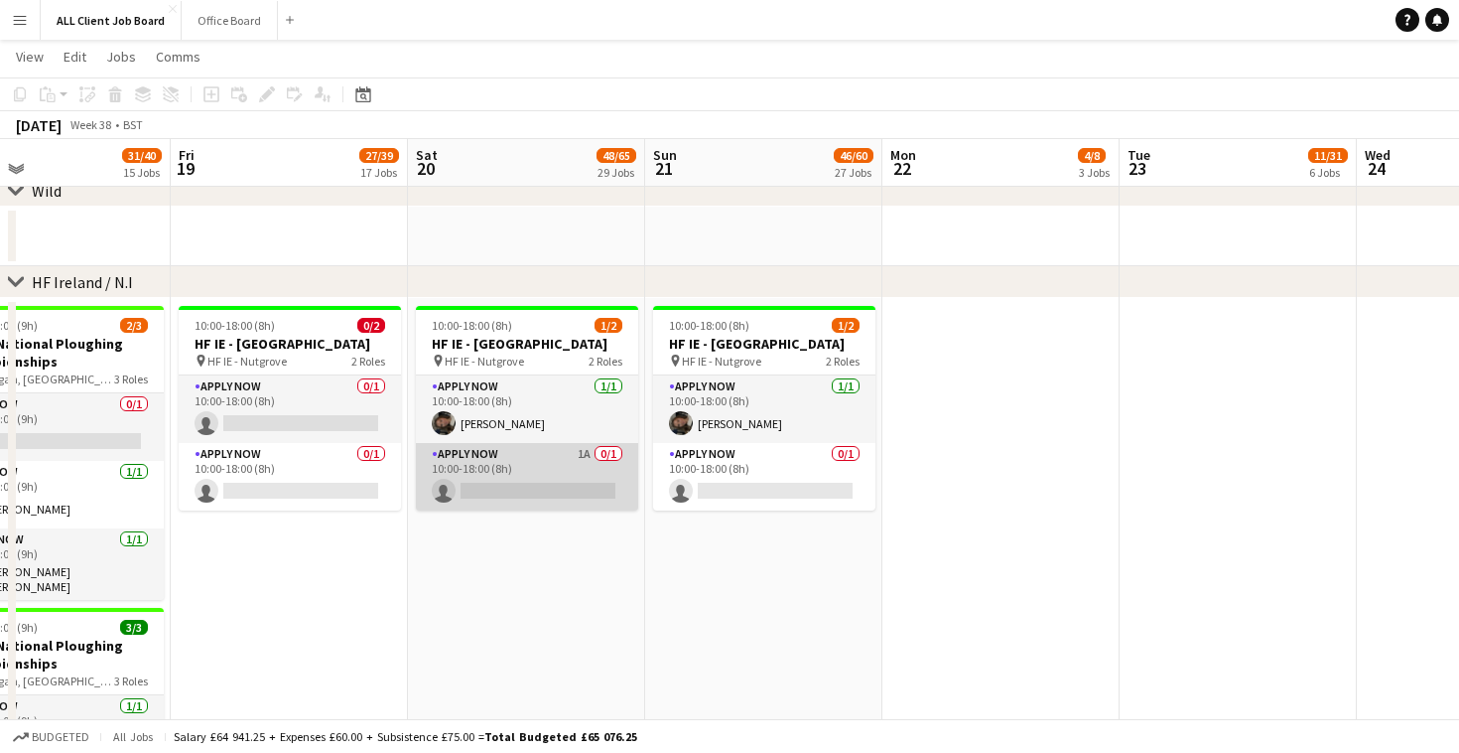
click at [598, 478] on app-card-role "APPLY NOW 1A 0/1 10:00-18:00 (8h) single-neutral-actions" at bounding box center [527, 477] width 222 height 68
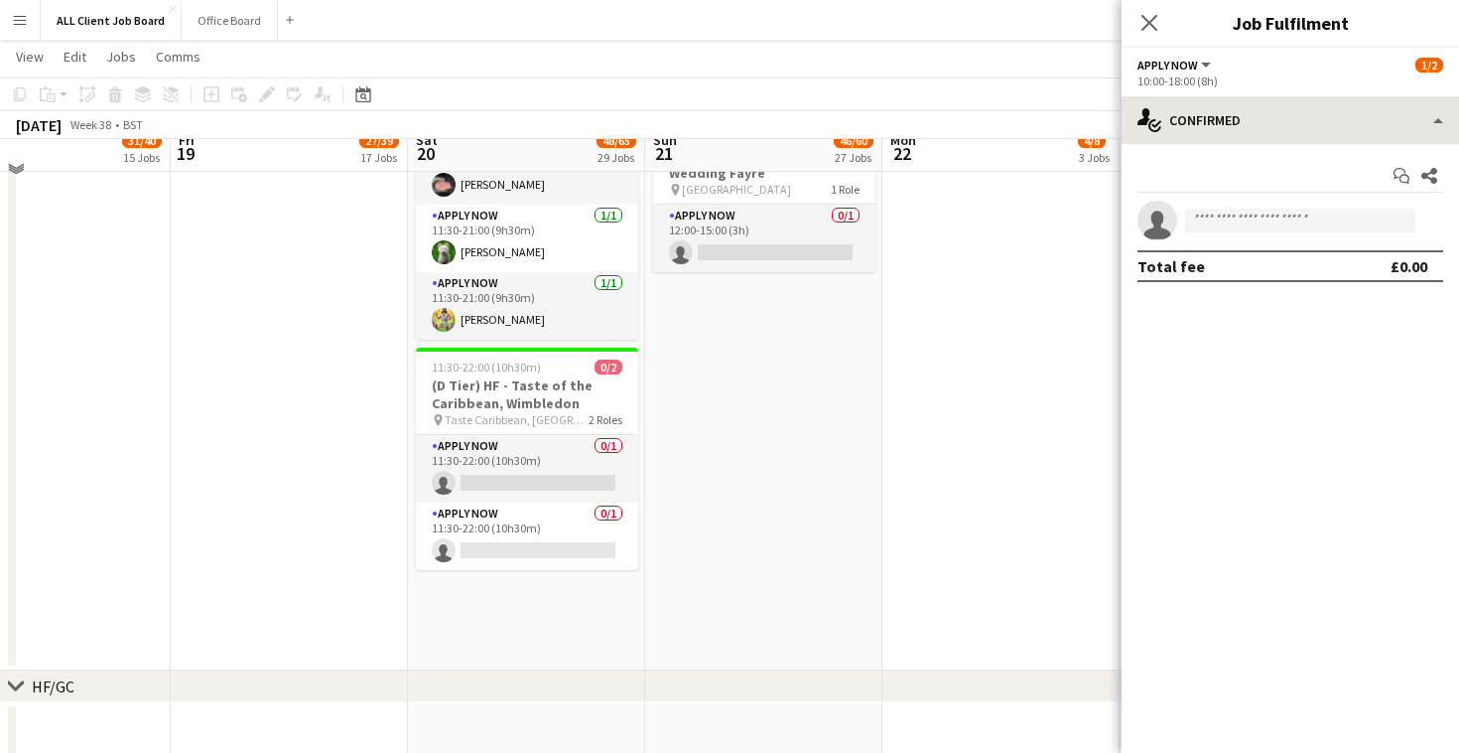
scroll to position [5091, 0]
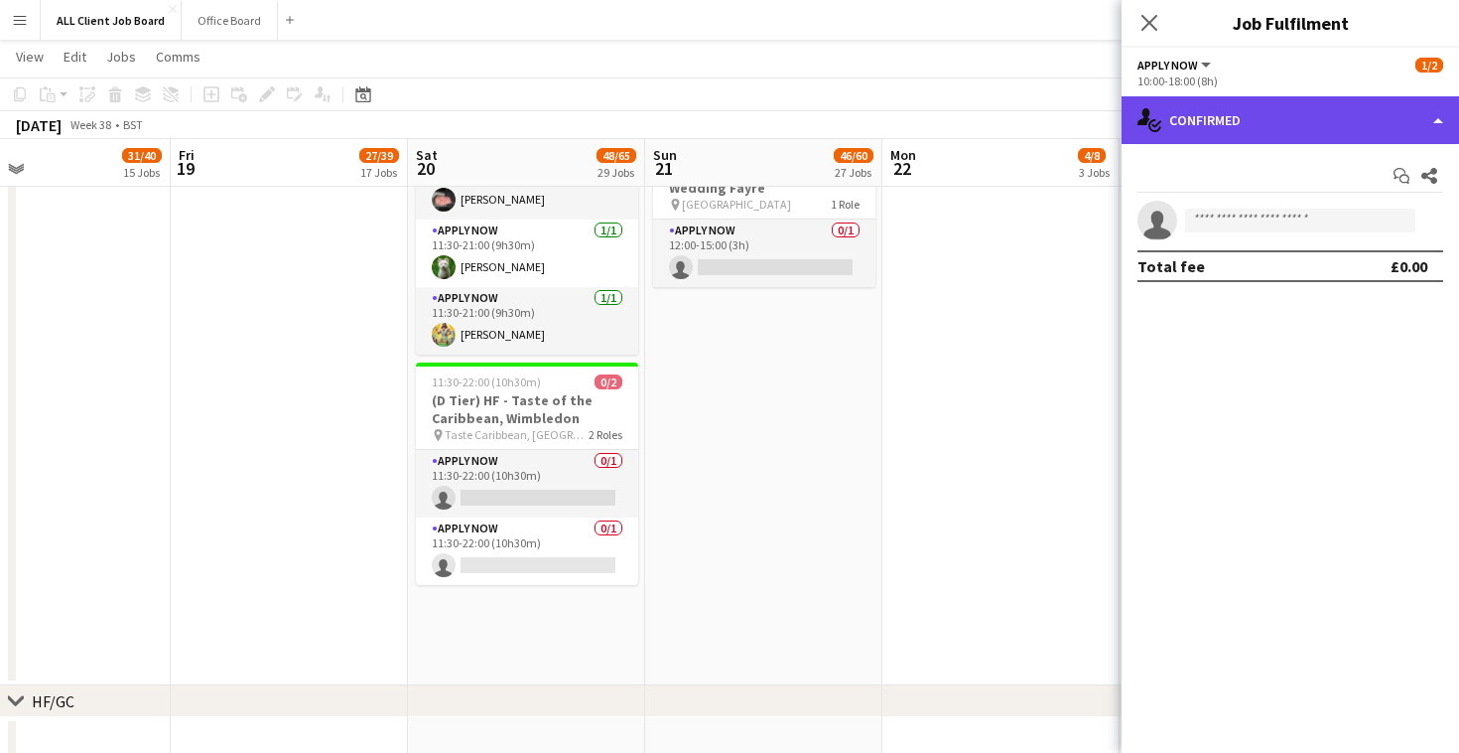
click at [1431, 123] on div "single-neutral-actions-check-2 Confirmed" at bounding box center [1291, 120] width 338 height 48
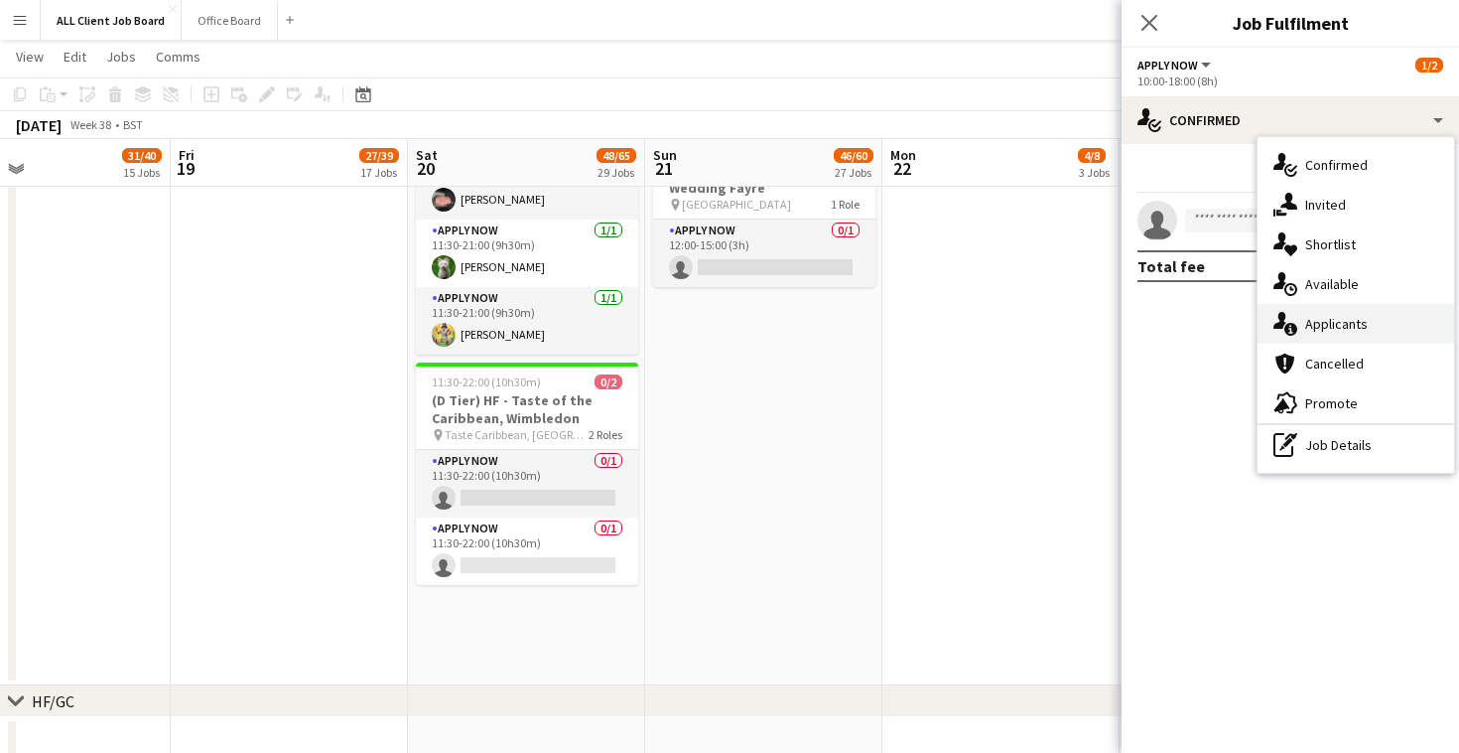
click at [1394, 328] on div "single-neutral-actions-information Applicants" at bounding box center [1356, 324] width 197 height 40
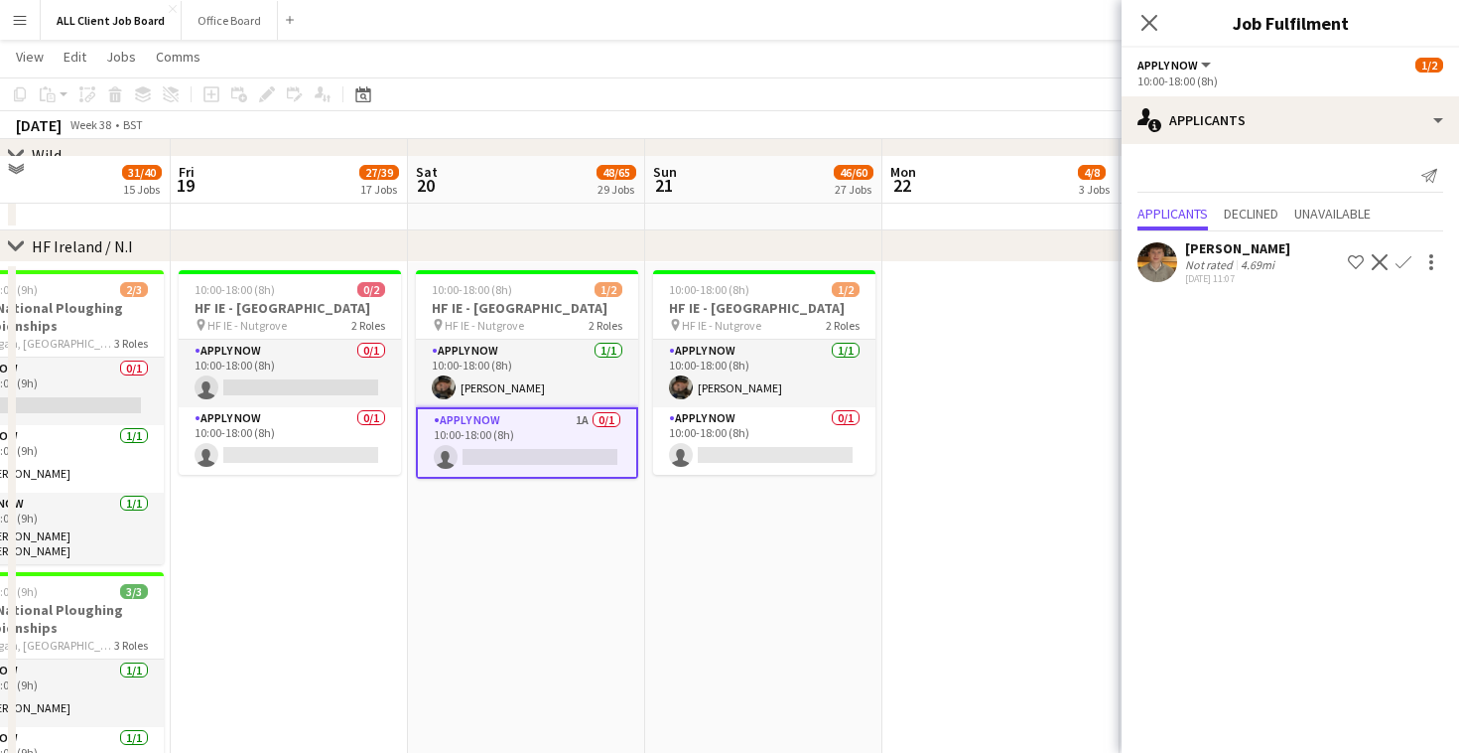
scroll to position [5698, 0]
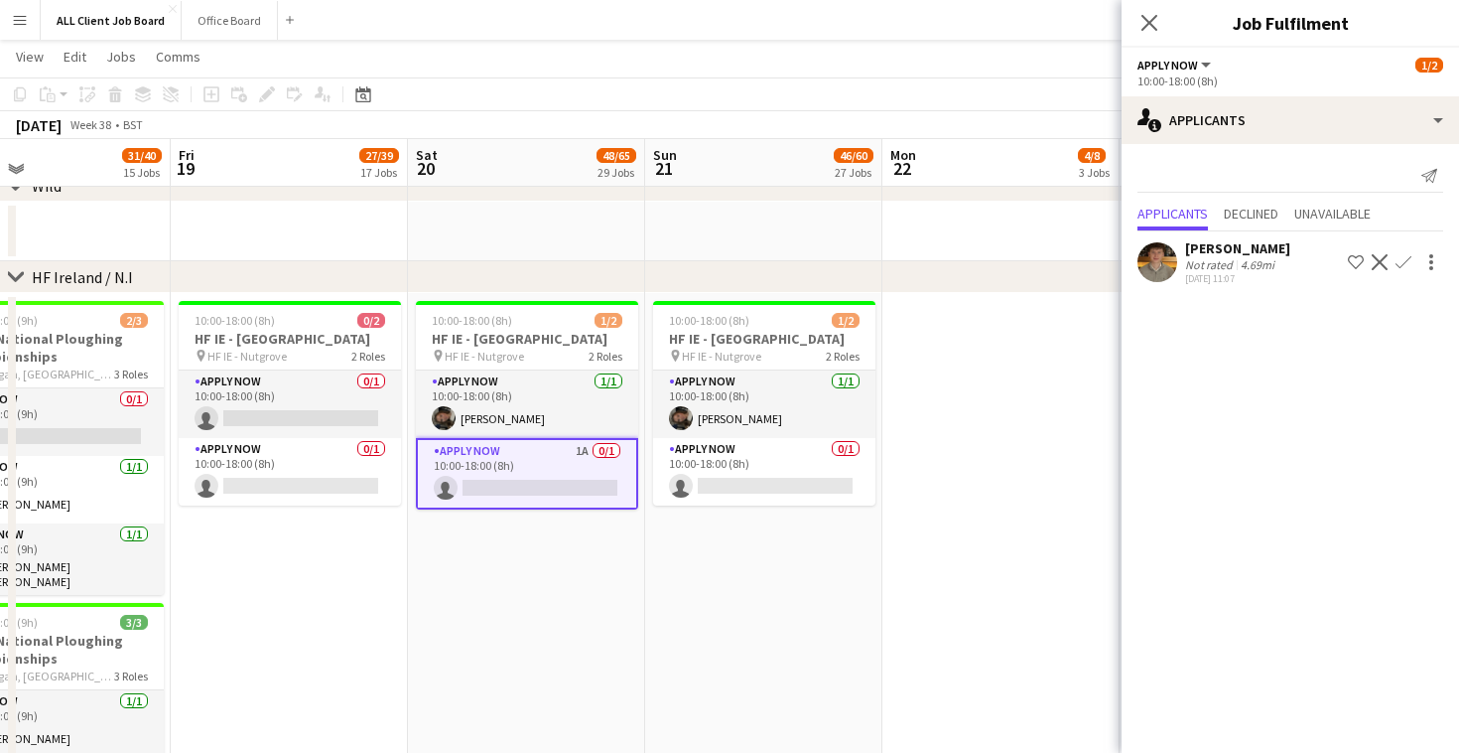
click at [1403, 263] on app-icon "Confirm" at bounding box center [1404, 262] width 16 height 16
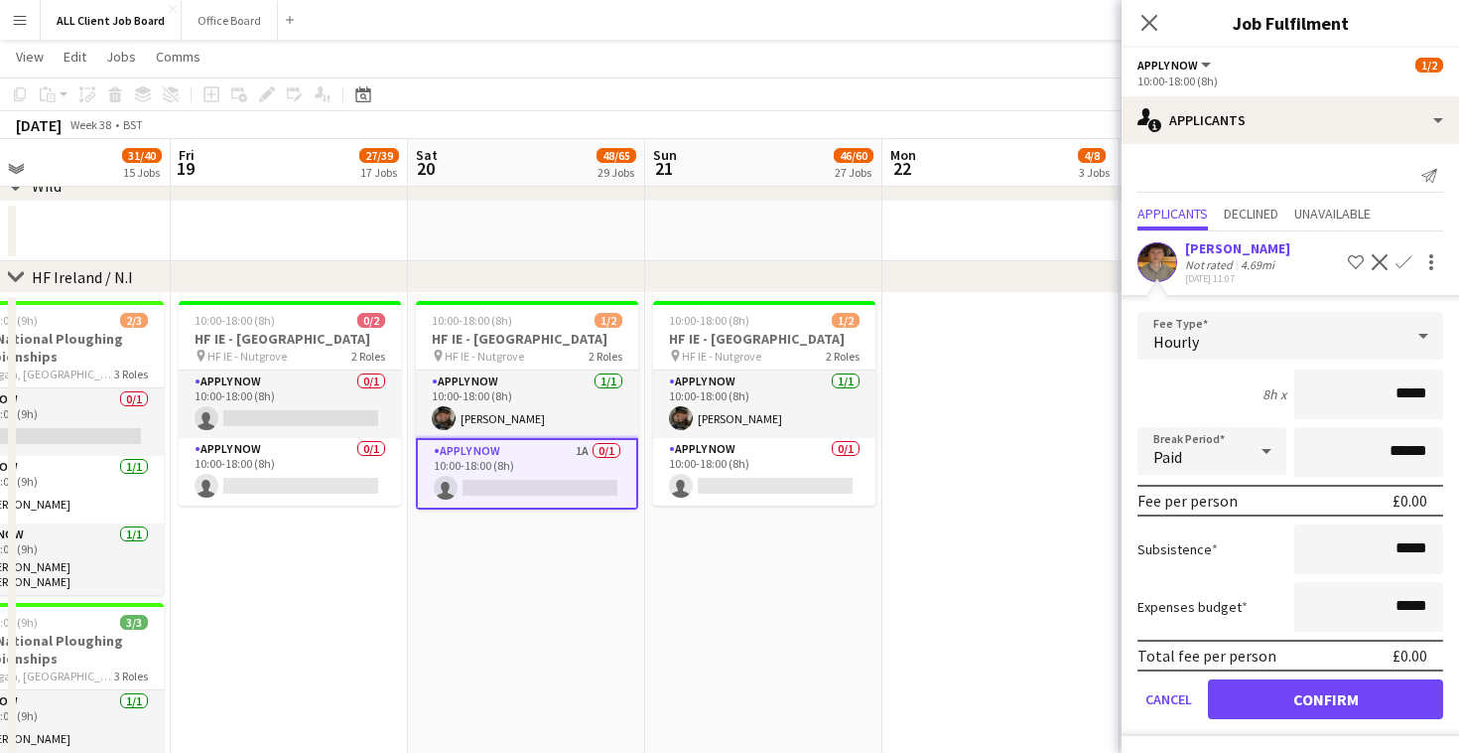
click at [1283, 702] on button "Confirm" at bounding box center [1325, 699] width 235 height 40
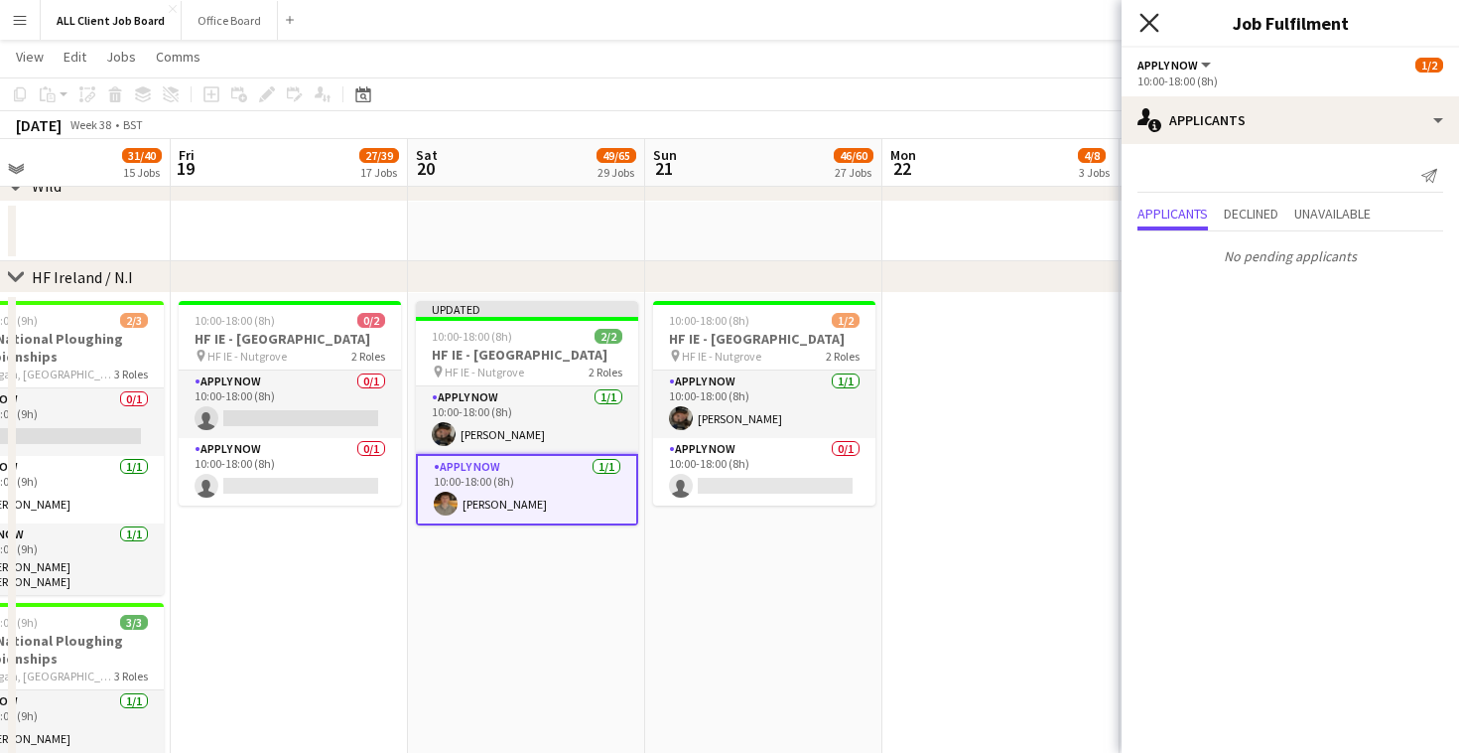
click at [1150, 20] on icon "Close pop-in" at bounding box center [1149, 22] width 19 height 19
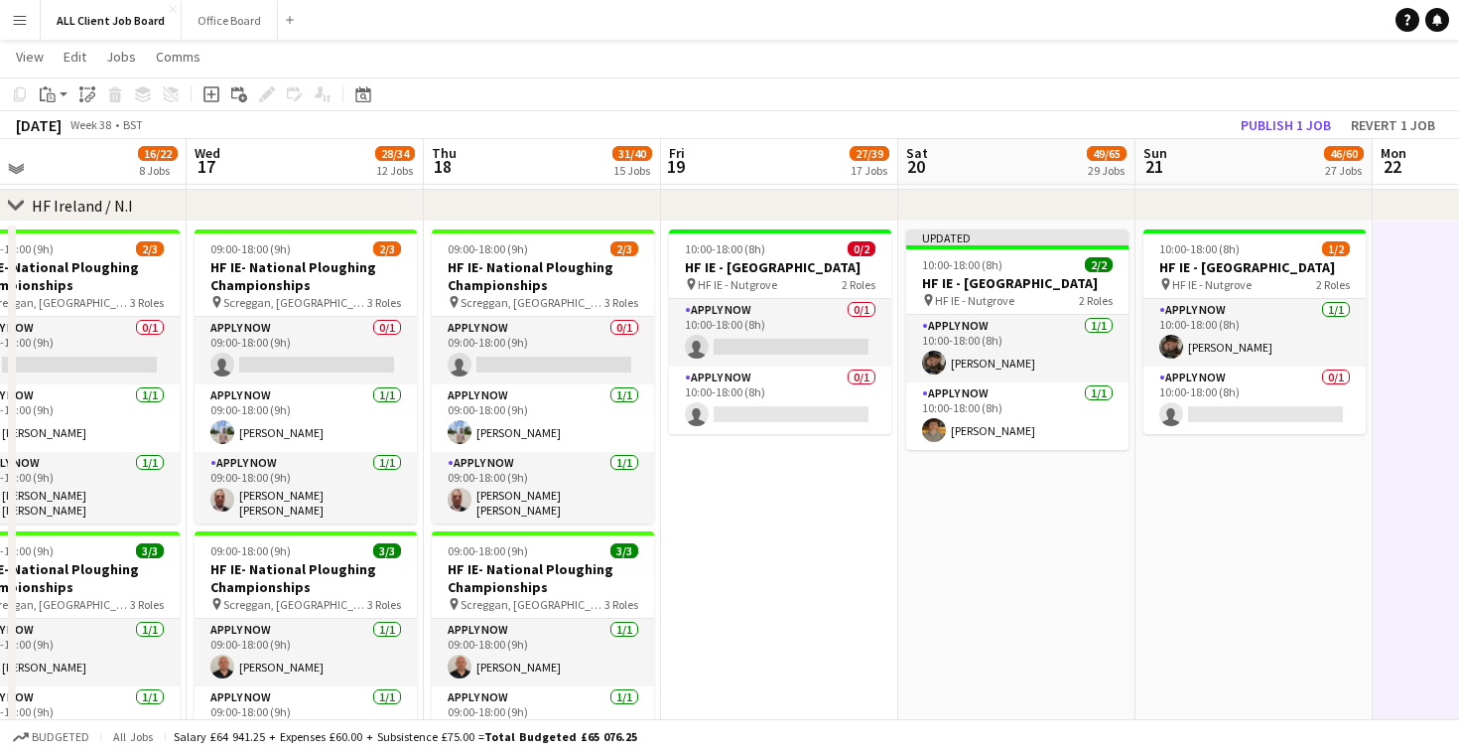
scroll to position [5771, 0]
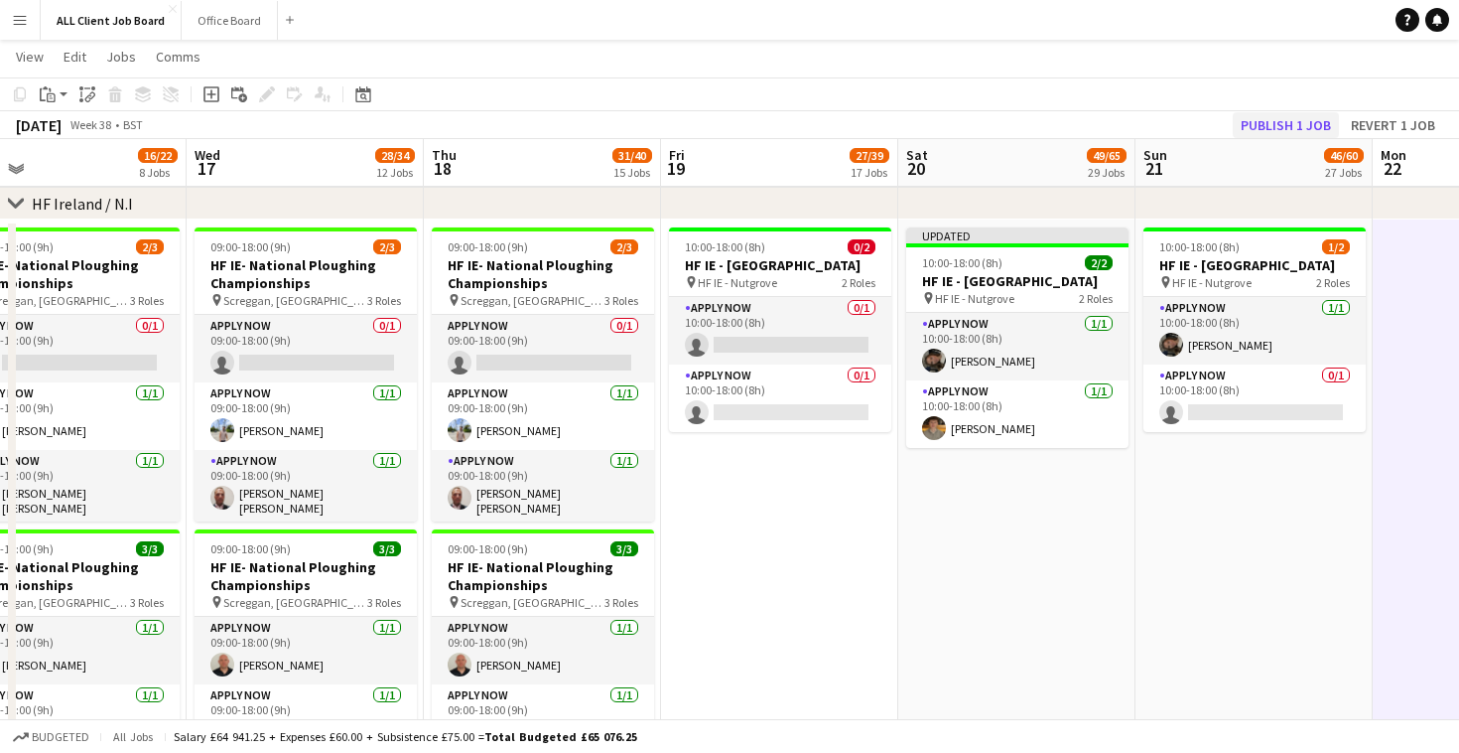
click at [1288, 118] on button "Publish 1 job" at bounding box center [1286, 125] width 106 height 26
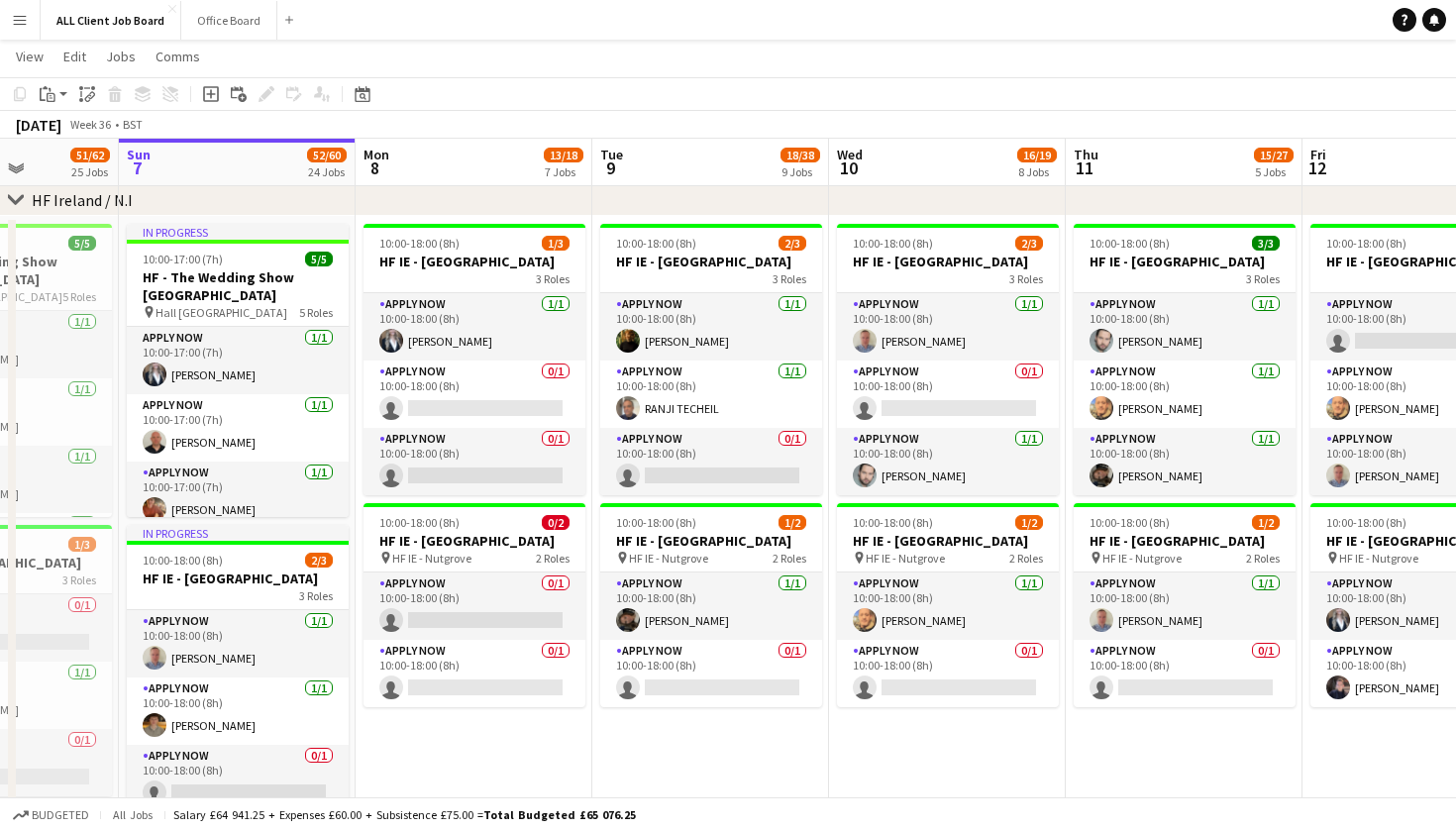
scroll to position [0, 827]
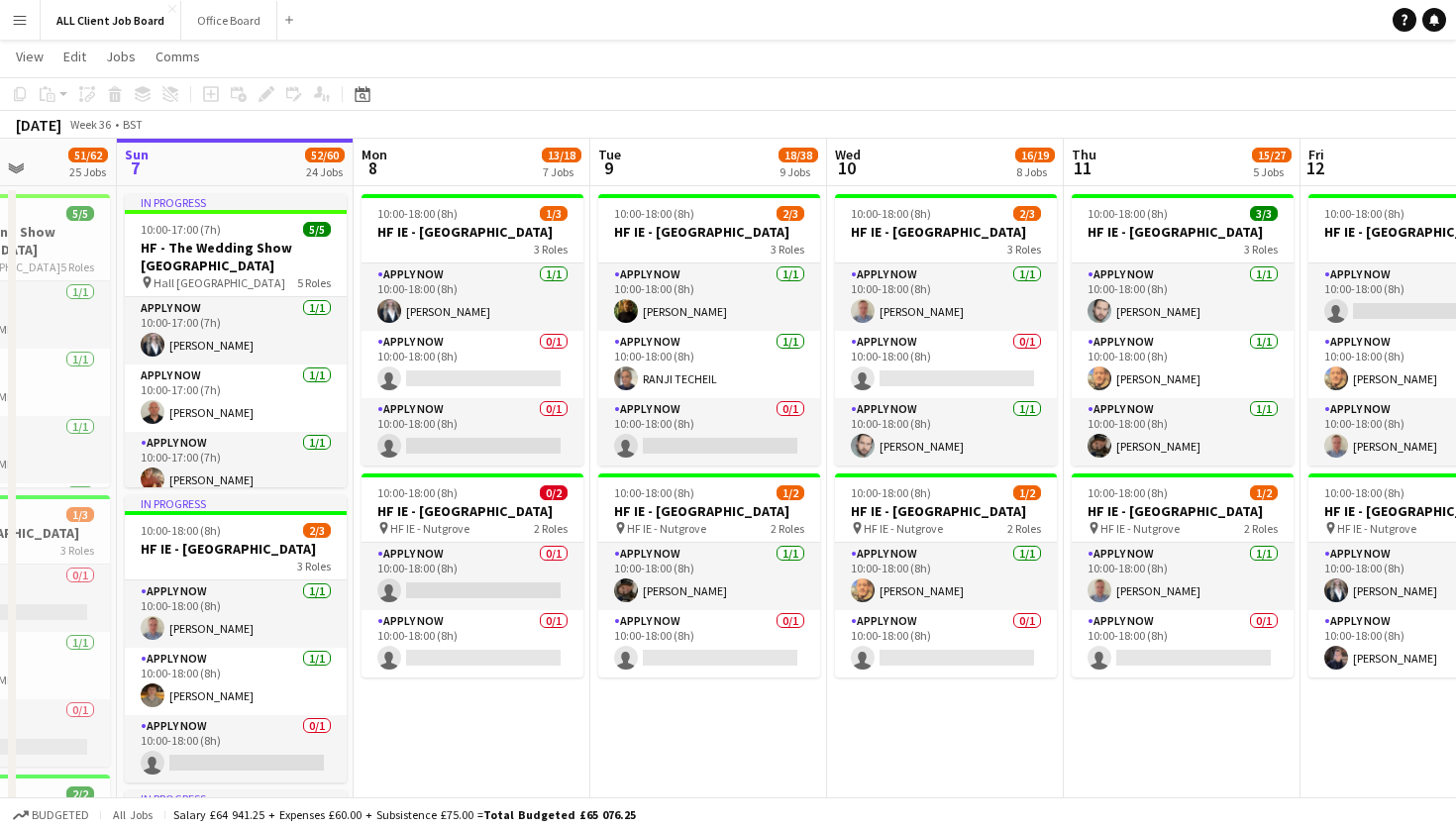
scroll to position [0, 592]
